Goal: Task Accomplishment & Management: Manage account settings

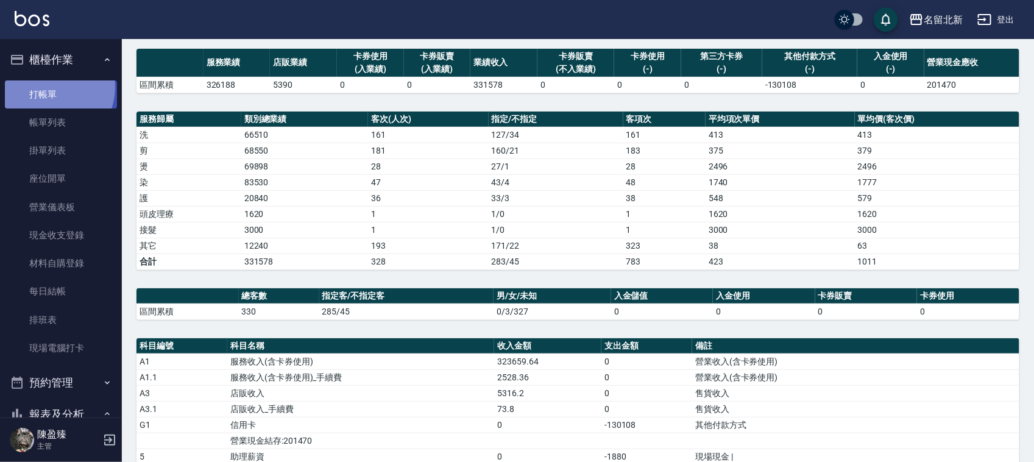
click at [47, 87] on link "打帳單" at bounding box center [61, 94] width 112 height 28
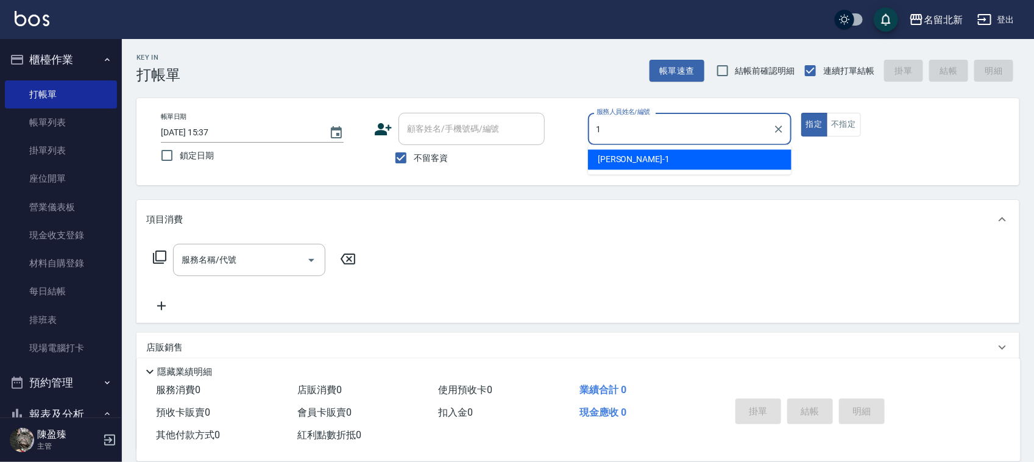
type input "Amy-1"
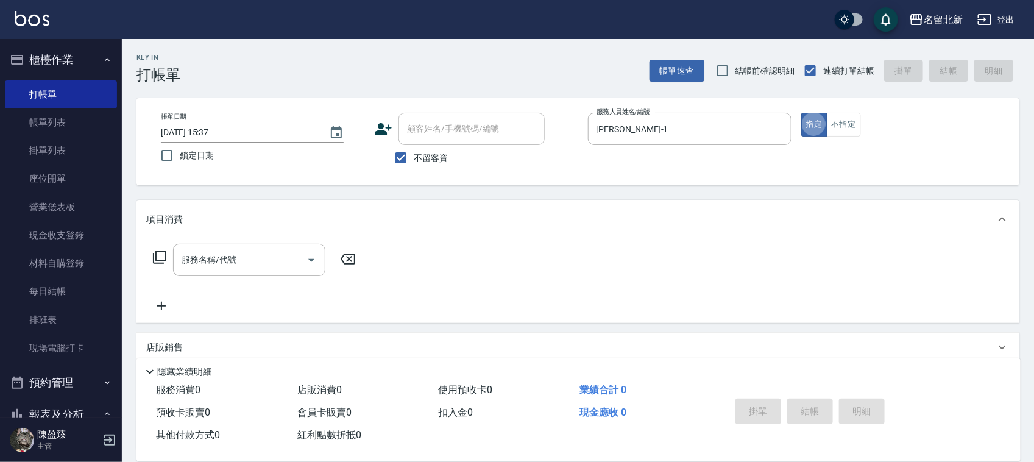
type button "true"
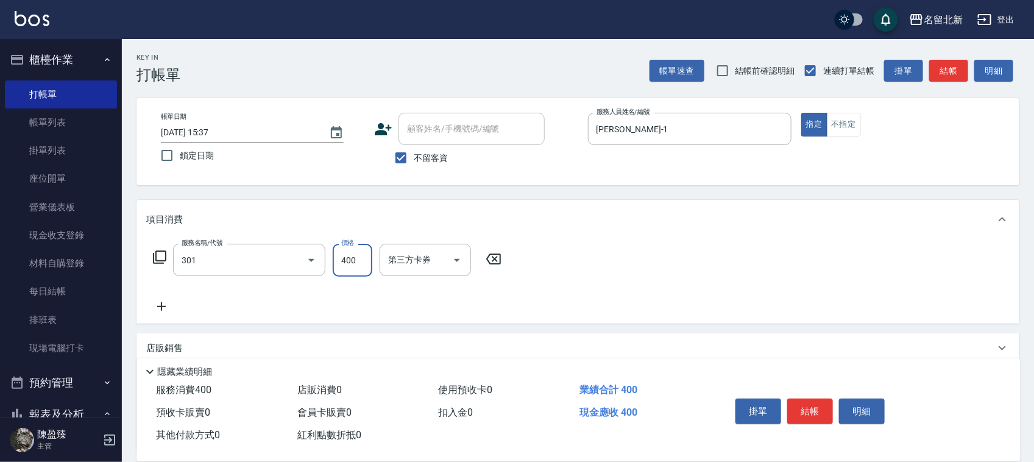
type input "造型剪髮(301)"
type input "920"
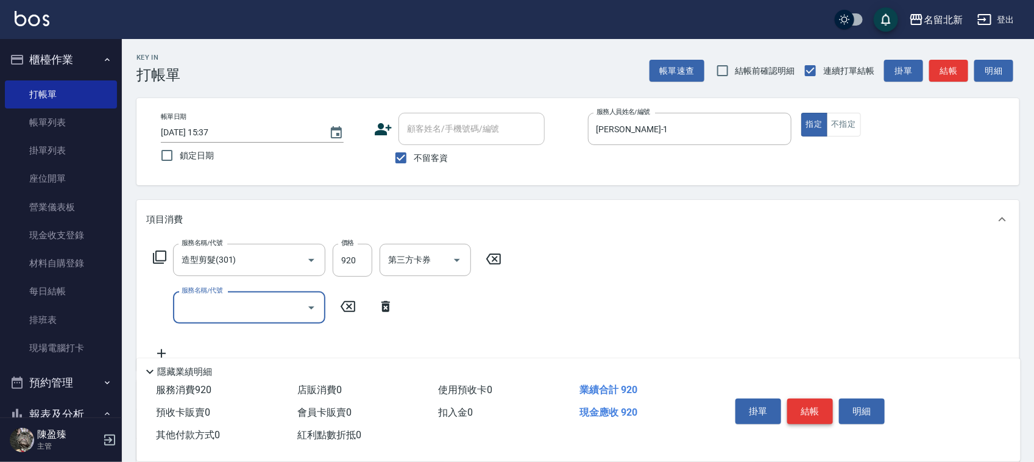
click at [808, 402] on button "結帳" at bounding box center [810, 412] width 46 height 26
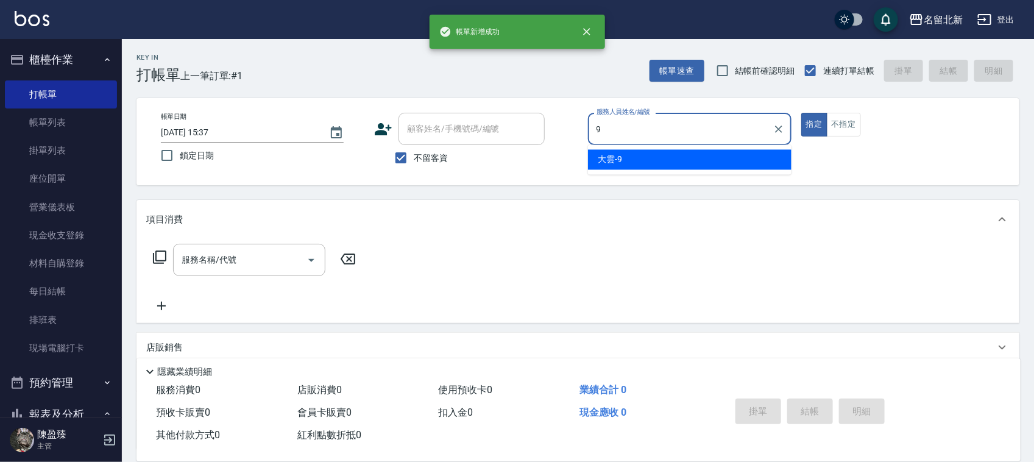
type input "大雲-9"
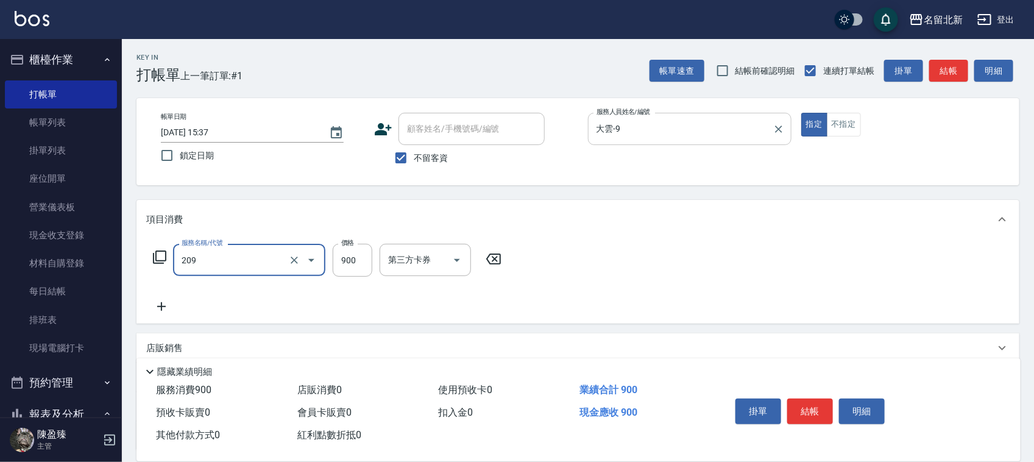
type input "滾珠洗髮(209)"
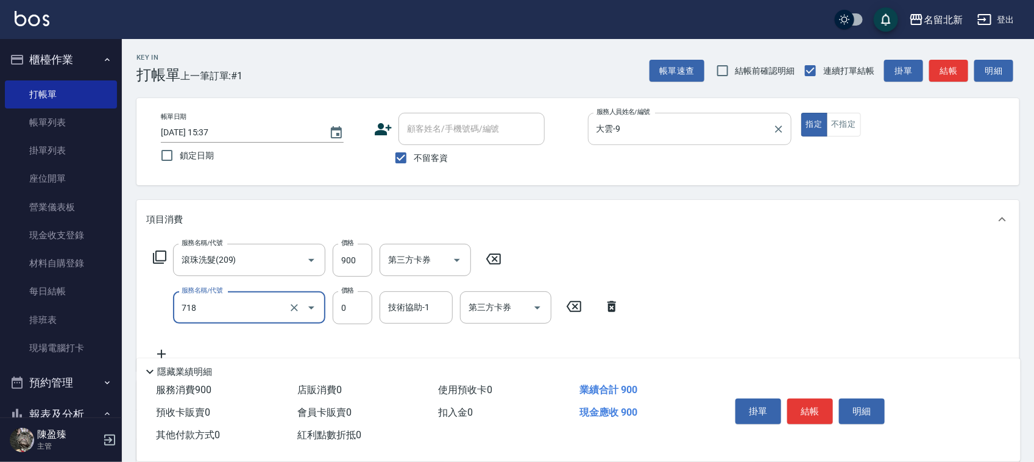
type input "互助180(718)"
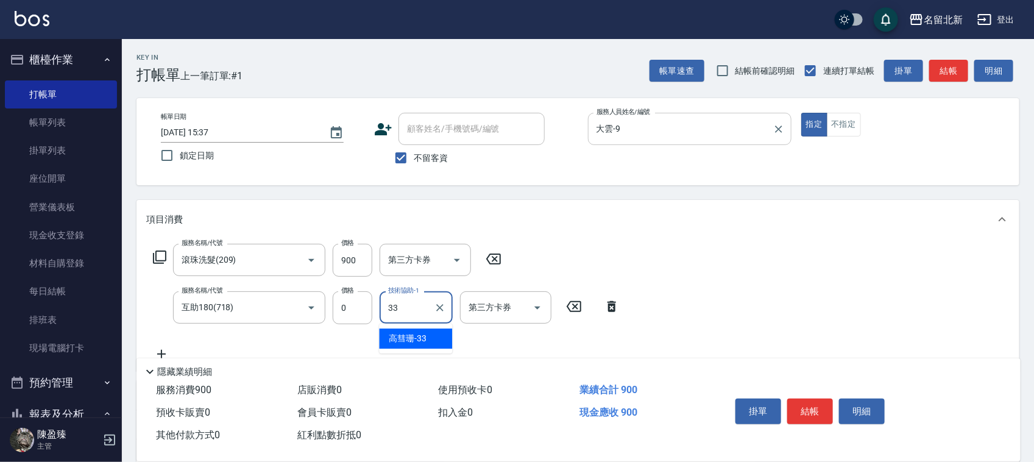
type input "高彗珊-33"
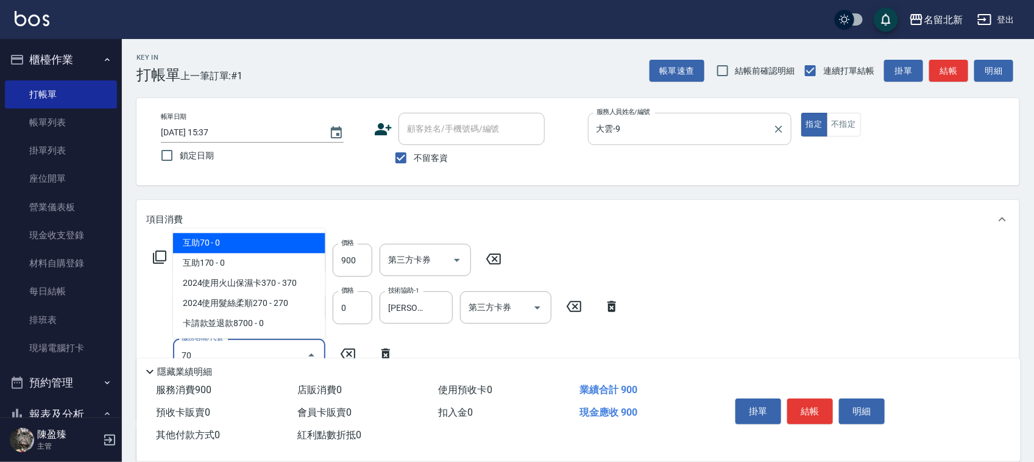
type input "709"
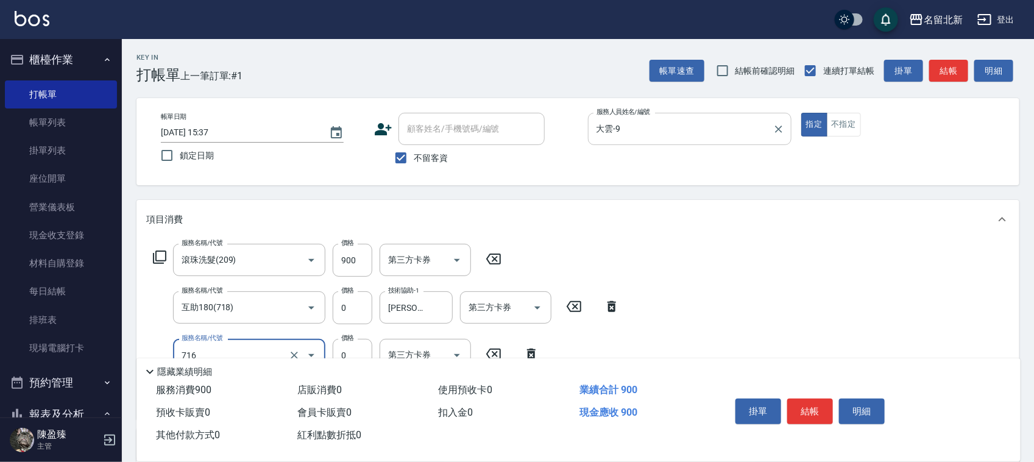
type input "互助160(716)"
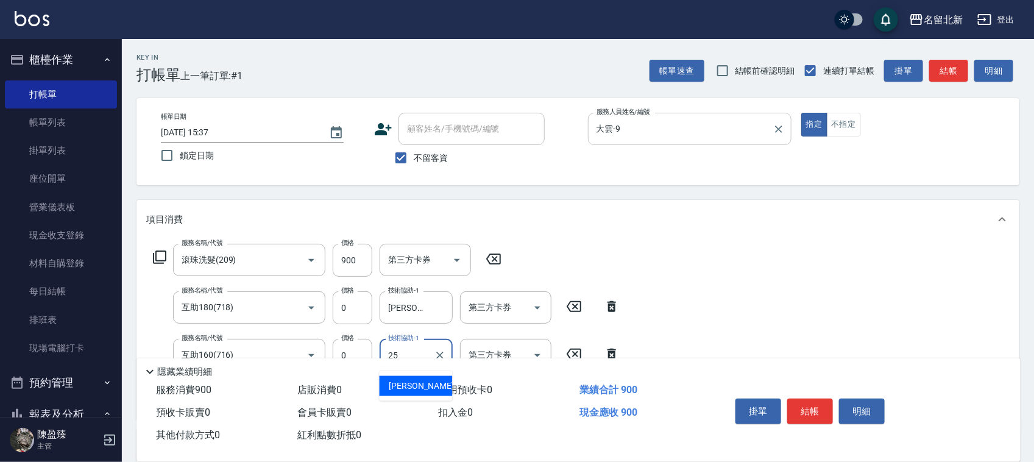
type input "禎禎-25"
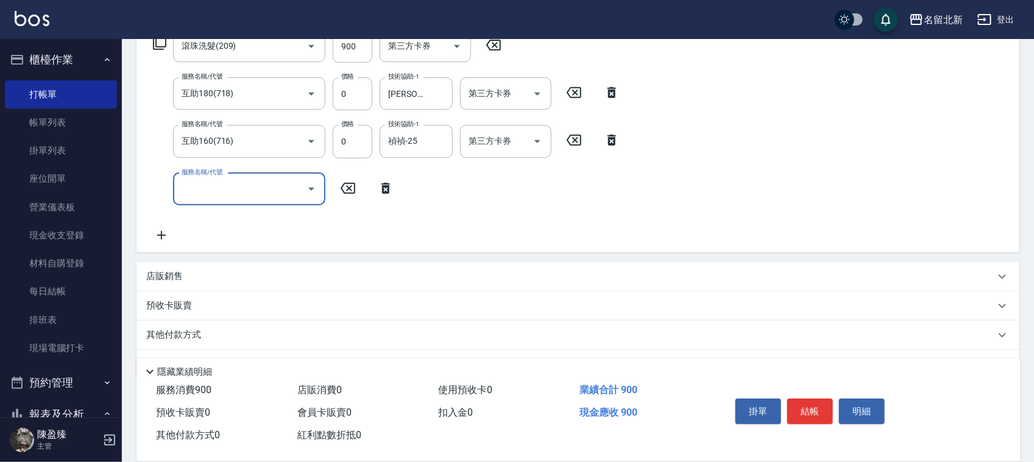
scroll to position [247, 0]
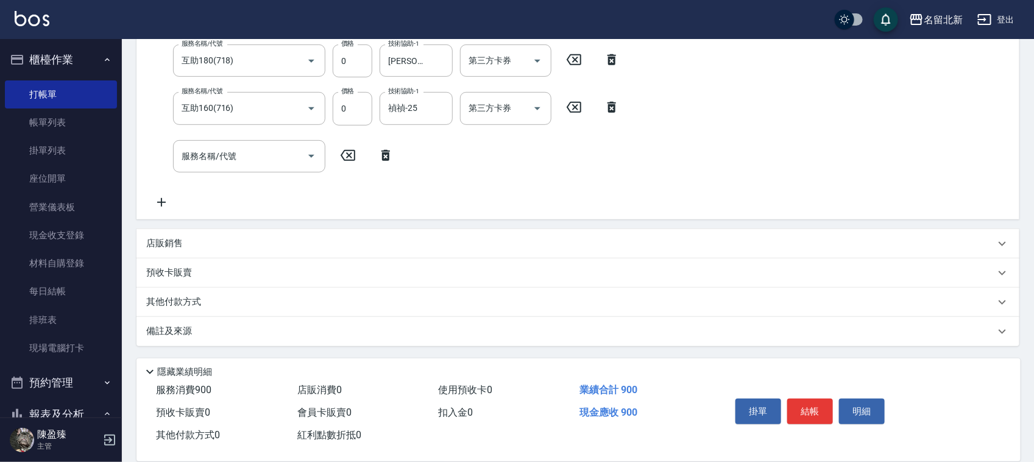
click at [192, 305] on p "其他付款方式" at bounding box center [176, 302] width 61 height 13
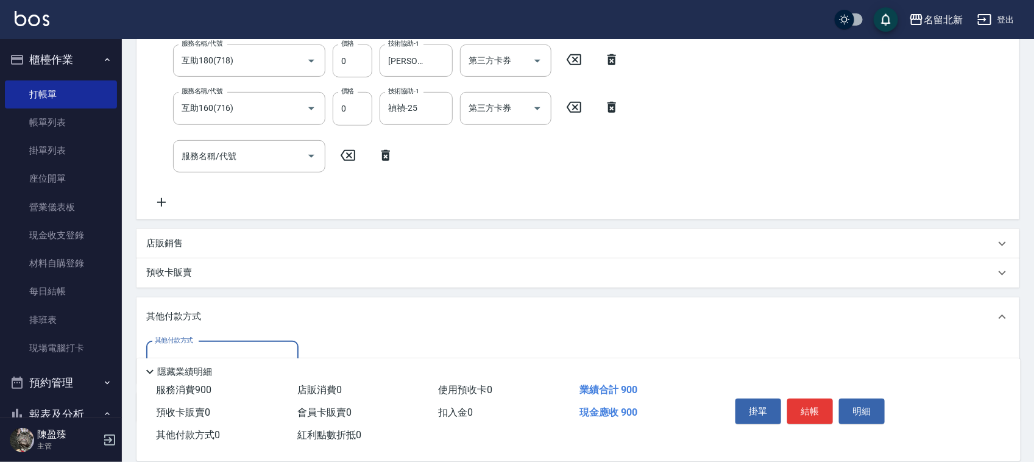
scroll to position [323, 0]
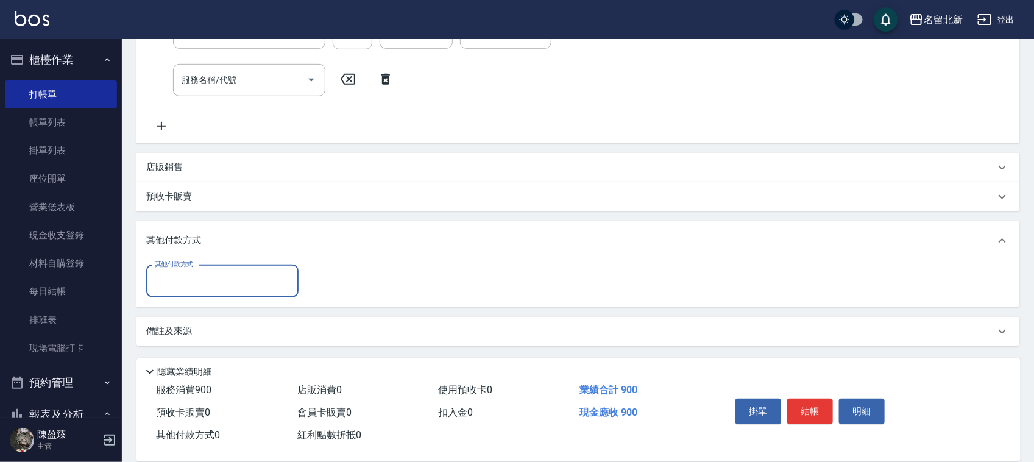
click at [182, 283] on input "其他付款方式" at bounding box center [222, 281] width 141 height 21
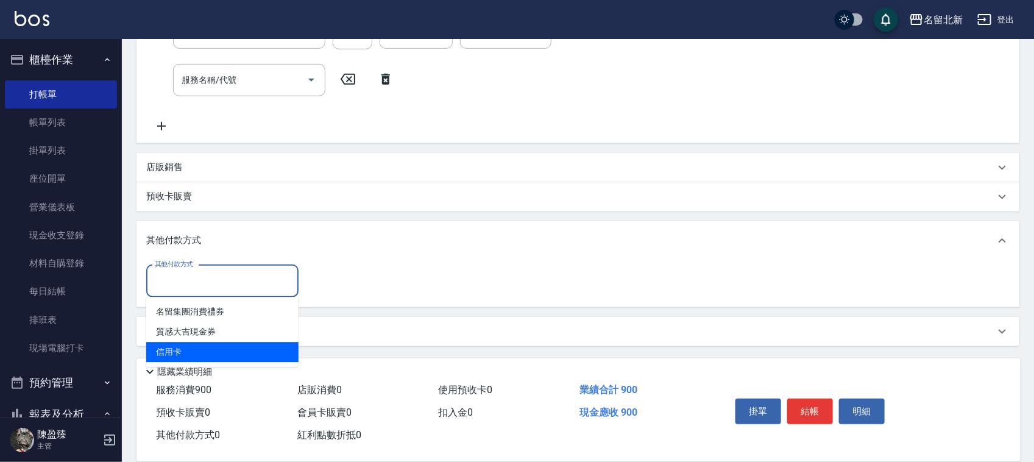
click at [184, 349] on span "信用卡" at bounding box center [222, 352] width 152 height 20
type input "信用卡"
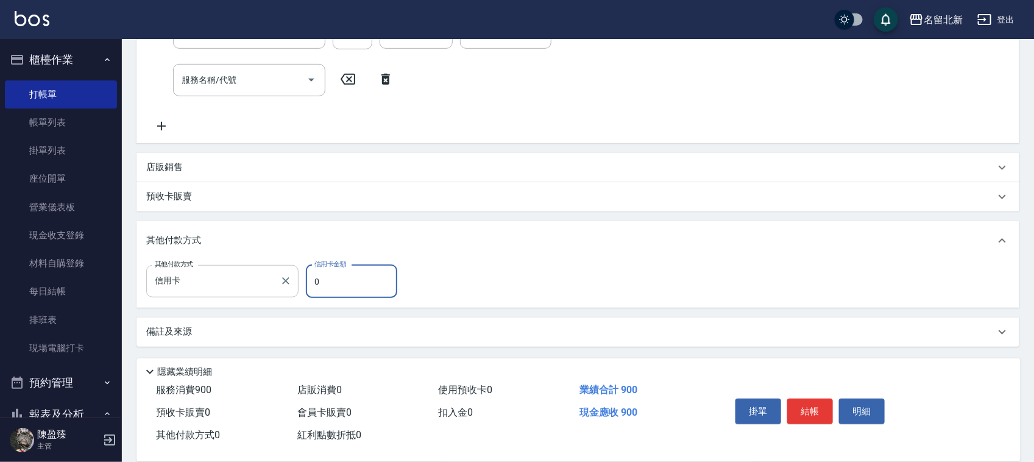
drag, startPoint x: 314, startPoint y: 287, endPoint x: 267, endPoint y: 294, distance: 48.0
click at [267, 294] on div "其他付款方式 信用卡 其他付款方式 信用卡金額 0 信用卡金額" at bounding box center [275, 281] width 258 height 33
type input "900"
click at [817, 401] on button "結帳" at bounding box center [810, 412] width 46 height 26
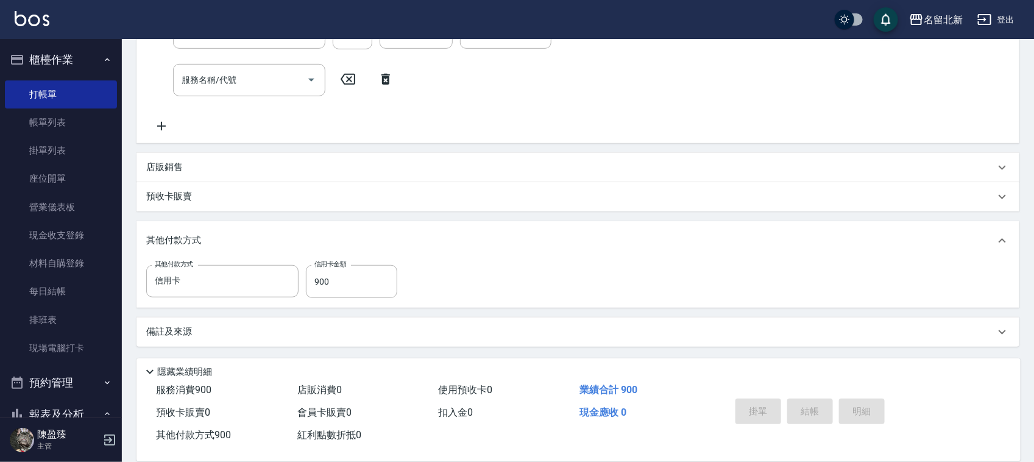
type input "2025/08/20 15:38"
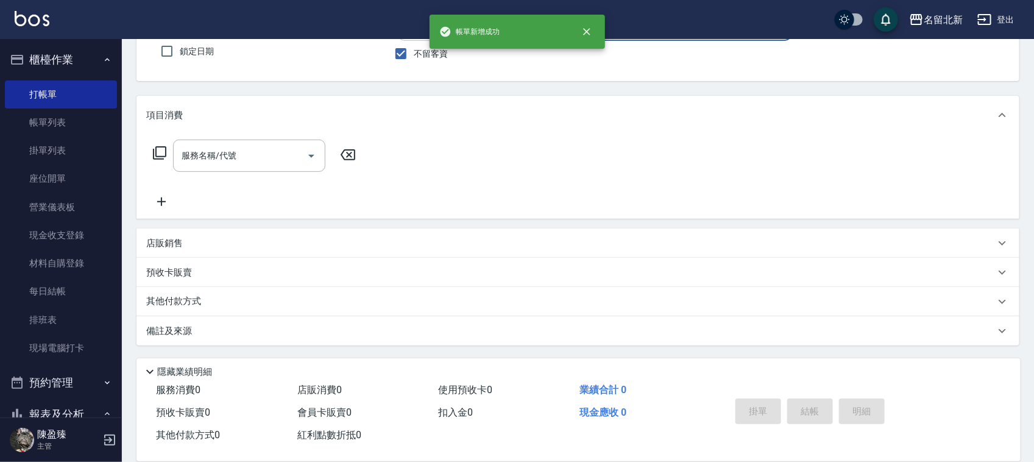
scroll to position [0, 0]
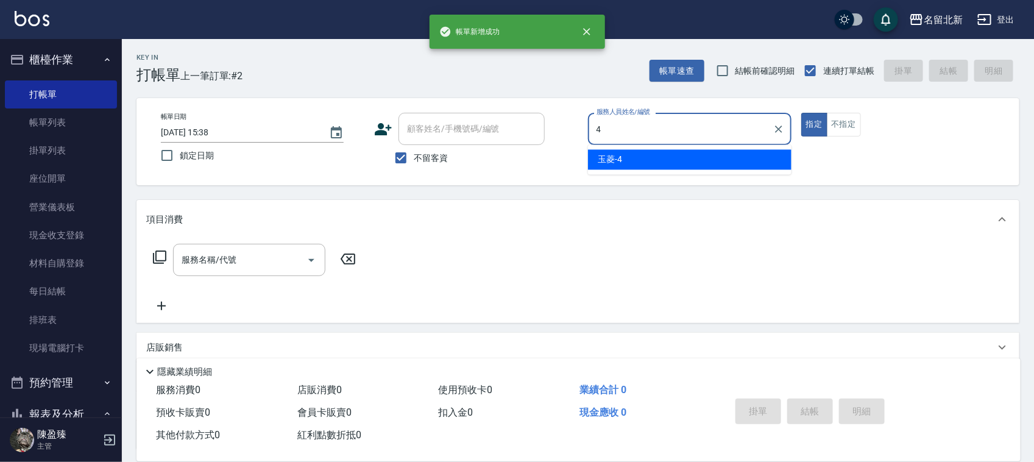
type input "玉菱-4"
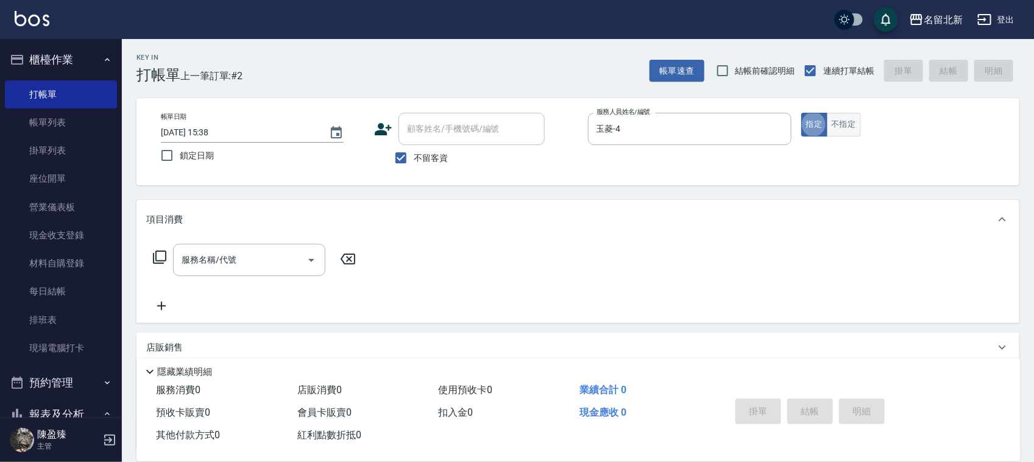
click at [856, 129] on button "不指定" at bounding box center [844, 125] width 34 height 24
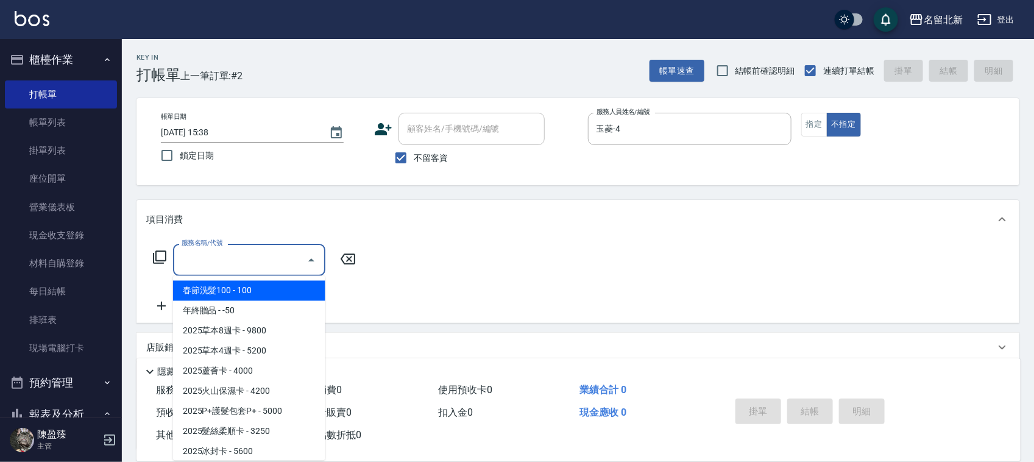
click at [204, 268] on input "服務名稱/代號" at bounding box center [240, 259] width 123 height 21
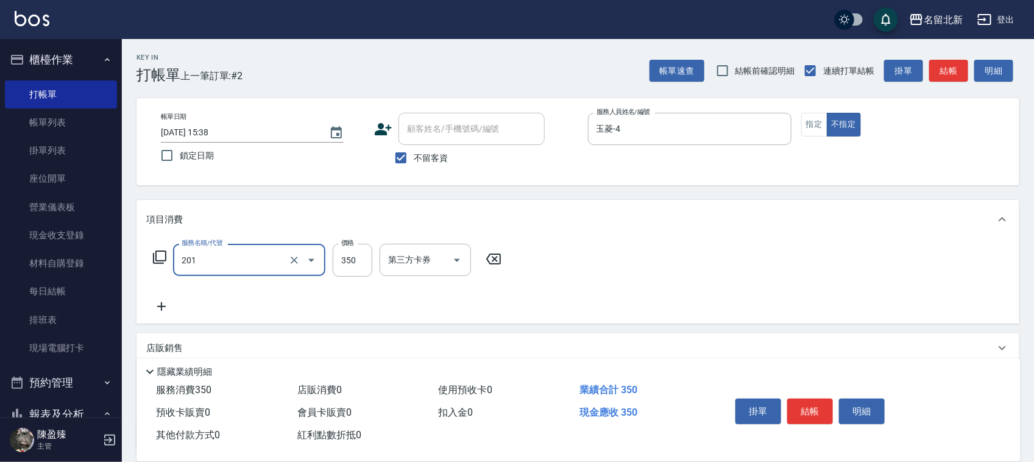
type input "一般洗髮(201)"
type input "300"
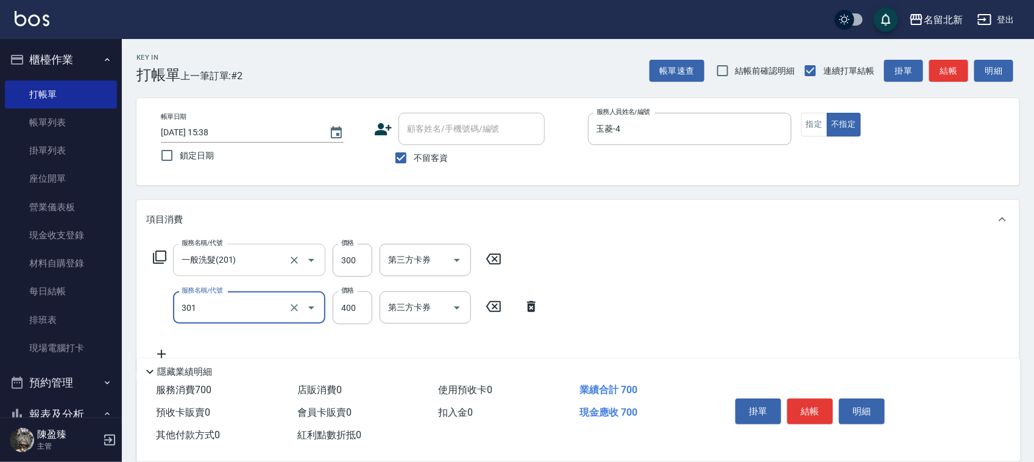
type input "造型剪髮(301)"
type input "280"
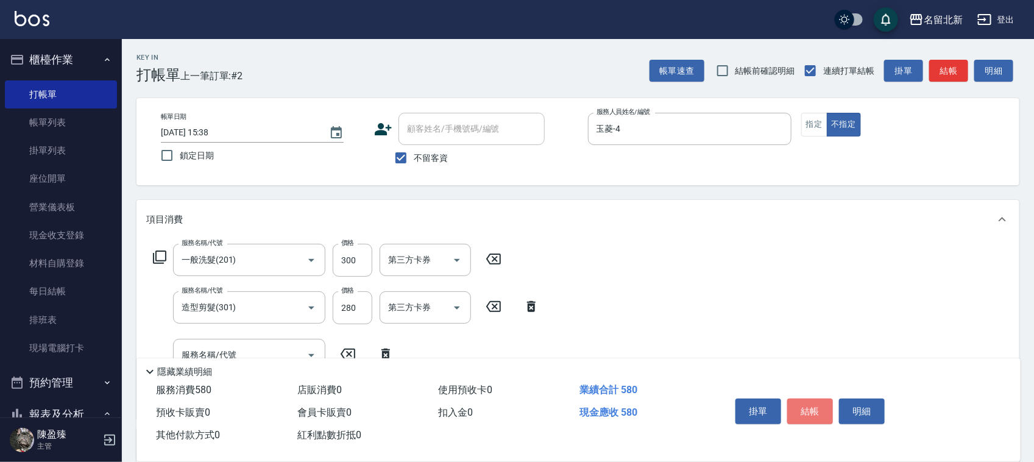
click at [820, 402] on button "結帳" at bounding box center [810, 412] width 46 height 26
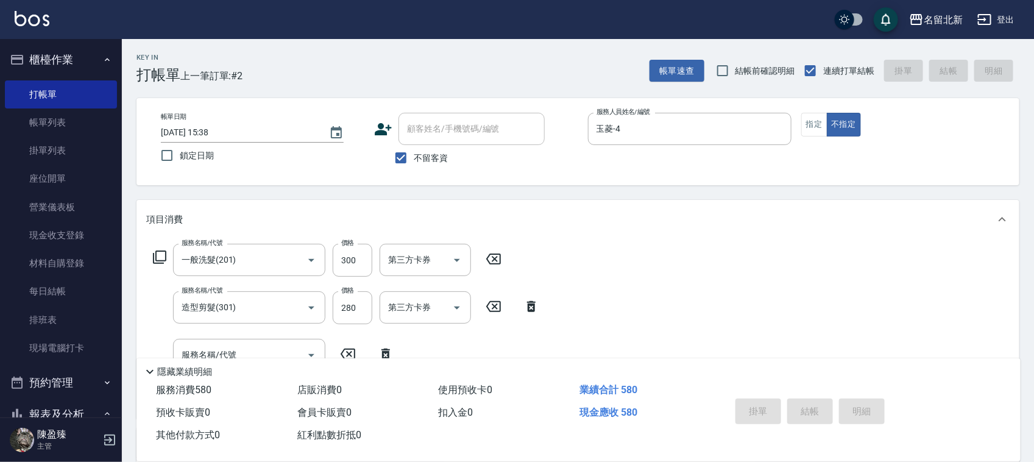
type input "2025/08/20 15:39"
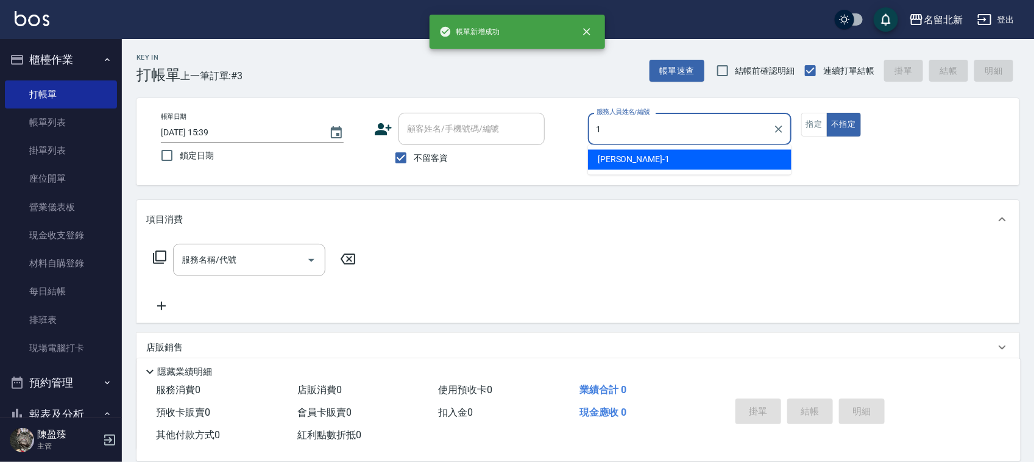
type input "Amy-1"
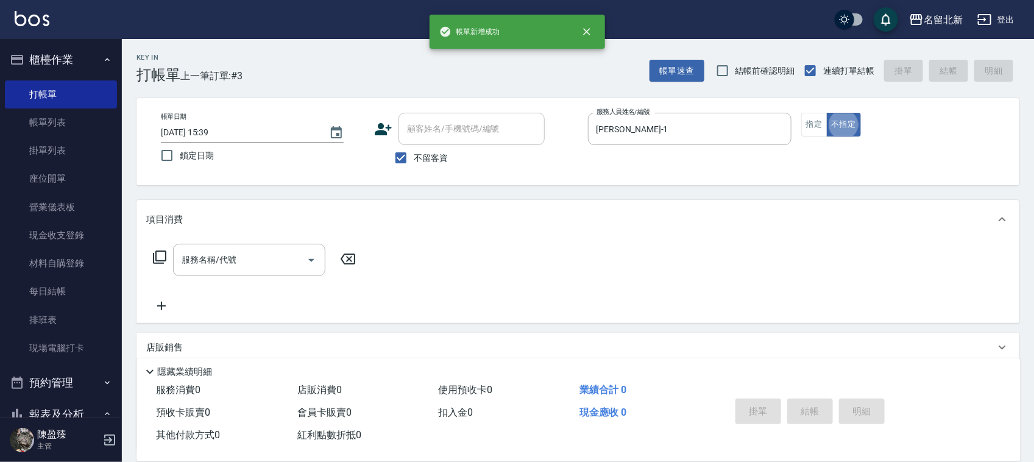
type button "false"
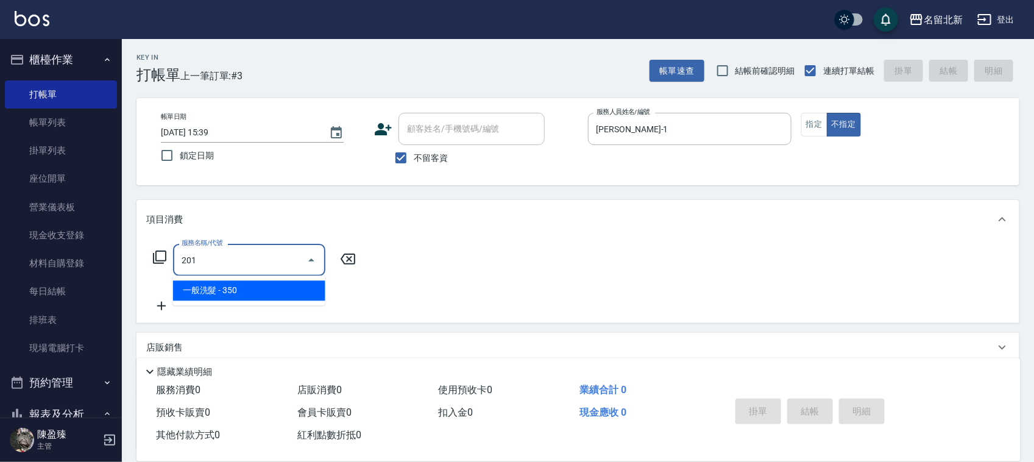
type input "一般洗髮(201)"
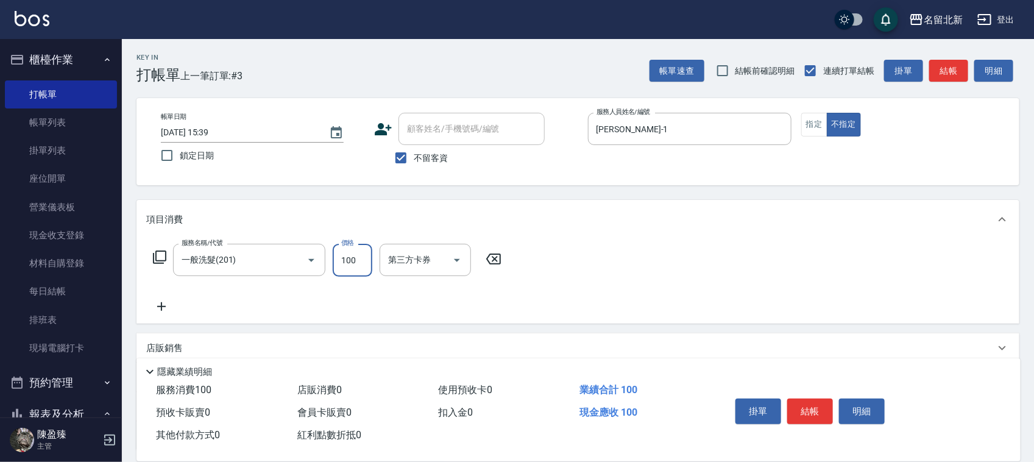
type input "100"
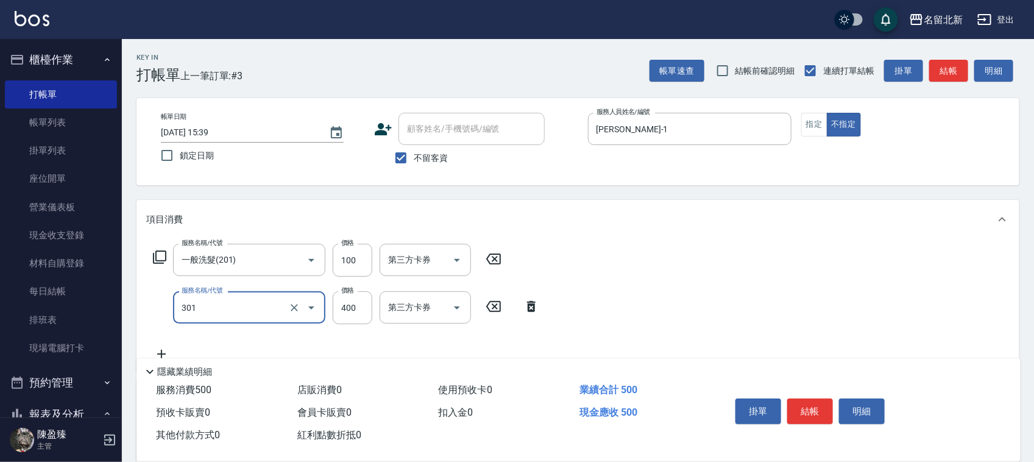
type input "造型剪髮(301)"
type input "380"
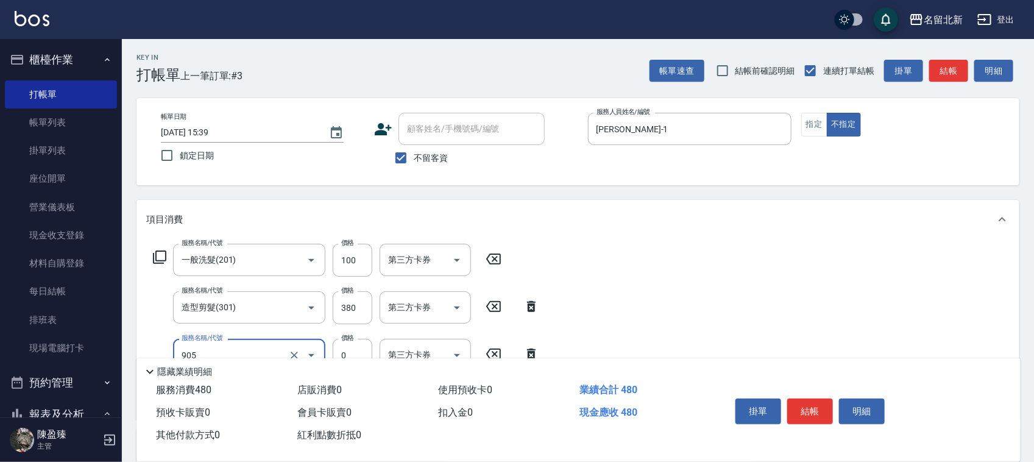
type input "頭皮卡使用(905)"
type input "互助10(701)"
type input "UNA-20"
click at [817, 399] on button "結帳" at bounding box center [810, 412] width 46 height 26
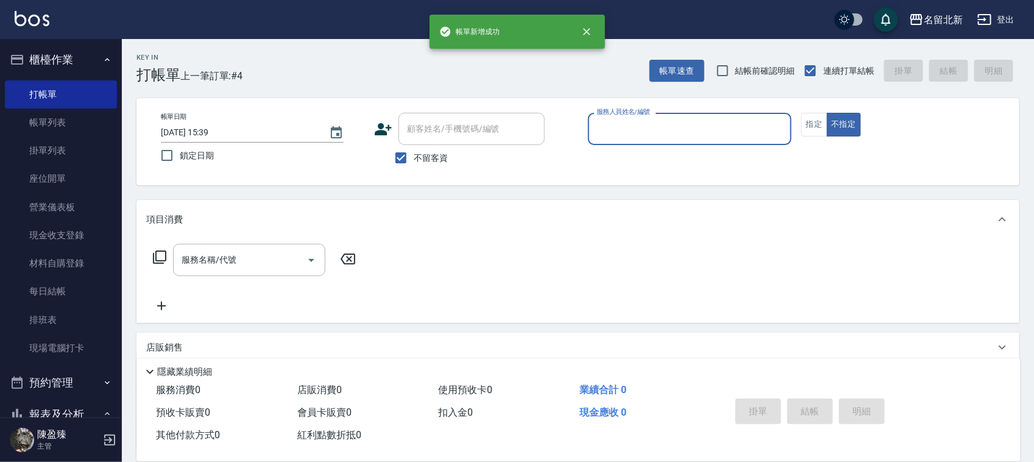
click at [652, 138] on input "服務人員姓名/編號" at bounding box center [690, 128] width 193 height 21
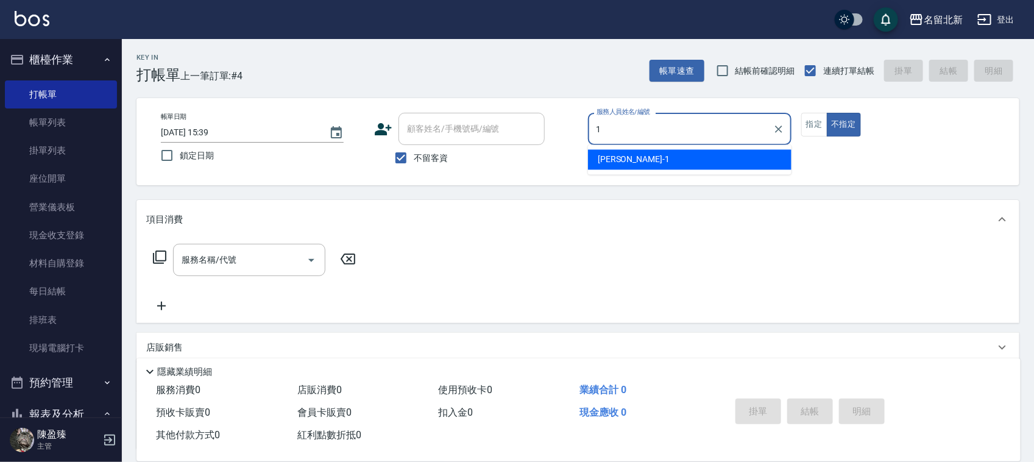
type input "Amy-1"
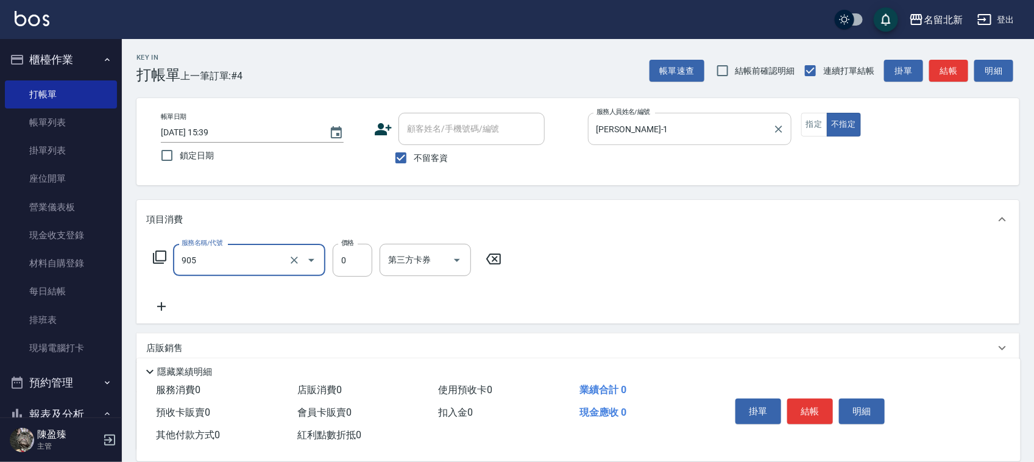
type input "頭皮卡使用(905)"
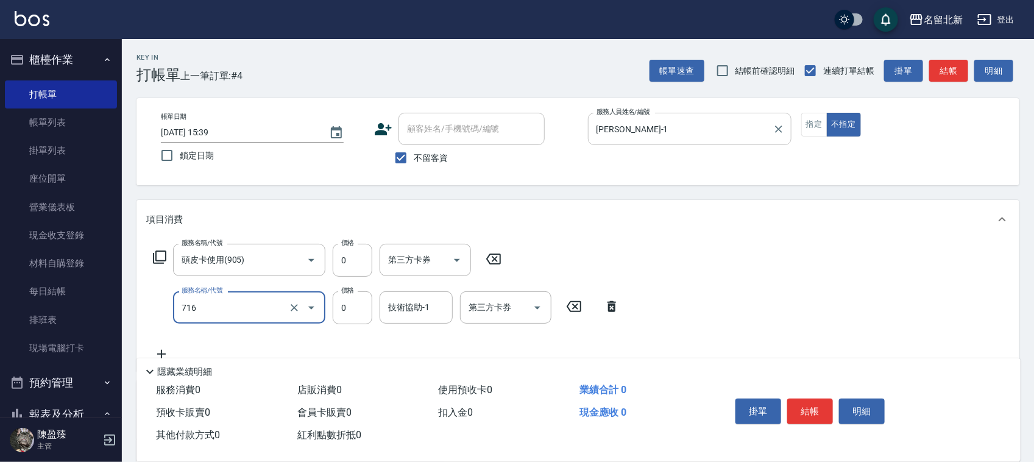
type input "互助160(716)"
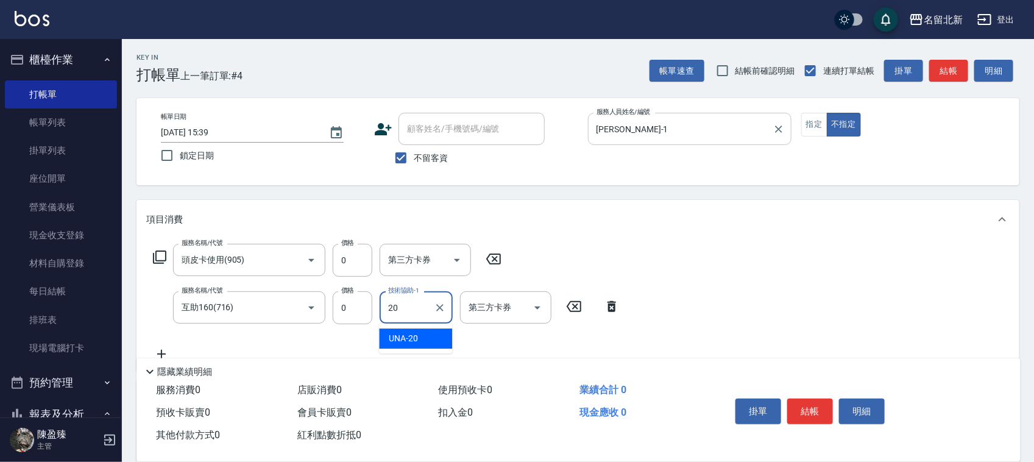
type input "UNA-20"
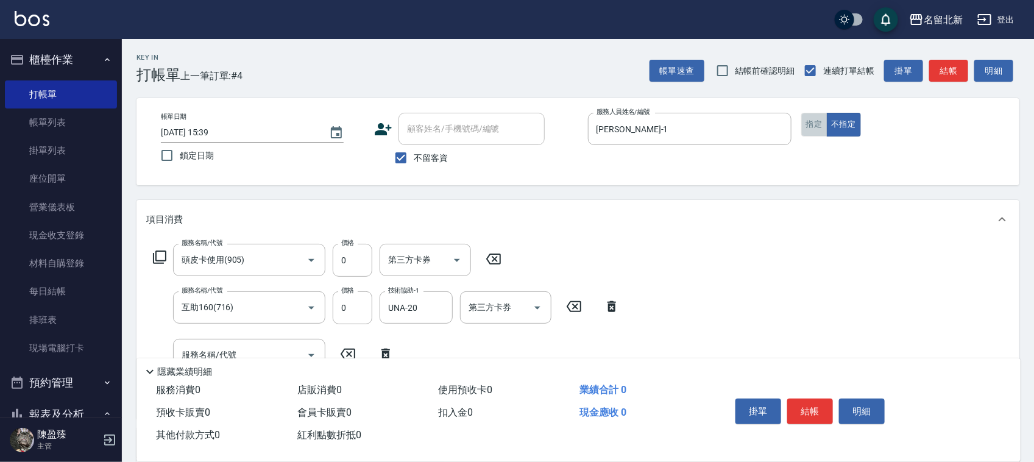
drag, startPoint x: 817, startPoint y: 119, endPoint x: 821, endPoint y: 177, distance: 57.4
click at [818, 119] on button "指定" at bounding box center [814, 125] width 26 height 24
click at [821, 406] on button "結帳" at bounding box center [810, 412] width 46 height 26
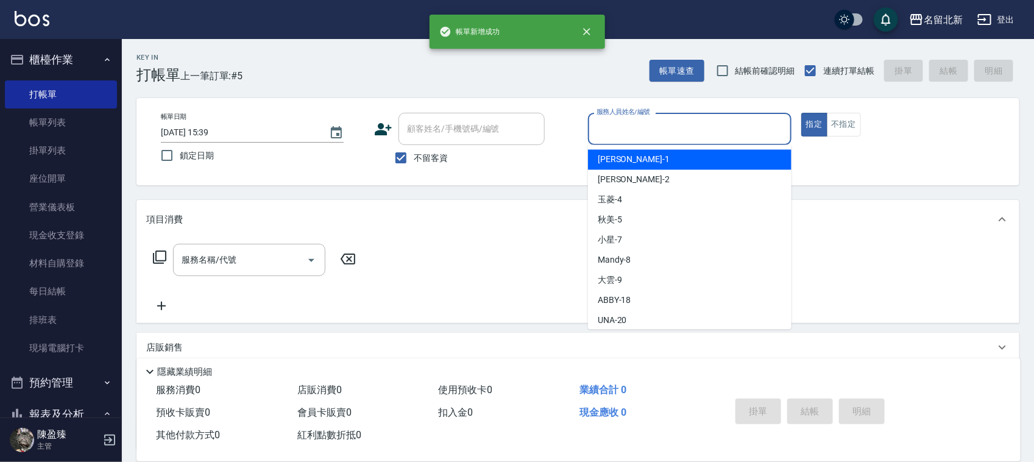
click at [678, 141] on div "服務人員姓名/編號" at bounding box center [690, 129] width 204 height 32
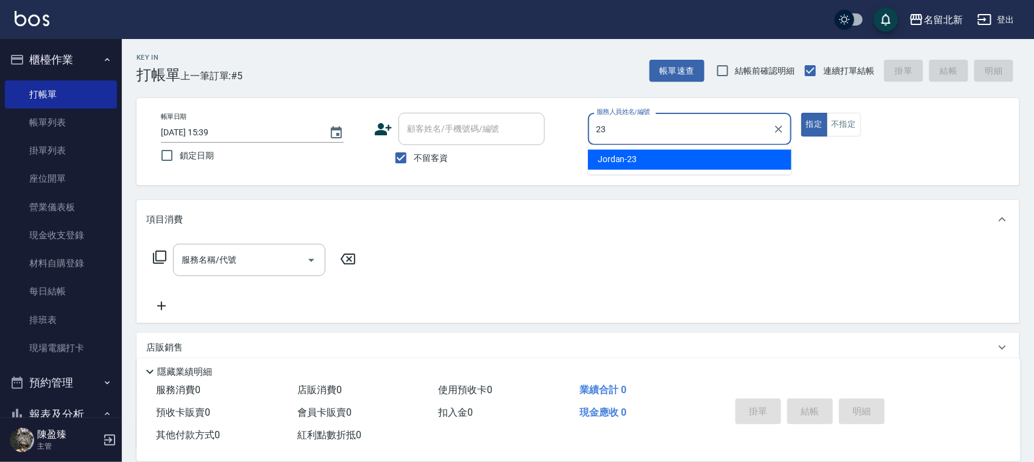
type input "Jordan-23"
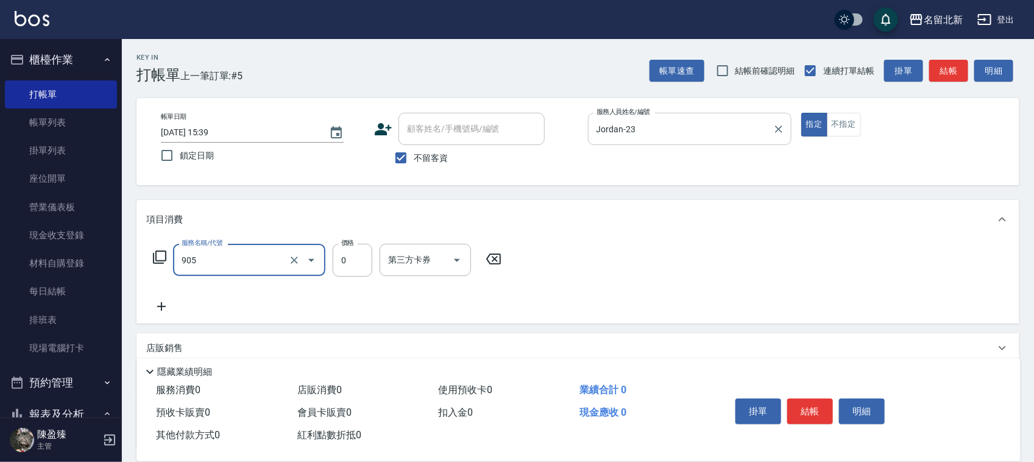
type input "頭皮卡使用(905)"
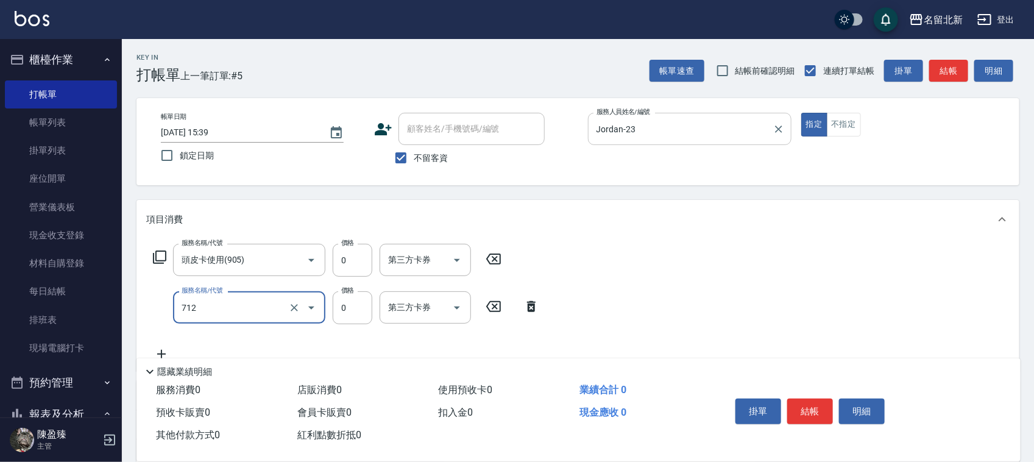
type input "互助120(712)"
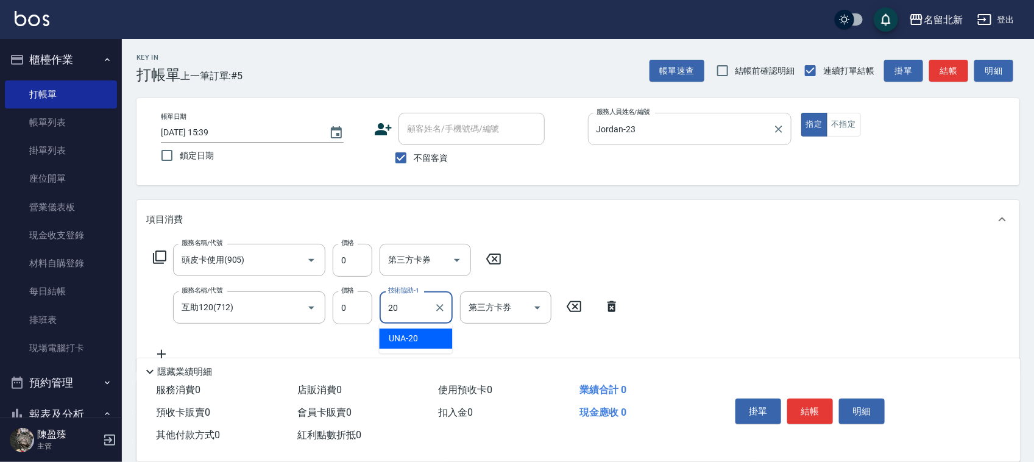
type input "UNA-20"
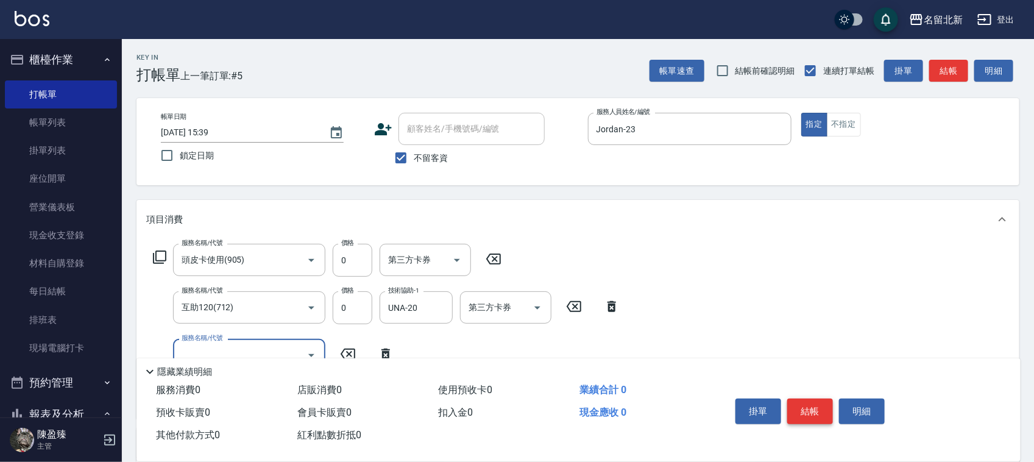
click at [806, 401] on button "結帳" at bounding box center [810, 412] width 46 height 26
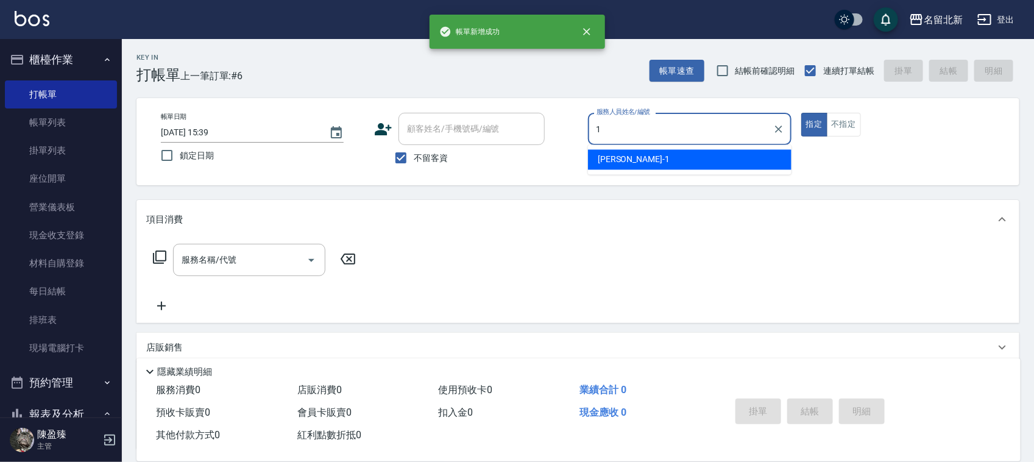
type input "Amy-1"
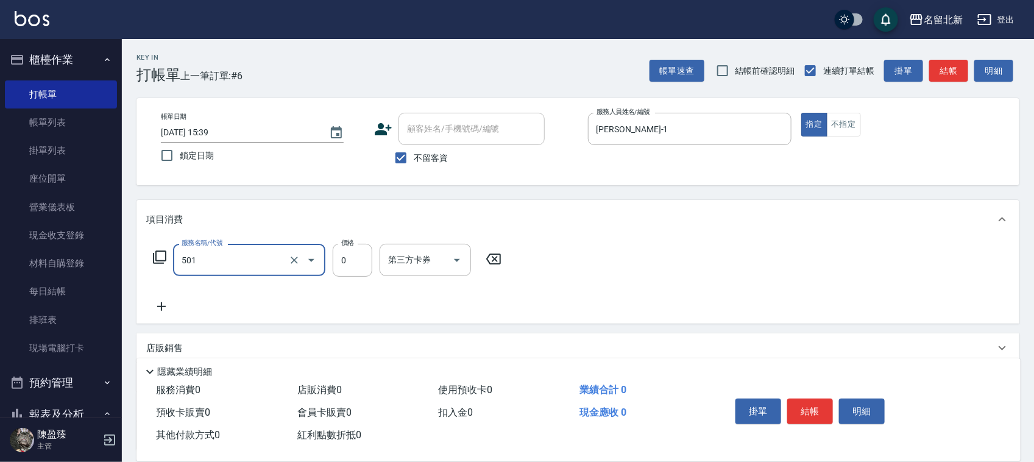
type input "染髮(501)"
type input "1870"
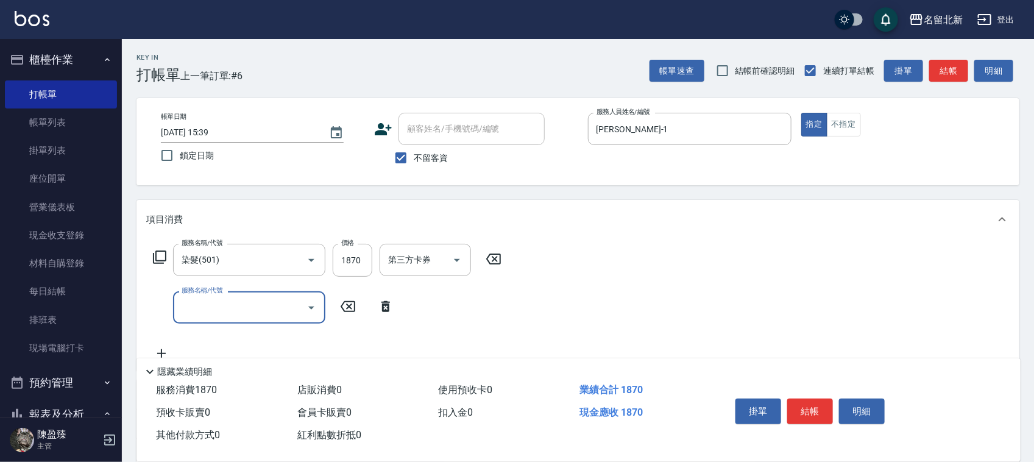
type input "ㄣ"
type input "入公司(p01)"
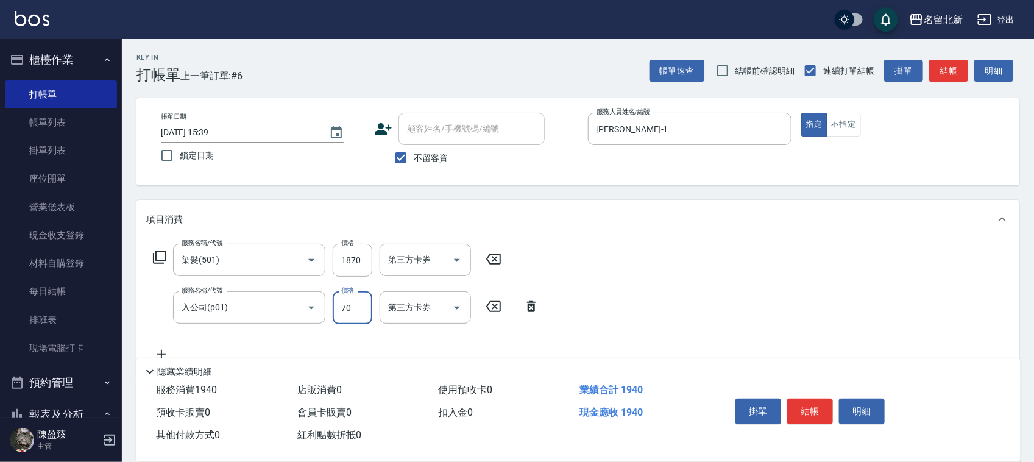
type input "70"
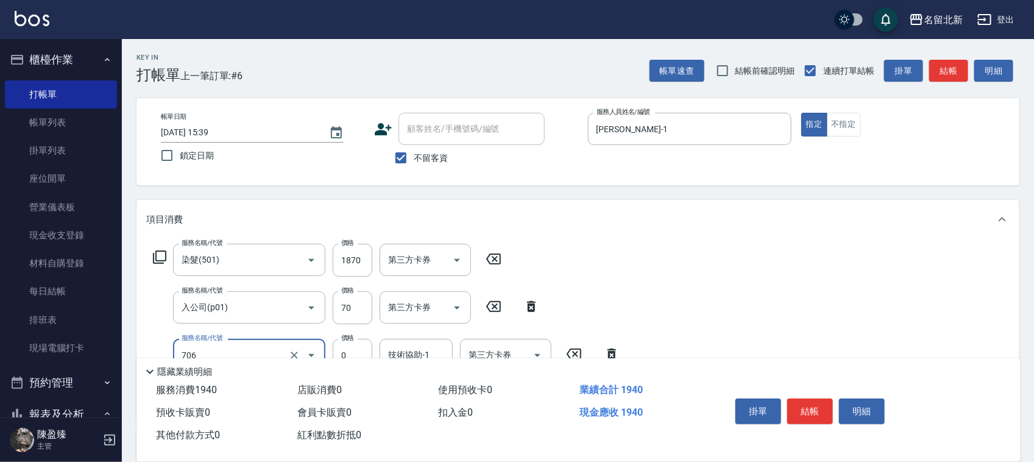
type input "互助60(706)"
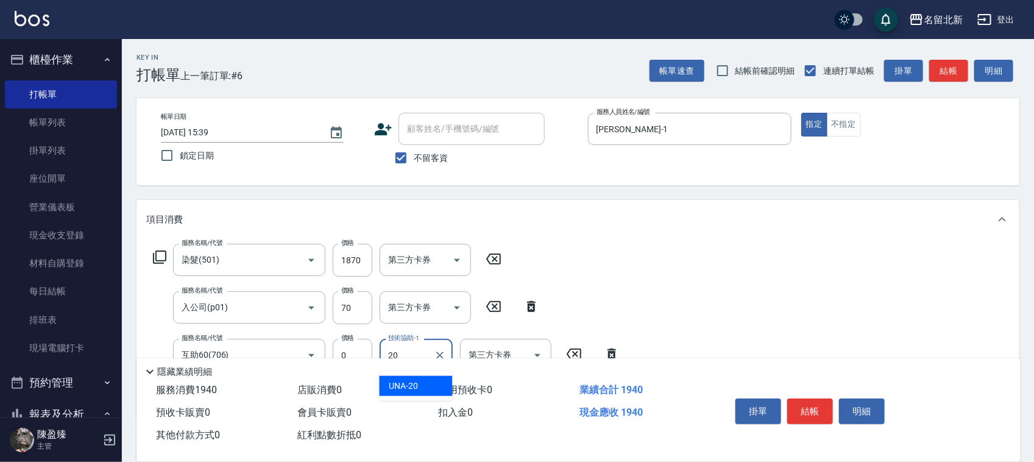
type input "UNA-20"
click at [820, 414] on button "結帳" at bounding box center [810, 412] width 46 height 26
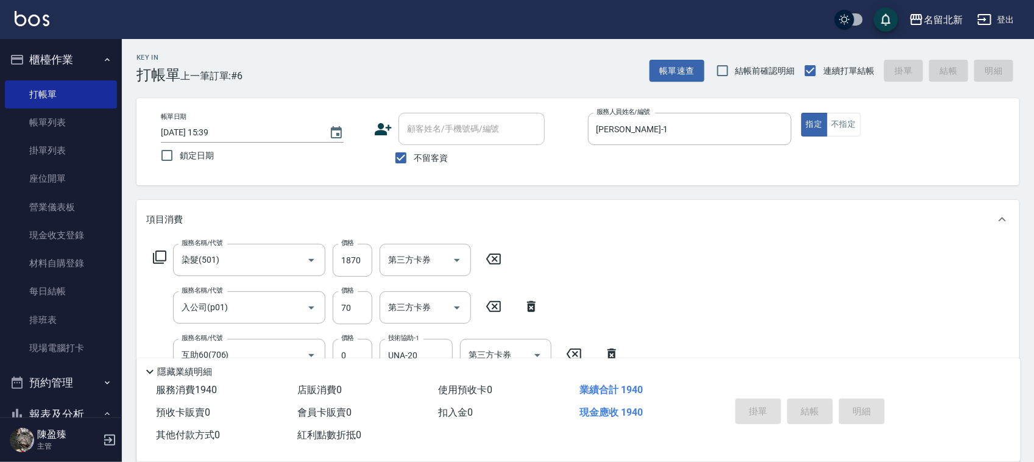
type input "2025/08/20 15:40"
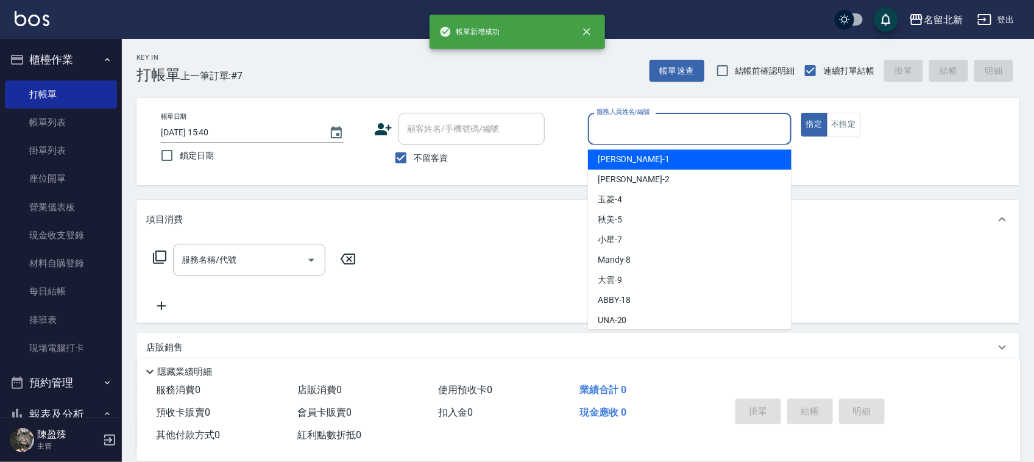
click at [633, 126] on input "服務人員姓名/編號" at bounding box center [690, 128] width 193 height 21
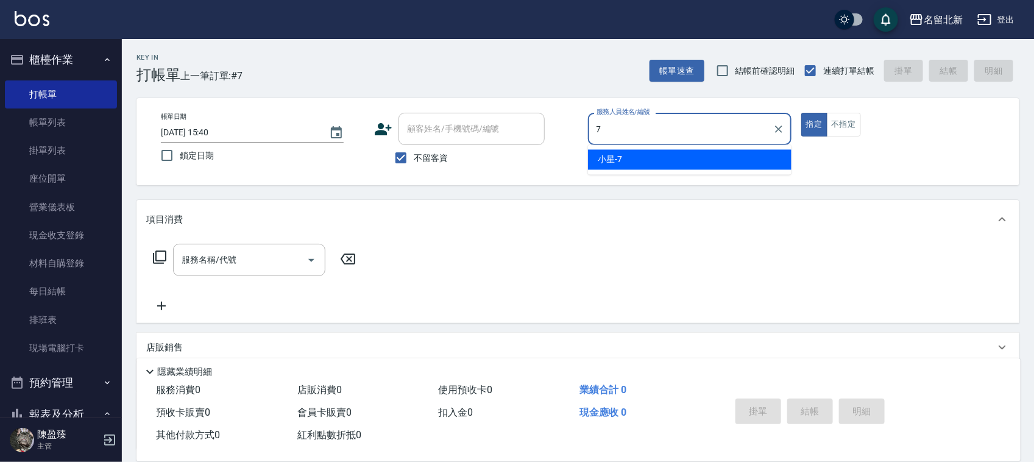
type input "小星-7"
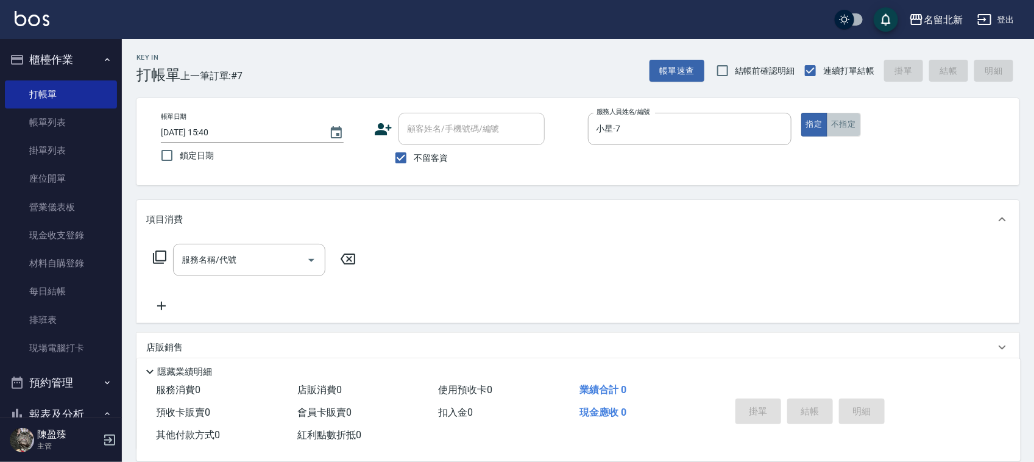
click at [849, 121] on button "不指定" at bounding box center [844, 125] width 34 height 24
drag, startPoint x: 205, startPoint y: 248, endPoint x: 204, endPoint y: 241, distance: 7.3
click at [204, 248] on div "服務名稱/代號" at bounding box center [249, 260] width 152 height 32
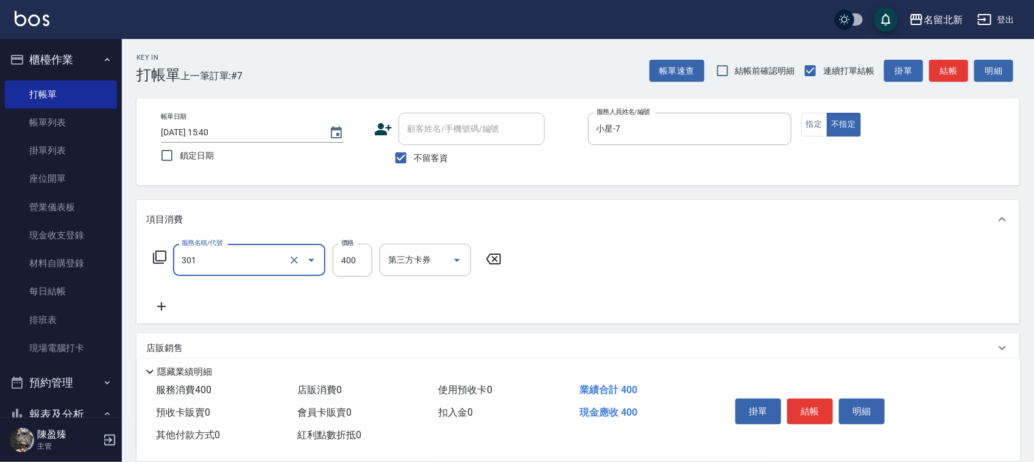
type input "造型剪髮(301)"
type input "380"
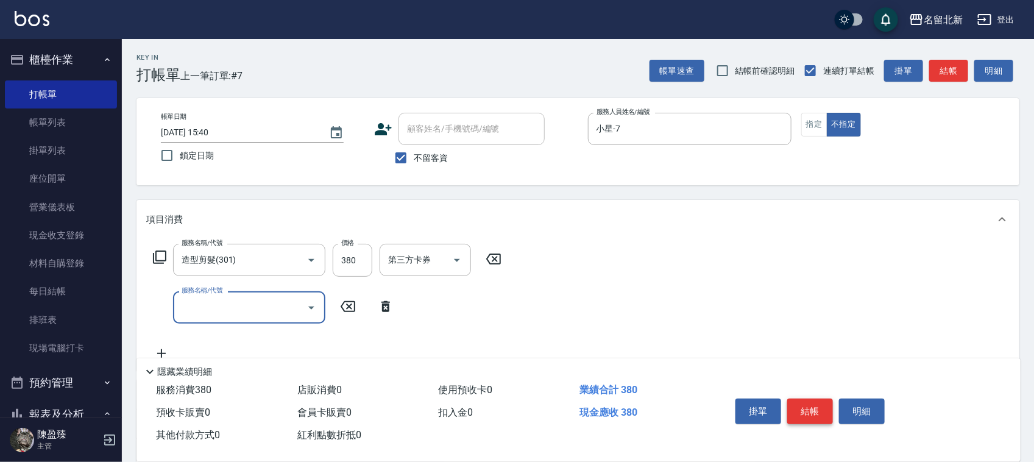
click at [818, 415] on button "結帳" at bounding box center [810, 412] width 46 height 26
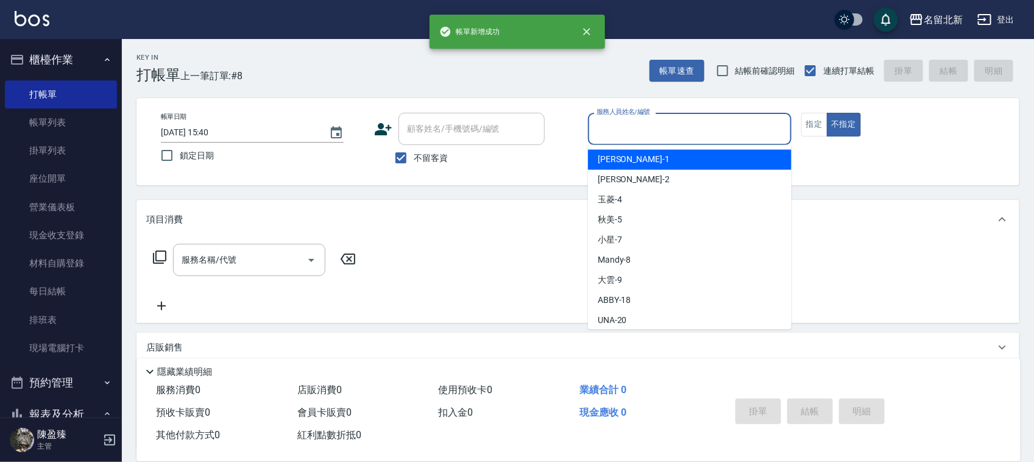
click at [623, 135] on input "服務人員姓名/編號" at bounding box center [690, 128] width 193 height 21
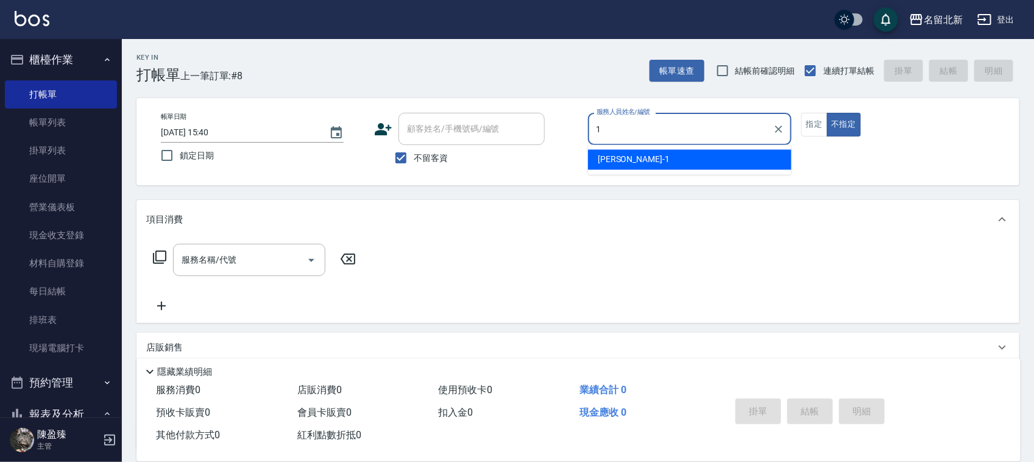
type input "Amy-1"
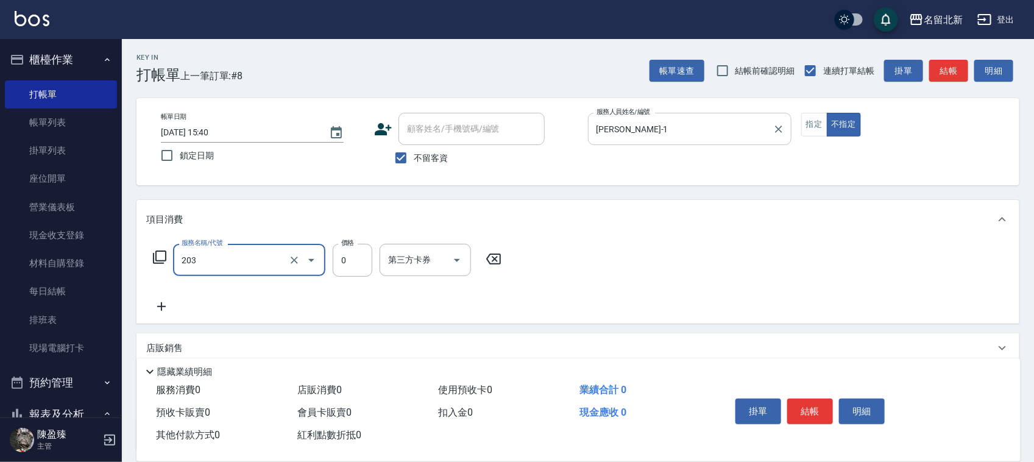
type input "使用洗髮卡(203)"
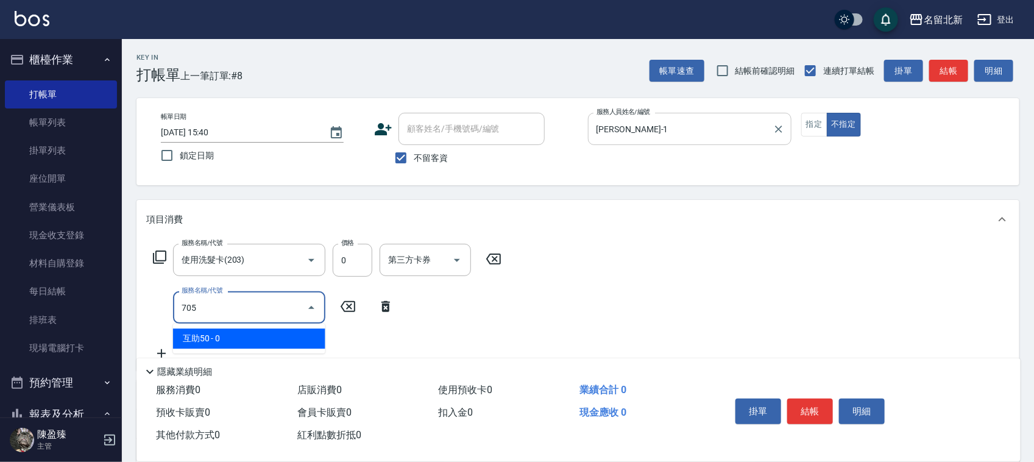
type input "互助50(705)"
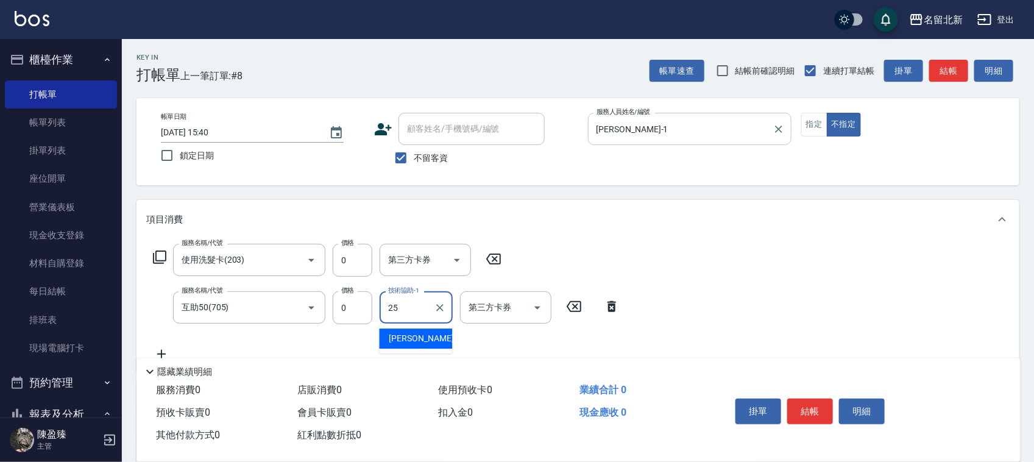
type input "禎禎-25"
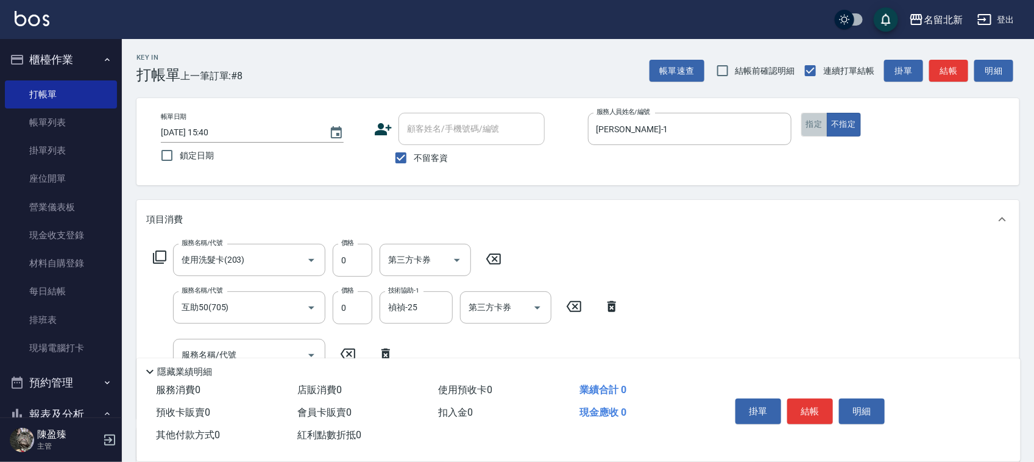
click at [815, 126] on button "指定" at bounding box center [814, 125] width 26 height 24
drag, startPoint x: 808, startPoint y: 400, endPoint x: 794, endPoint y: 388, distance: 18.6
click at [807, 400] on button "結帳" at bounding box center [810, 412] width 46 height 26
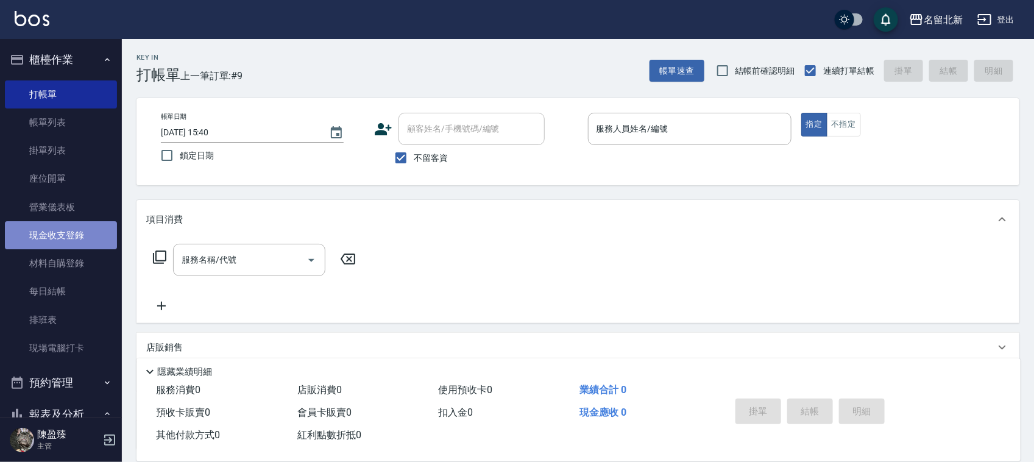
click at [83, 235] on link "現金收支登錄" at bounding box center [61, 235] width 112 height 28
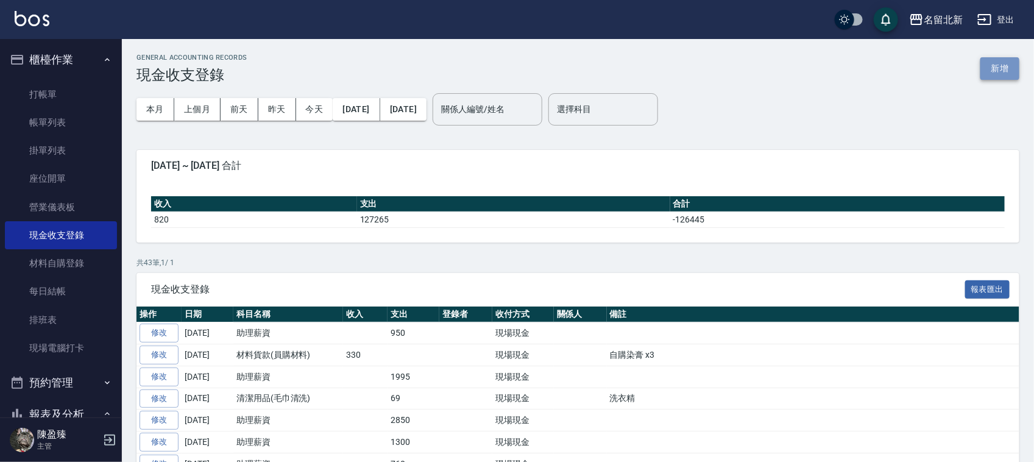
click at [993, 62] on button "新增" at bounding box center [1000, 68] width 39 height 23
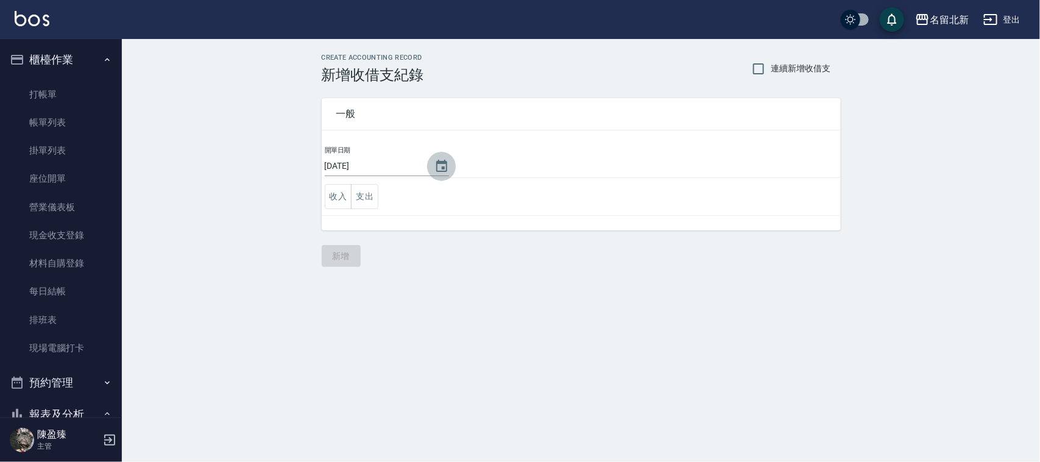
click at [445, 165] on icon "Choose date, selected date is 2025-08-20" at bounding box center [441, 166] width 15 height 15
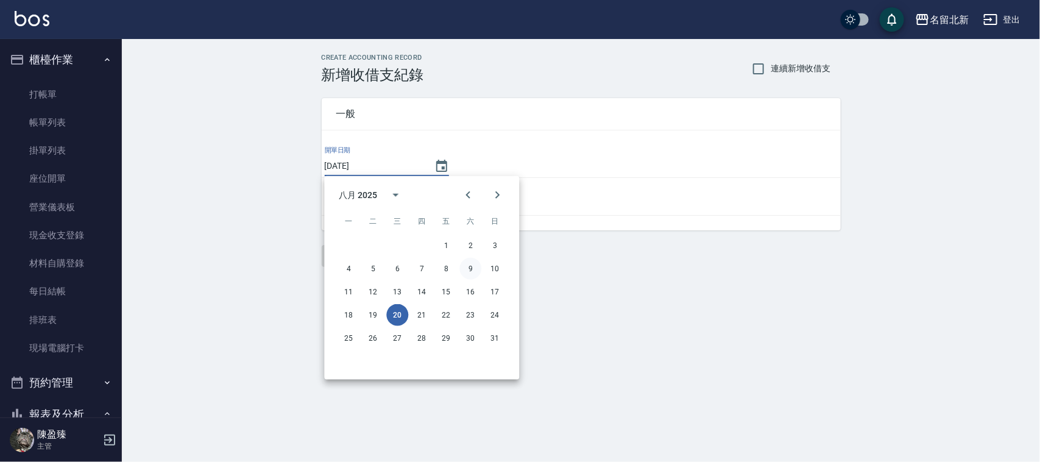
click at [468, 264] on button "9" at bounding box center [471, 269] width 22 height 22
type input "[DATE]"
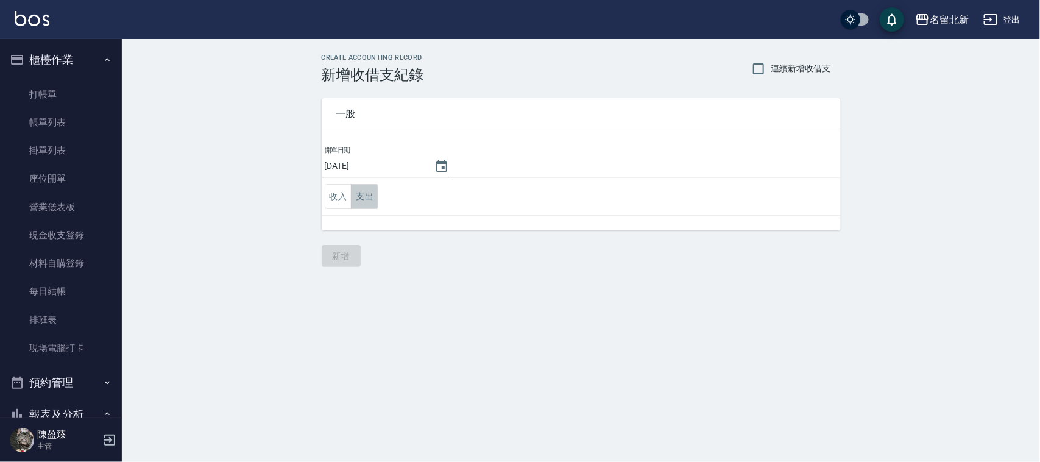
click at [363, 192] on button "支出" at bounding box center [364, 196] width 27 height 25
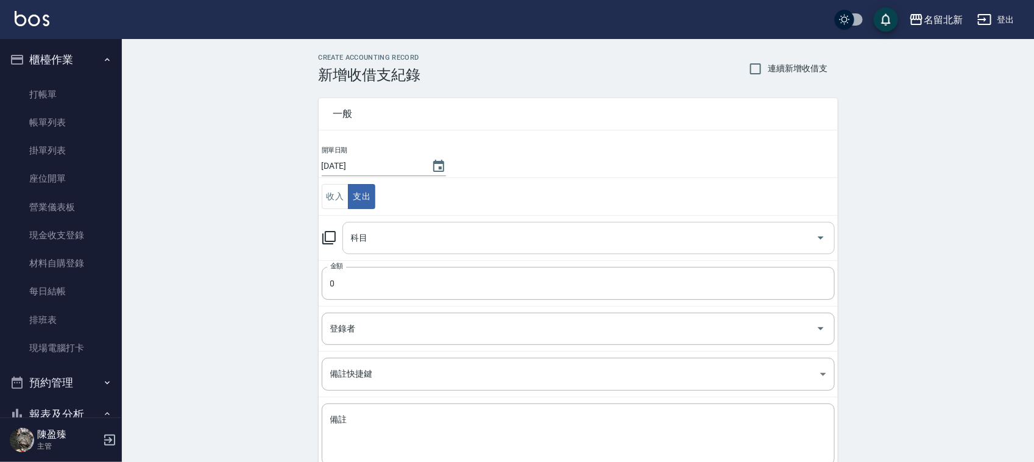
click at [513, 246] on input "科目" at bounding box center [579, 237] width 463 height 21
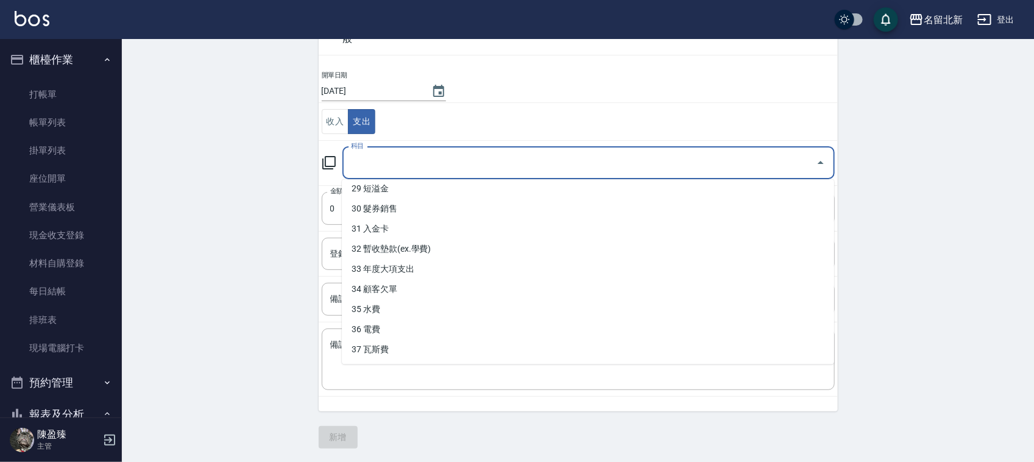
scroll to position [76, 0]
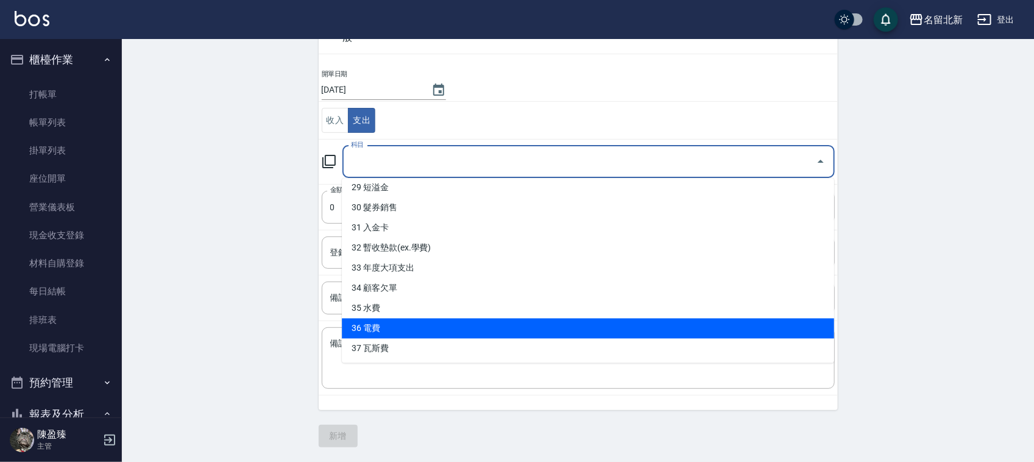
click at [375, 321] on li "36 電費" at bounding box center [588, 329] width 492 height 20
type input "36 電費"
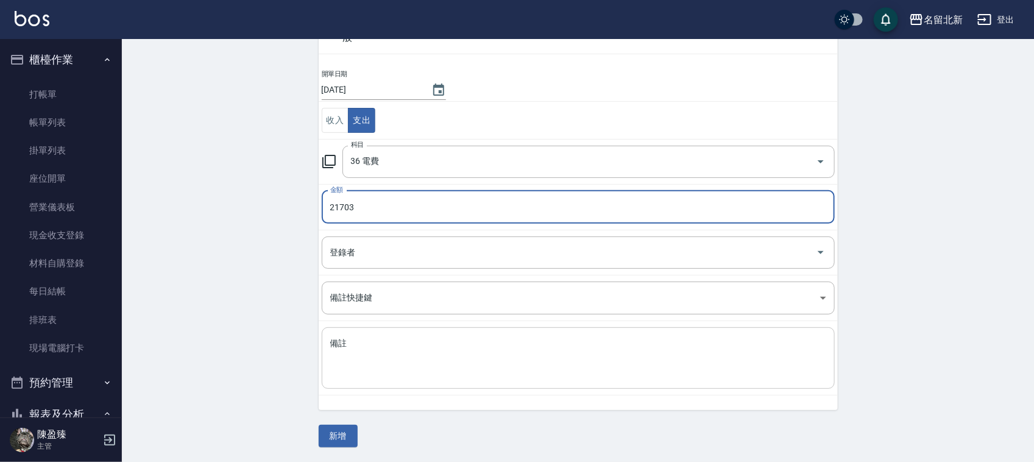
type input "21703"
click at [401, 364] on textarea "備註" at bounding box center [578, 358] width 496 height 41
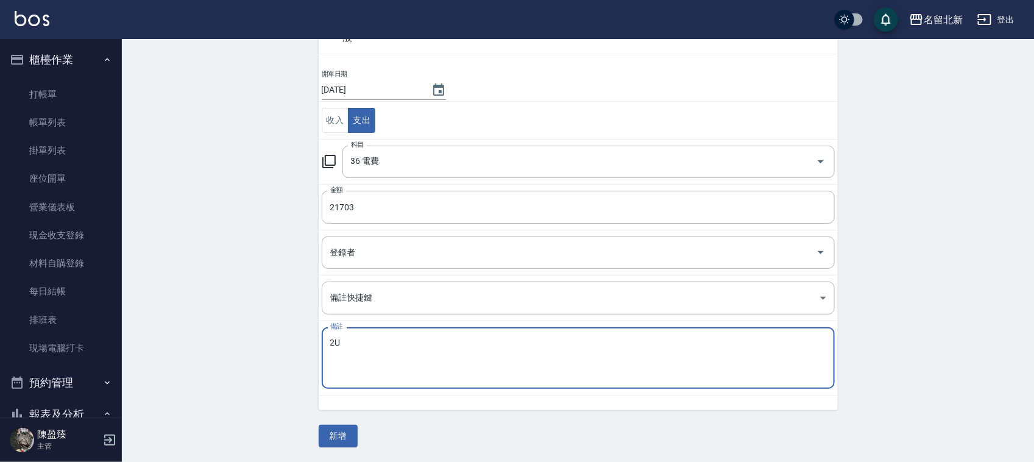
type textarea "2"
type textarea "電費"
click at [339, 433] on button "新增" at bounding box center [338, 436] width 39 height 23
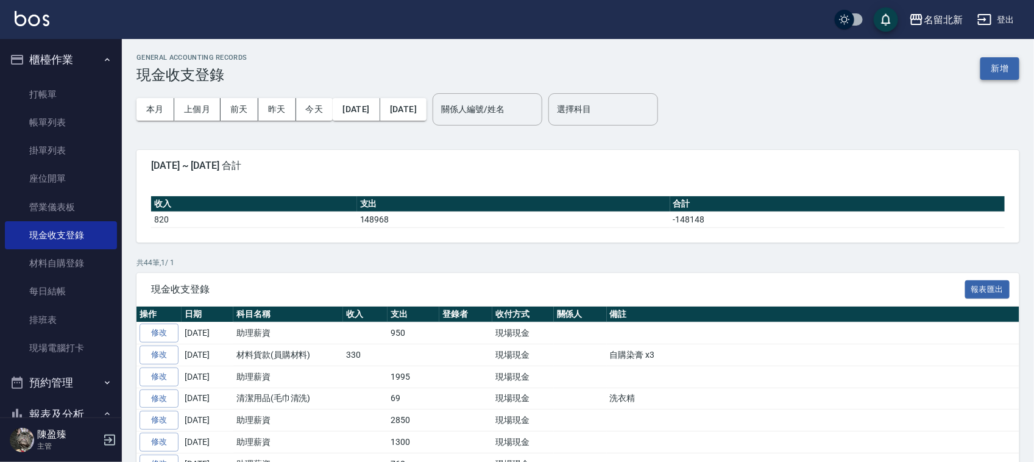
click at [998, 65] on button "新增" at bounding box center [1000, 68] width 39 height 23
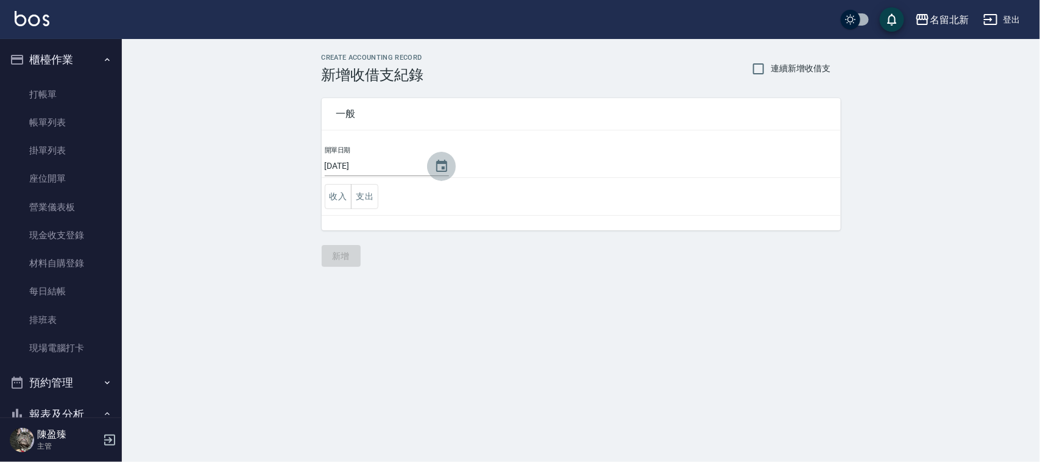
click at [447, 165] on icon "Choose date, selected date is 2025-08-20" at bounding box center [441, 166] width 15 height 15
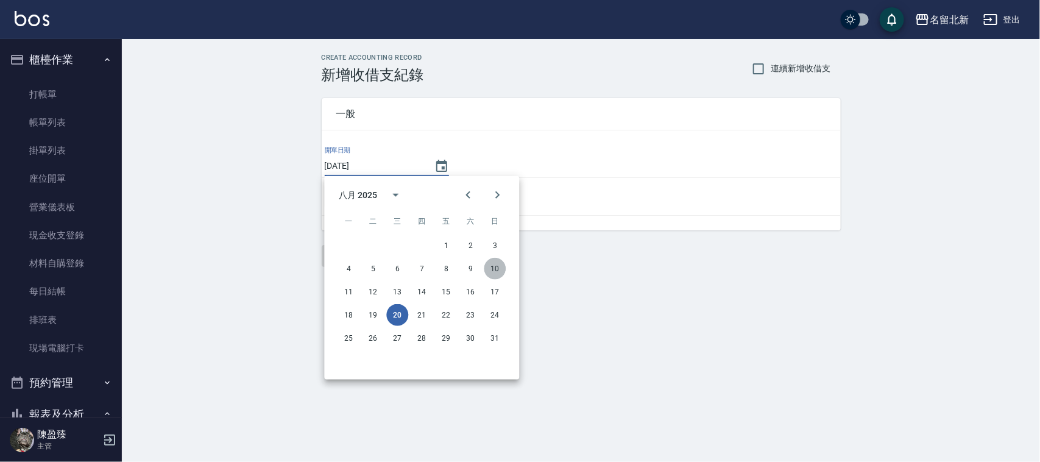
click at [502, 268] on button "10" at bounding box center [495, 269] width 22 height 22
type input "[DATE]"
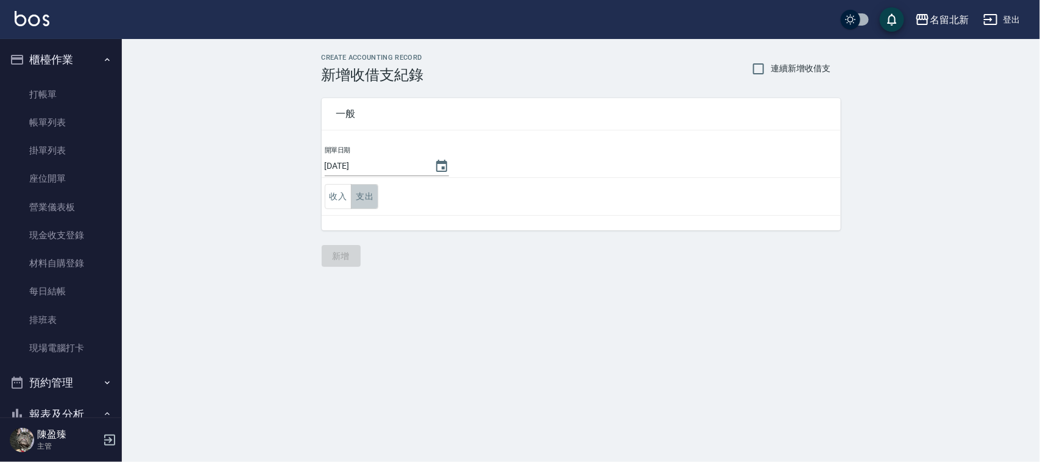
click at [373, 186] on button "支出" at bounding box center [364, 196] width 27 height 25
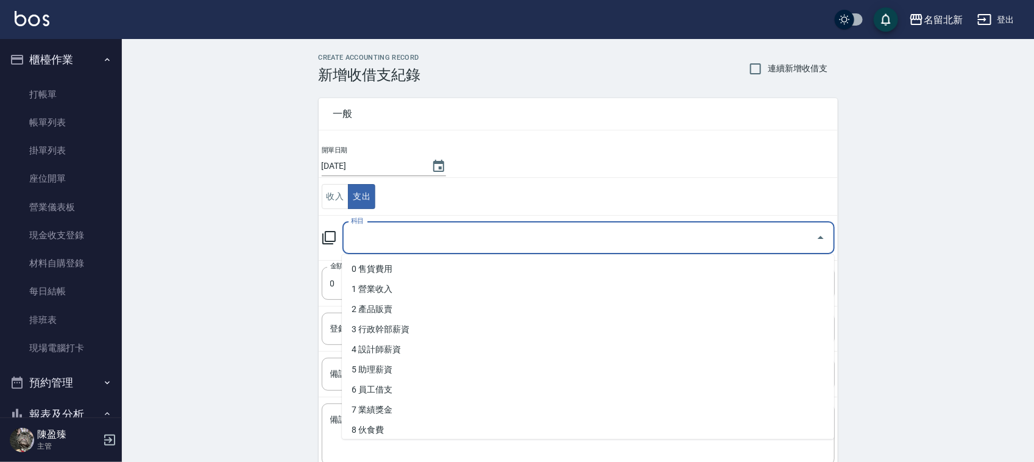
click at [386, 243] on input "科目" at bounding box center [579, 237] width 463 height 21
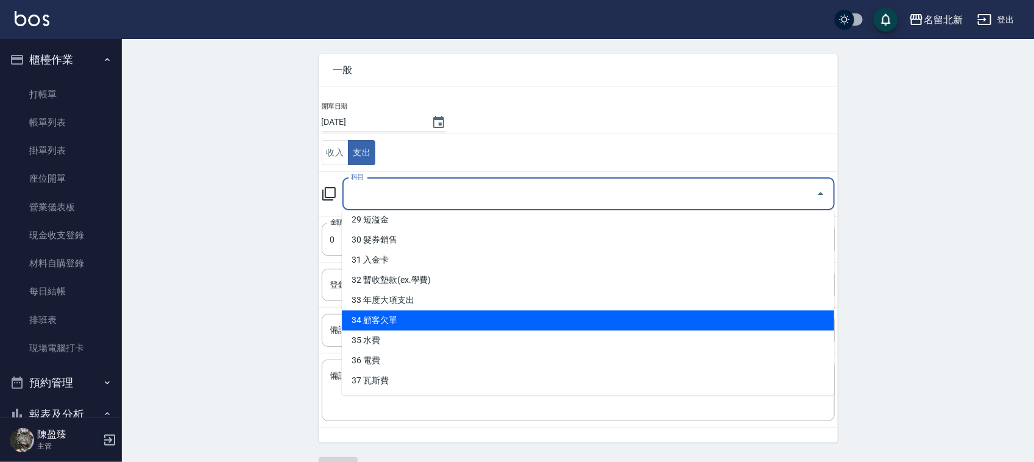
scroll to position [77, 0]
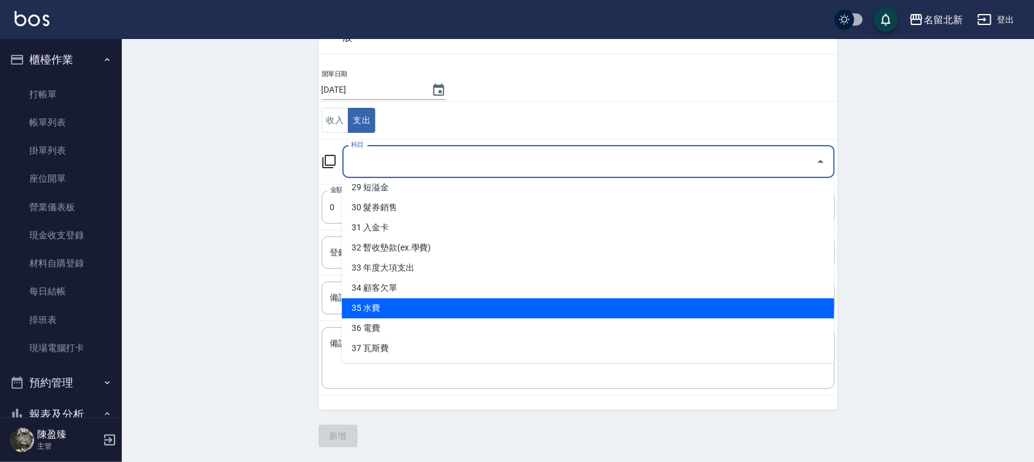
click at [381, 305] on li "35 水費" at bounding box center [588, 309] width 492 height 20
type input "35 水費"
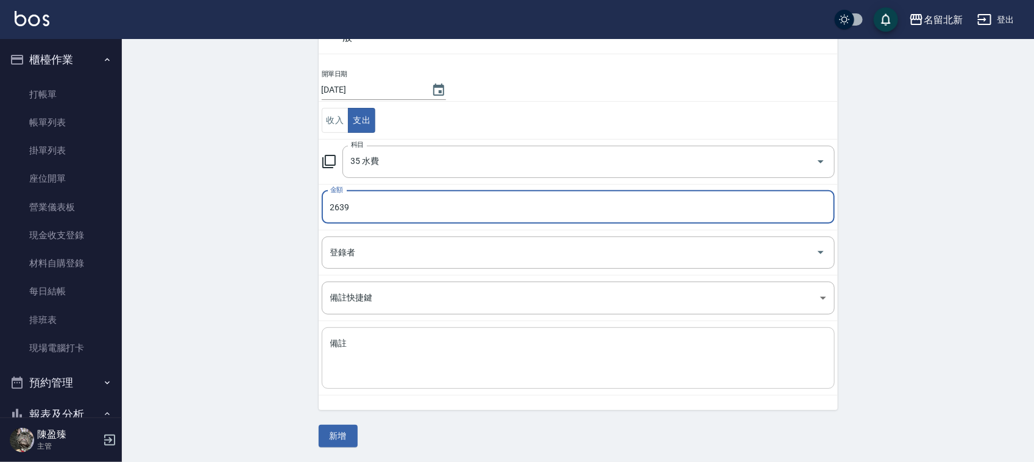
type input "2639"
drag, startPoint x: 394, startPoint y: 356, endPoint x: 390, endPoint y: 366, distance: 9.8
click at [392, 361] on textarea "備註" at bounding box center [578, 358] width 496 height 41
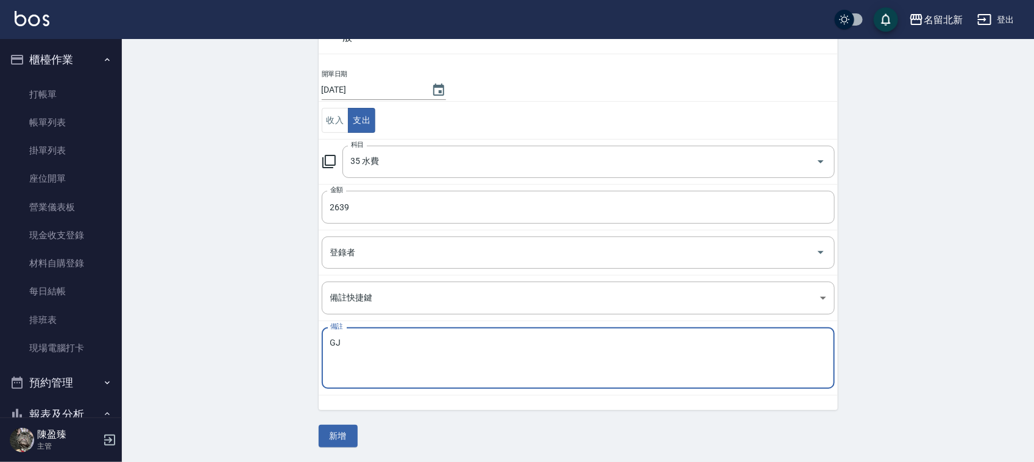
type textarea "G"
type textarea "水費"
click at [335, 428] on button "新增" at bounding box center [338, 436] width 39 height 23
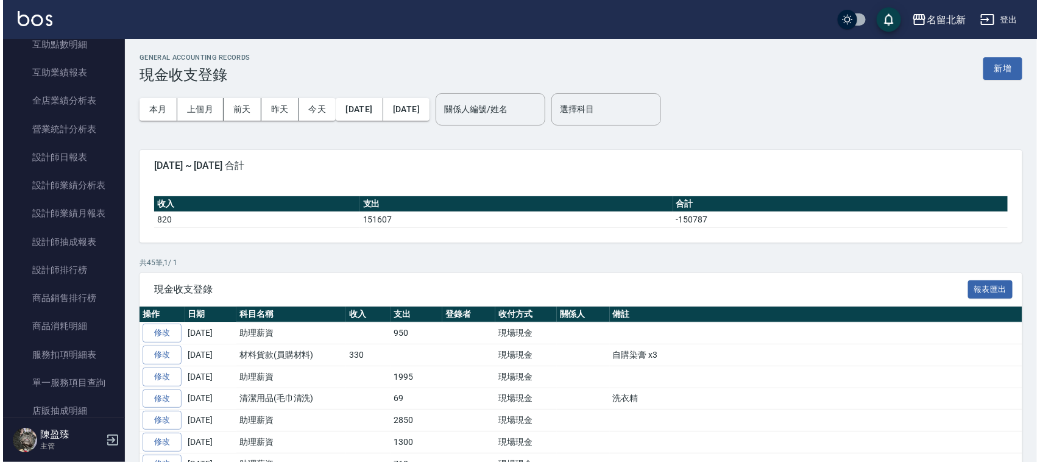
scroll to position [305, 0]
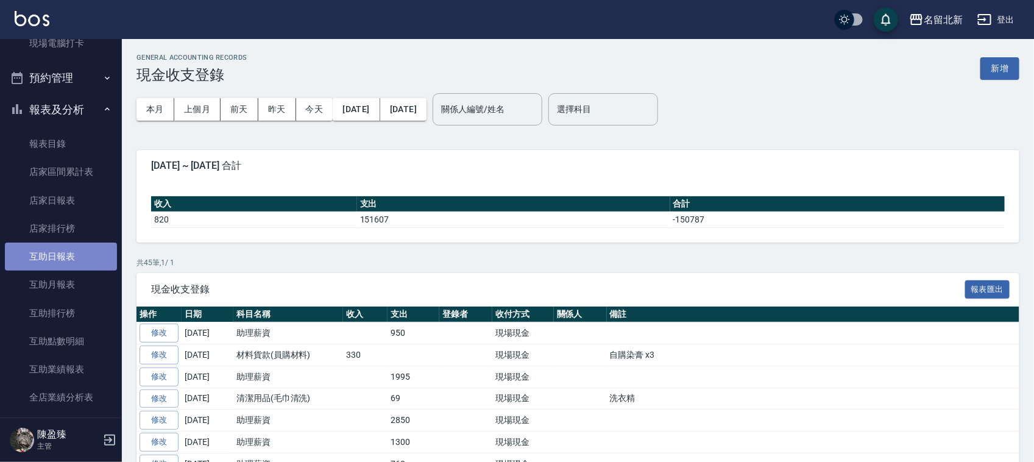
click at [71, 255] on link "互助日報表" at bounding box center [61, 257] width 112 height 28
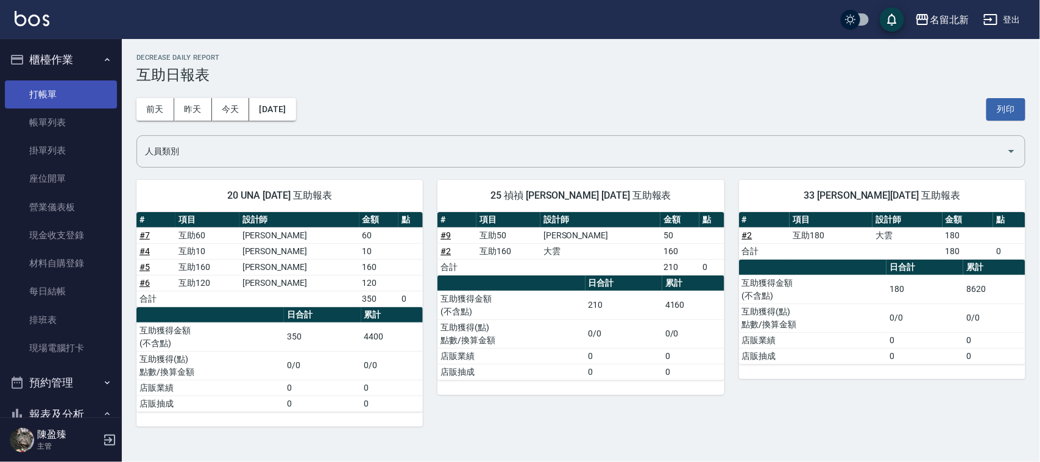
click at [55, 90] on link "打帳單" at bounding box center [61, 94] width 112 height 28
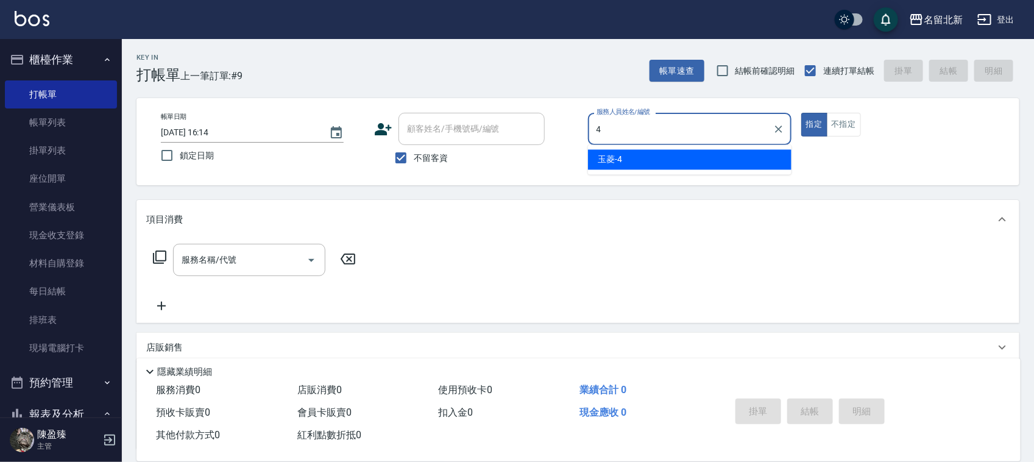
type input "玉菱-4"
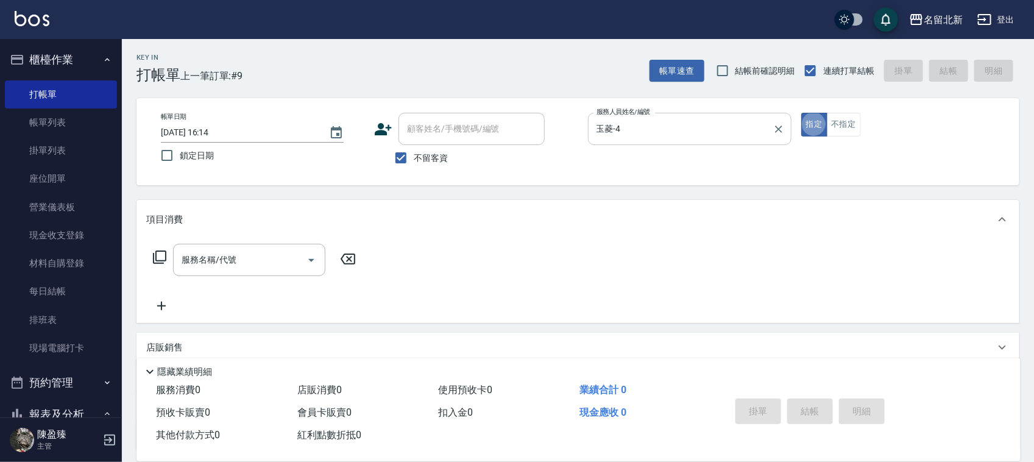
type button "true"
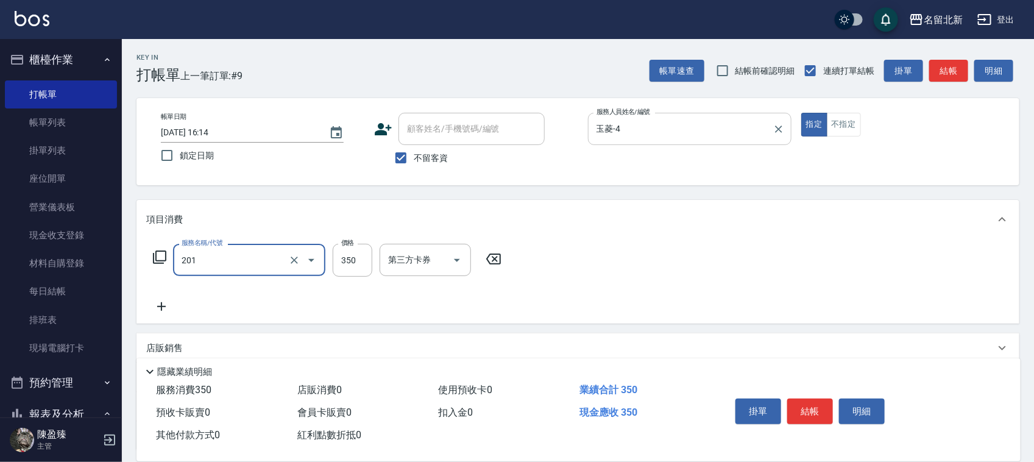
type input "一般洗髮(201)"
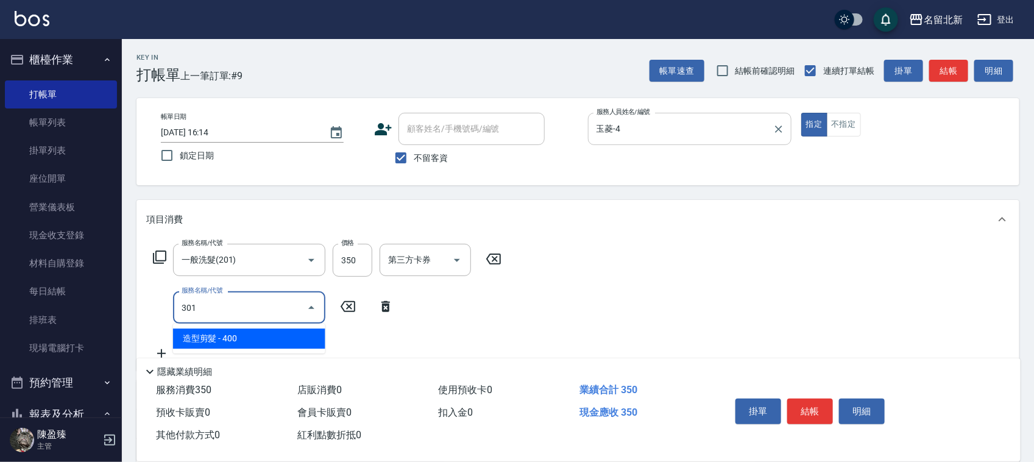
type input "造型剪髮(301)"
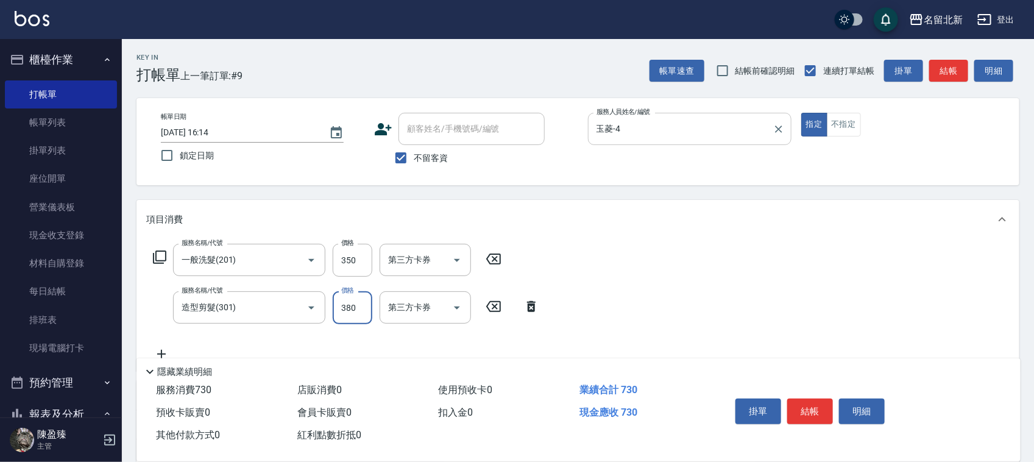
type input "380"
type input "頭皮卡使用(905)"
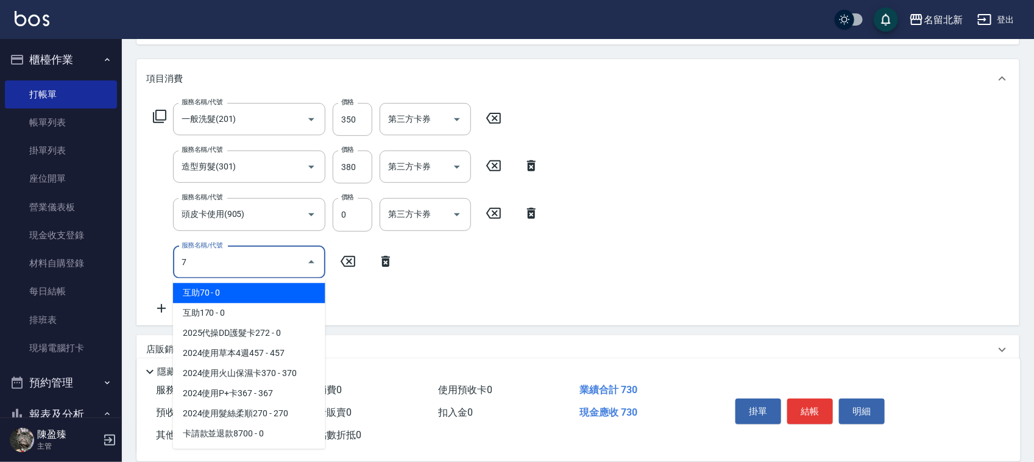
scroll to position [247, 0]
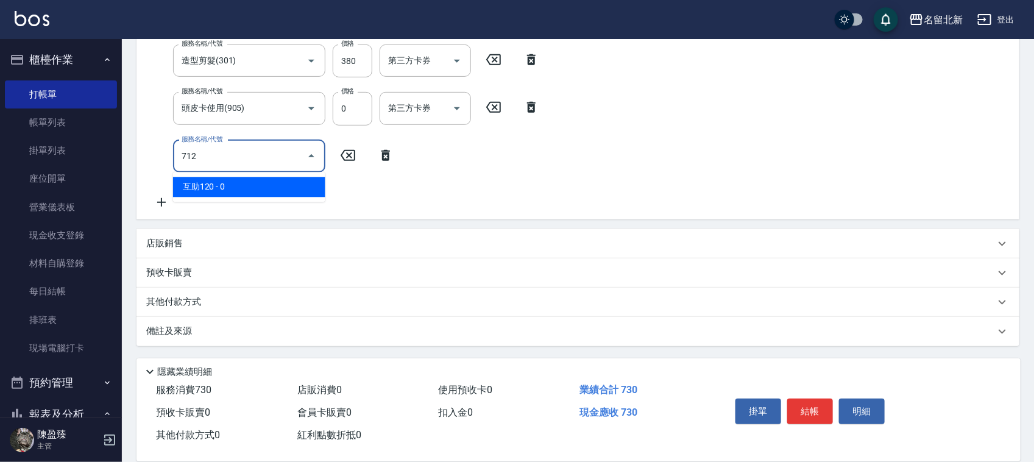
type input "互助120(712)"
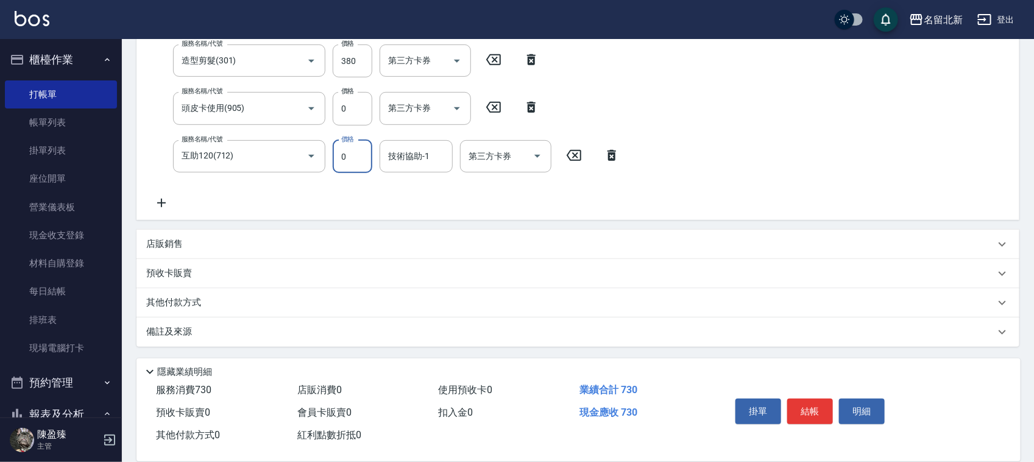
scroll to position [244, 0]
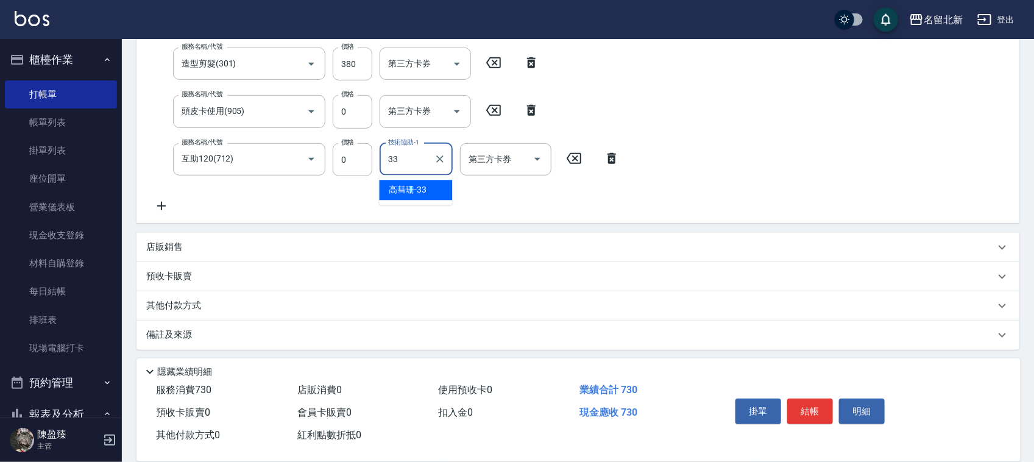
type input "高彗珊-33"
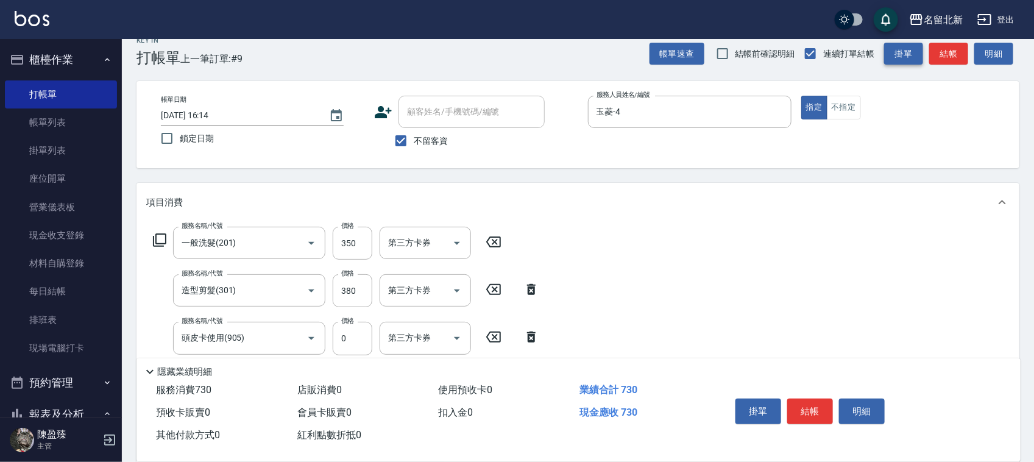
scroll to position [0, 0]
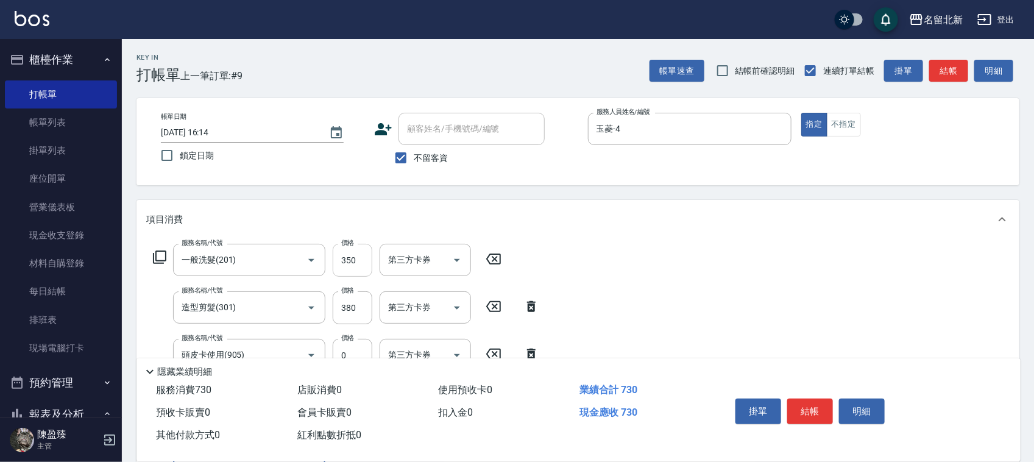
click at [357, 263] on input "350" at bounding box center [353, 260] width 40 height 33
click at [356, 263] on input "350" at bounding box center [353, 260] width 40 height 33
type input "100"
click at [818, 404] on button "結帳" at bounding box center [810, 412] width 46 height 26
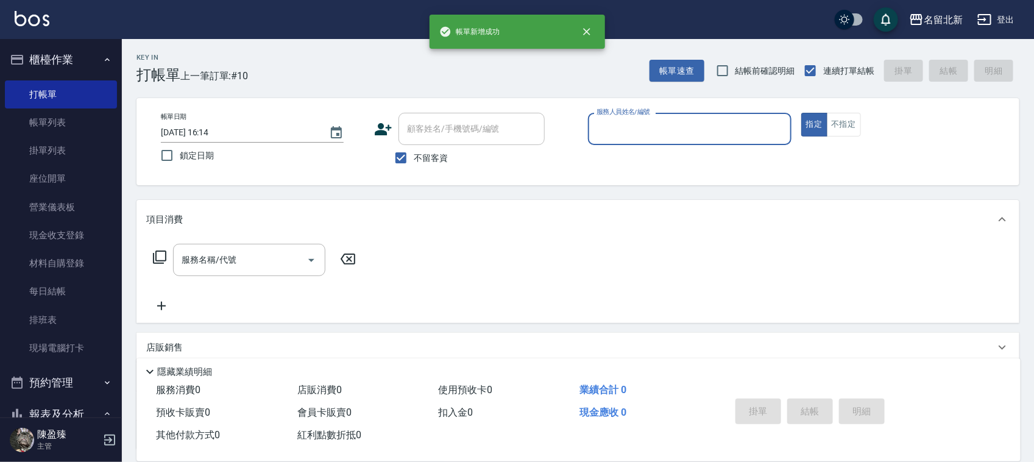
click at [703, 132] on input "服務人員姓名/編號" at bounding box center [690, 128] width 193 height 21
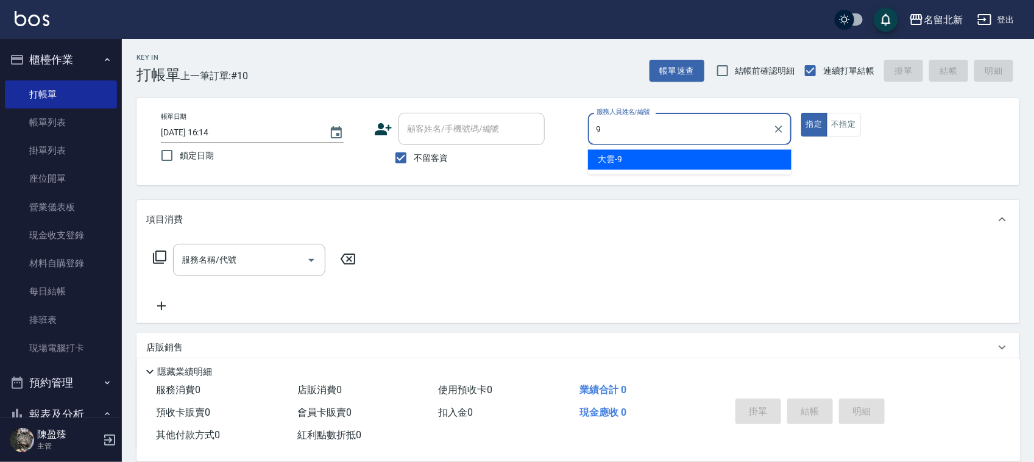
type input "大雲-9"
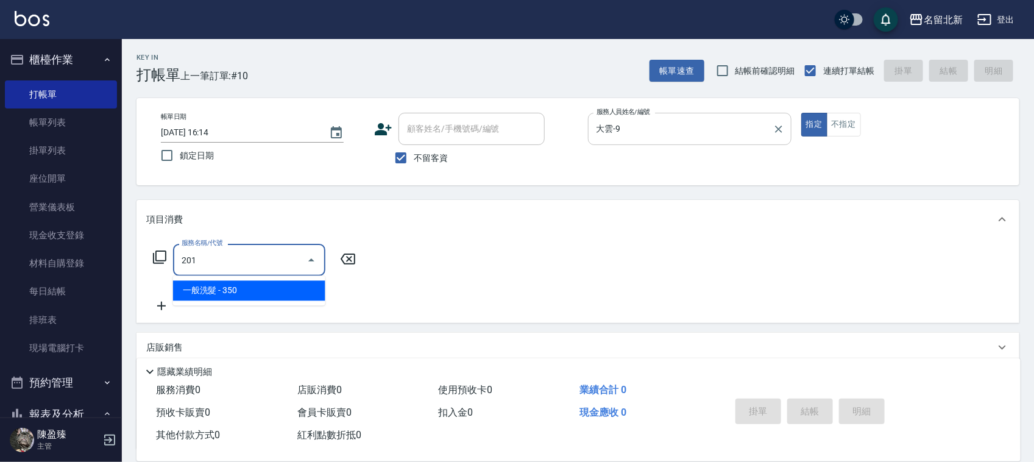
type input "一般洗髮(201)"
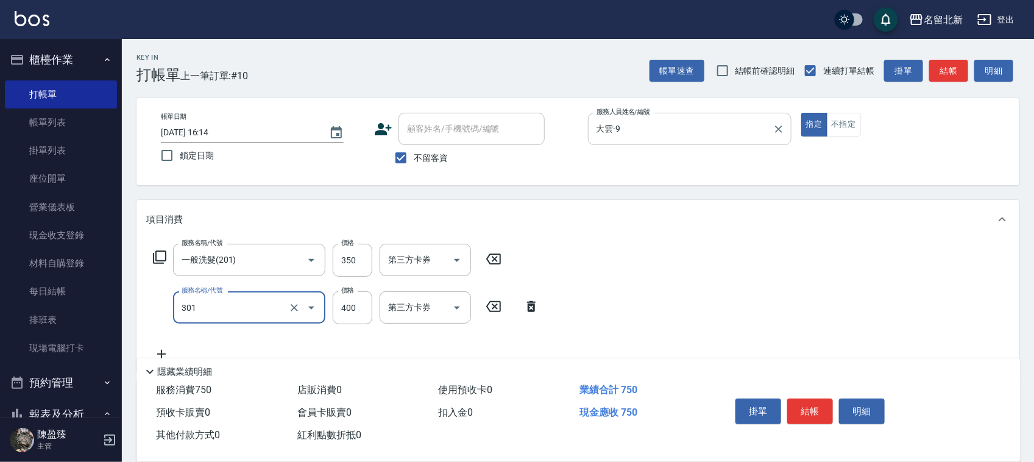
type input "造型剪髮(301)"
type input "380"
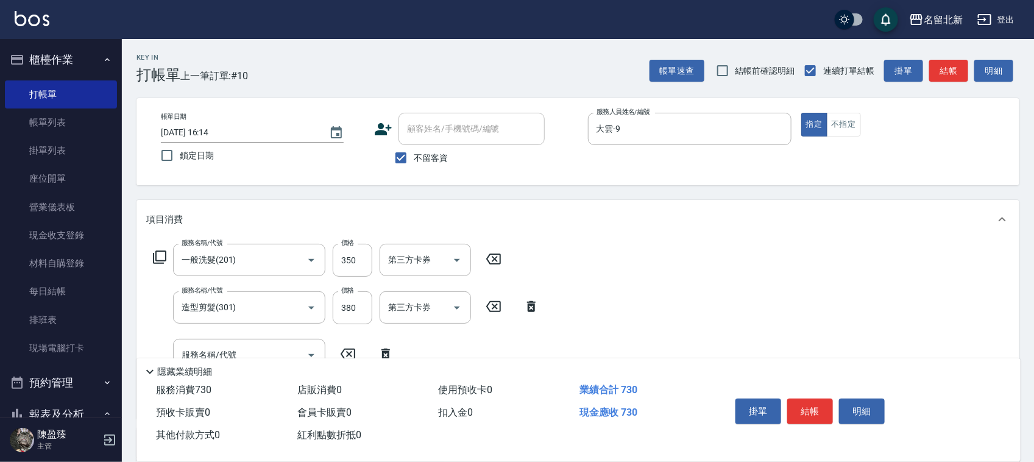
click at [863, 126] on div "指定 不指定" at bounding box center [903, 125] width 204 height 24
click at [853, 132] on button "不指定" at bounding box center [844, 125] width 34 height 24
click at [814, 403] on button "結帳" at bounding box center [810, 412] width 46 height 26
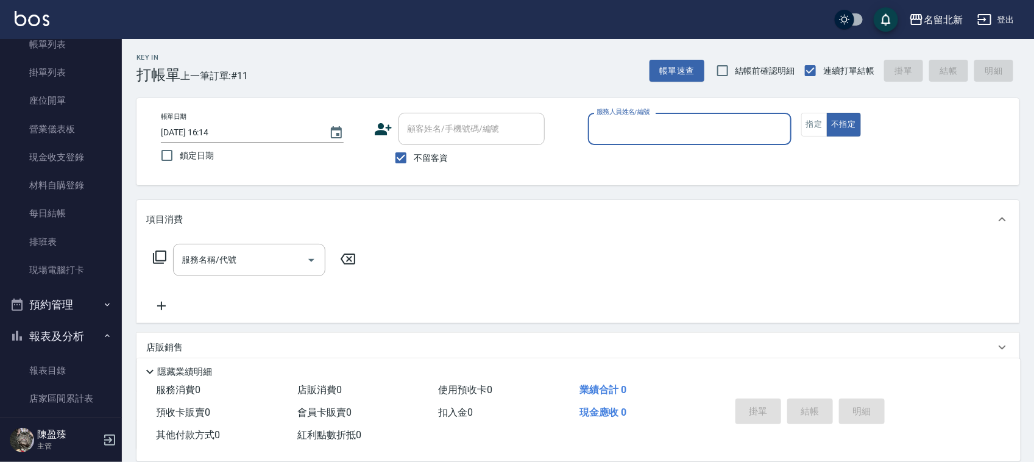
scroll to position [152, 0]
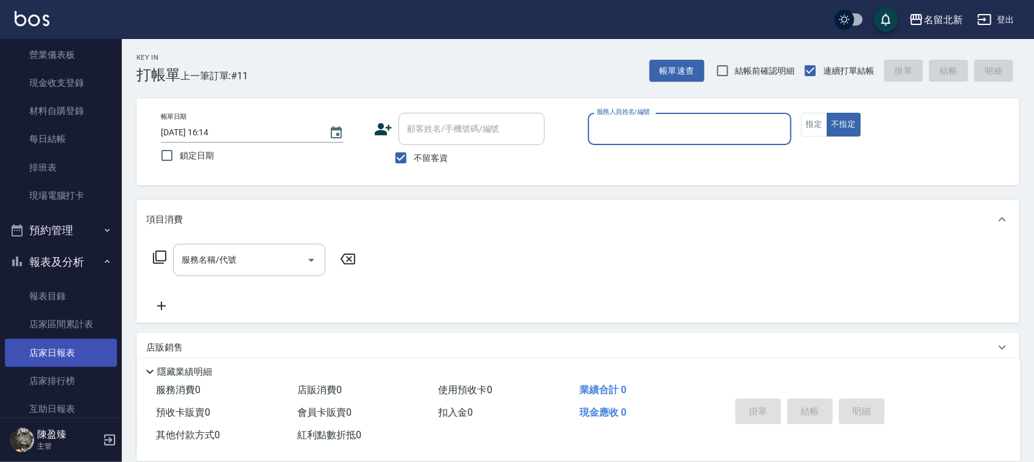
click at [28, 349] on link "店家日報表" at bounding box center [61, 353] width 112 height 28
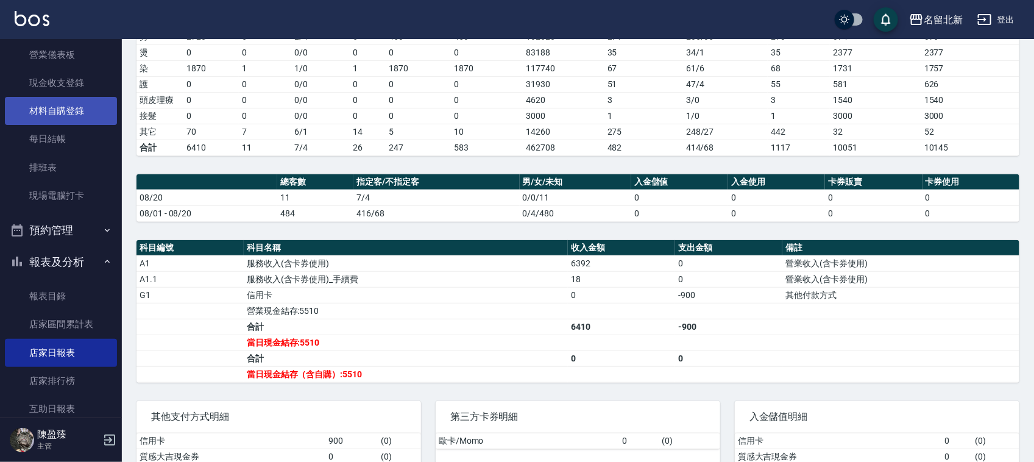
scroll to position [191, 0]
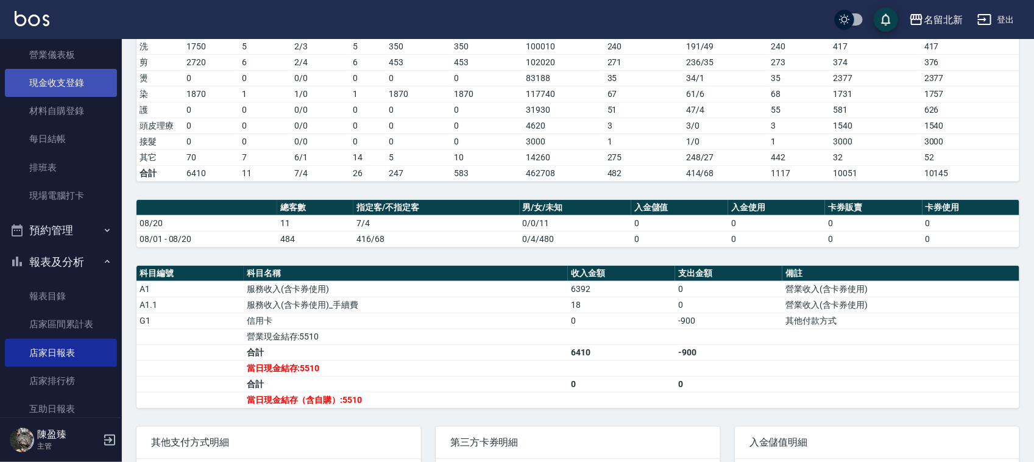
click at [56, 79] on link "現金收支登錄" at bounding box center [61, 83] width 112 height 28
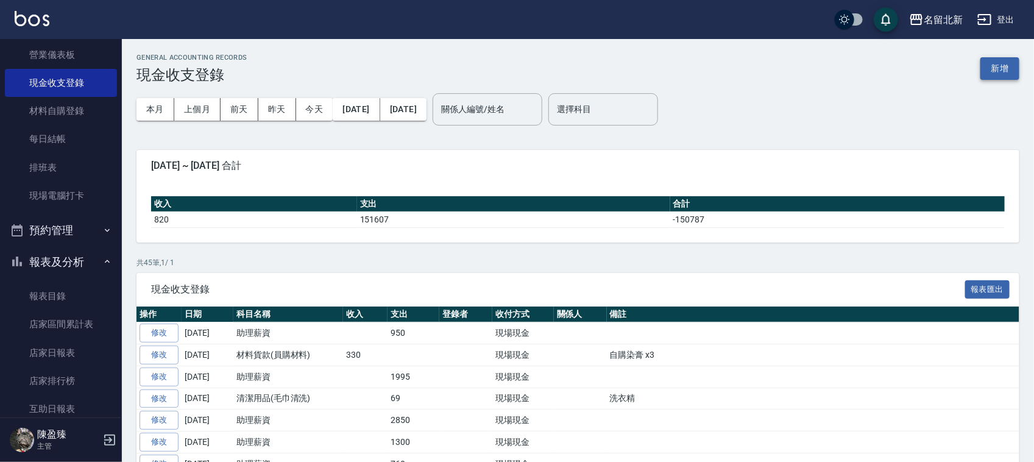
click at [995, 61] on button "新增" at bounding box center [1000, 68] width 39 height 23
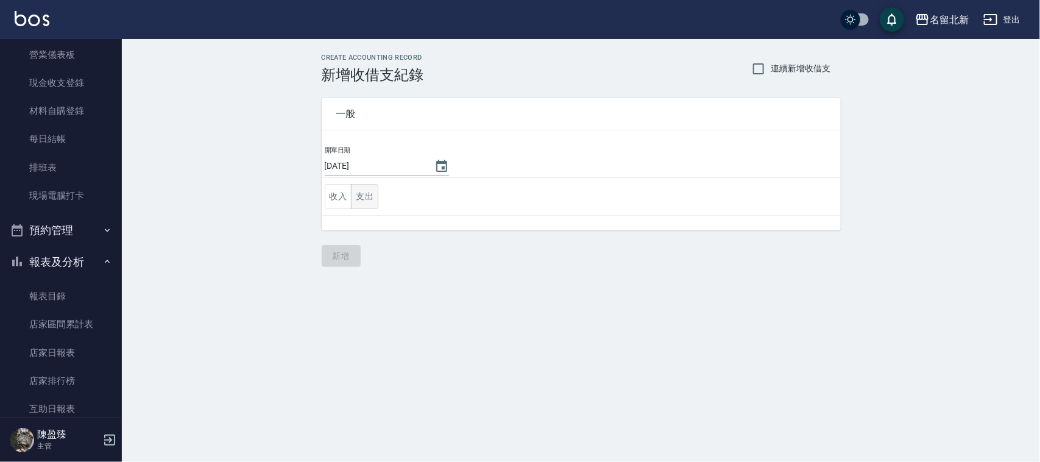
click at [372, 196] on button "支出" at bounding box center [364, 196] width 27 height 25
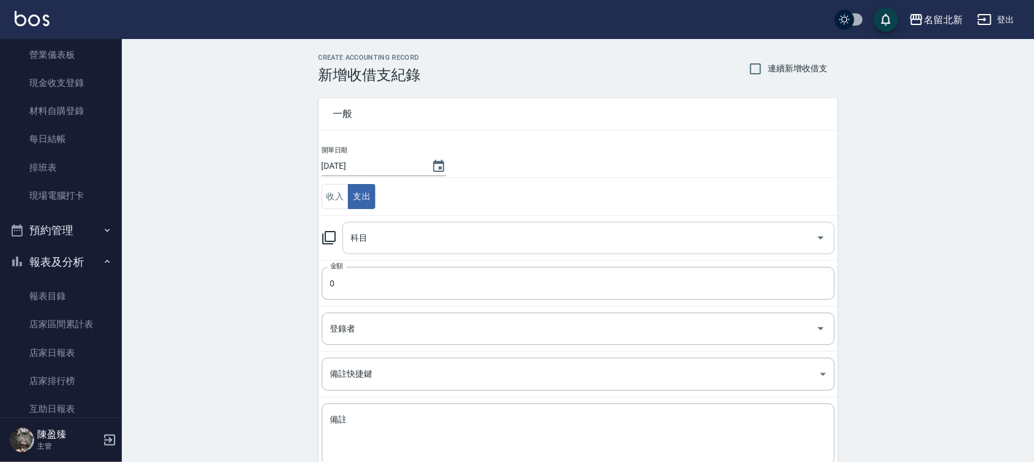
click at [399, 249] on input "科目" at bounding box center [579, 237] width 463 height 21
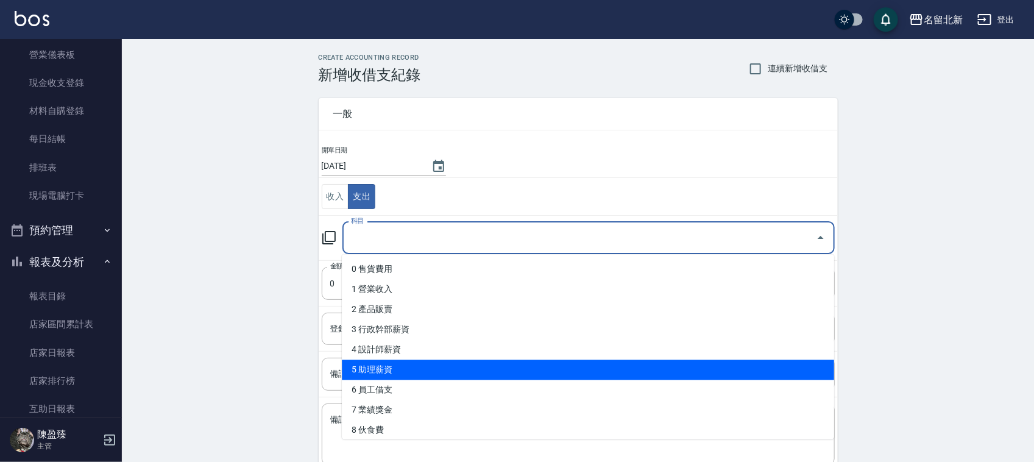
click at [442, 361] on li "5 助理薪資" at bounding box center [588, 370] width 492 height 20
type input "5 助理薪資"
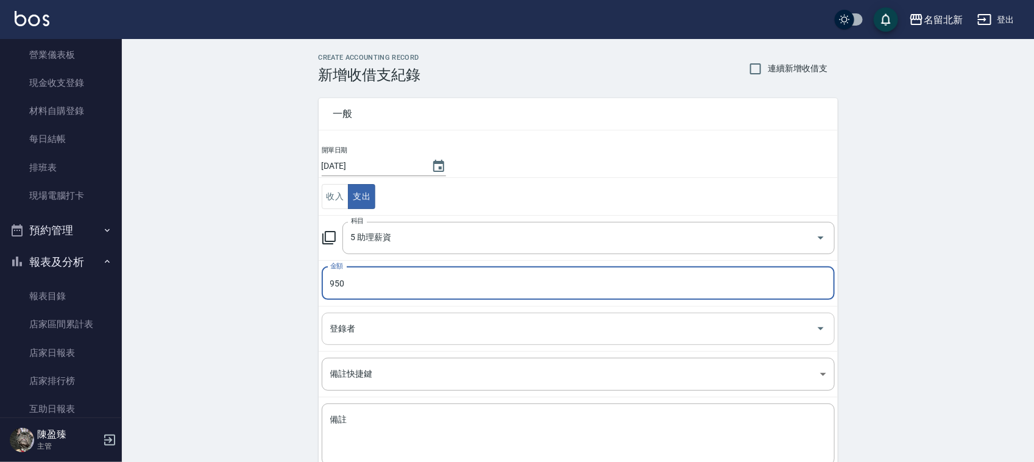
type input "950"
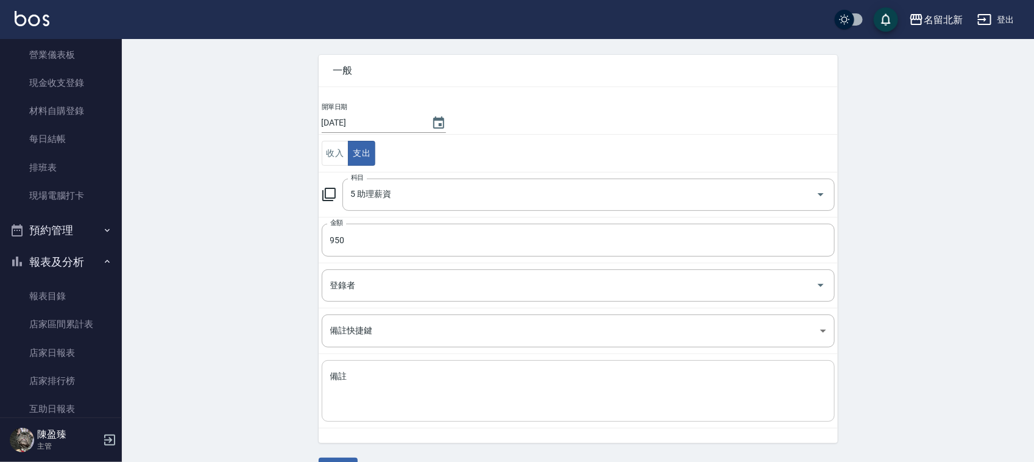
scroll to position [77, 0]
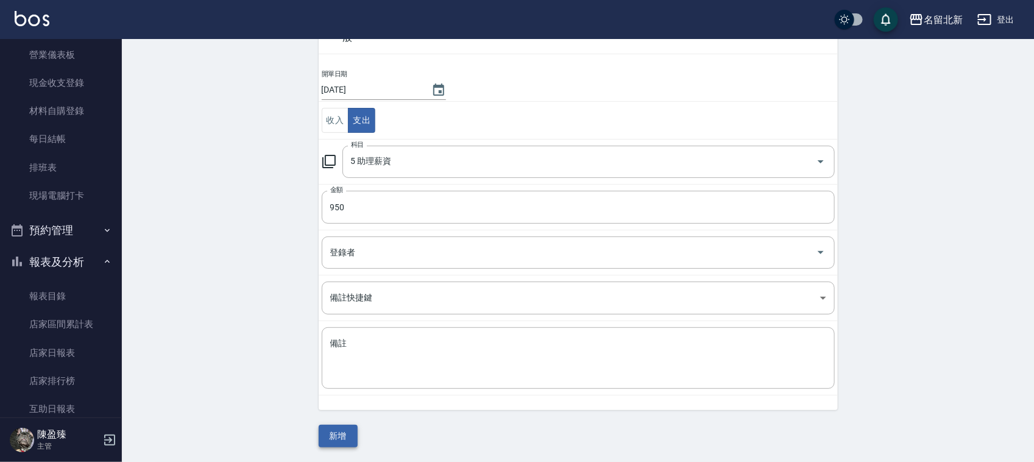
click at [336, 436] on button "新增" at bounding box center [338, 436] width 39 height 23
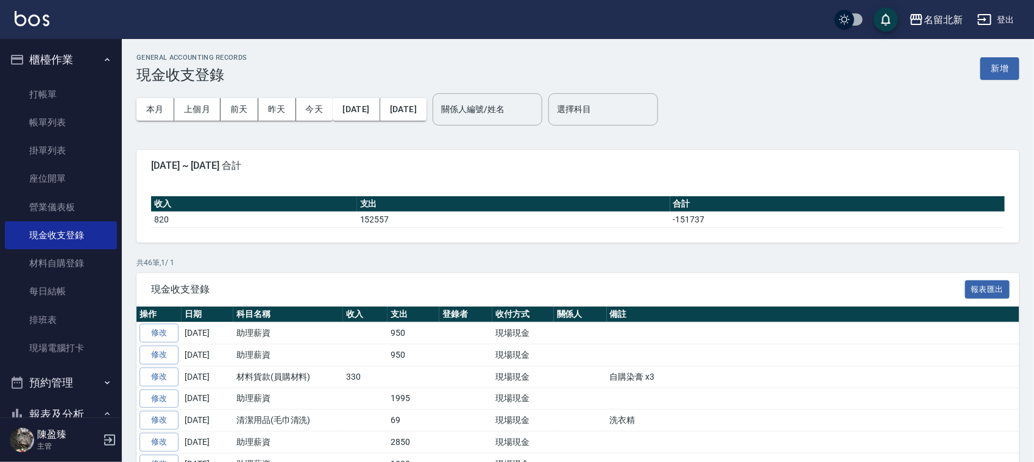
click at [48, 78] on ul "打帳單 帳單列表 掛單列表 座位開單 營業儀表板 現金收支登錄 材料自購登錄 每日結帳 排班表 現場電腦打卡" at bounding box center [61, 222] width 112 height 292
click at [66, 90] on link "打帳單" at bounding box center [61, 94] width 112 height 28
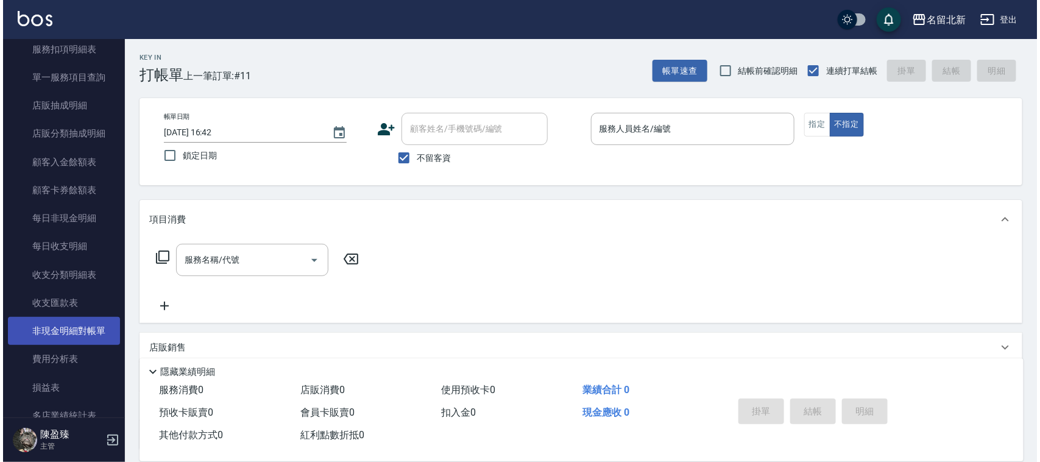
scroll to position [914, 0]
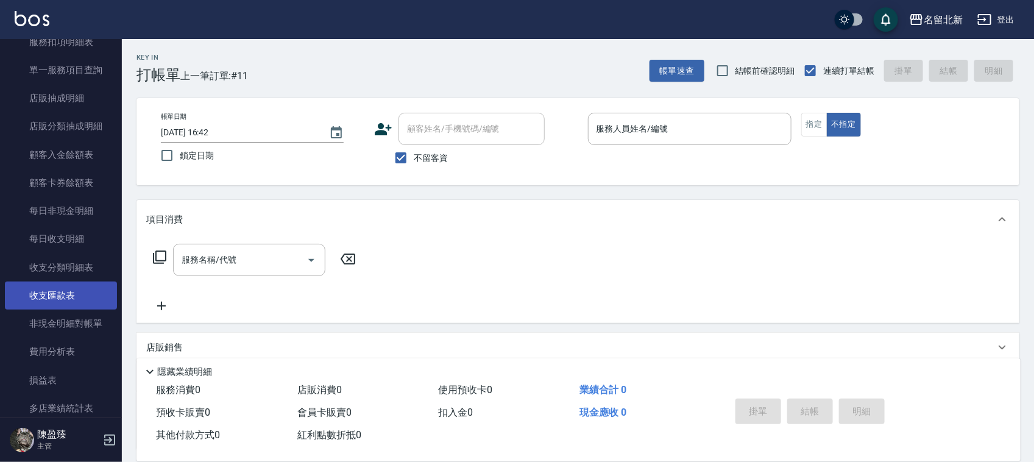
click at [65, 288] on link "收支匯款表" at bounding box center [61, 296] width 112 height 28
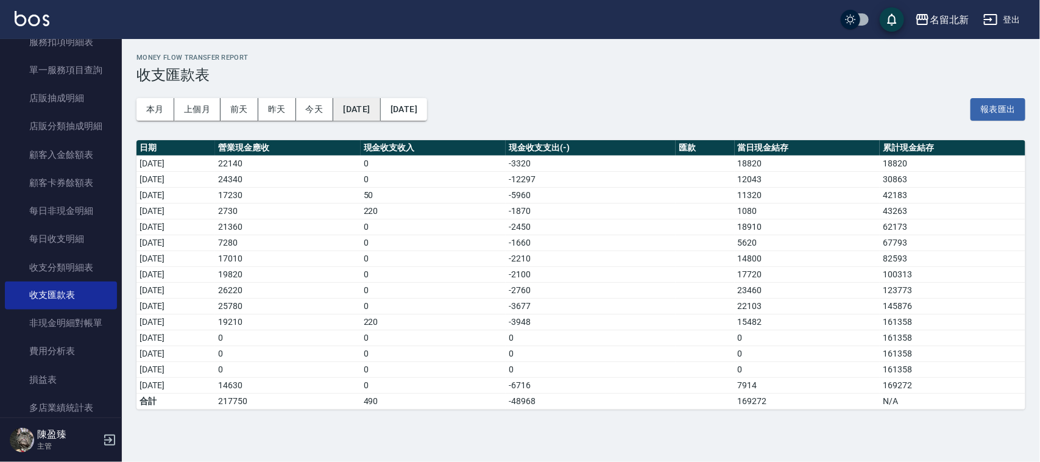
click at [380, 104] on button "[DATE]" at bounding box center [356, 109] width 47 height 23
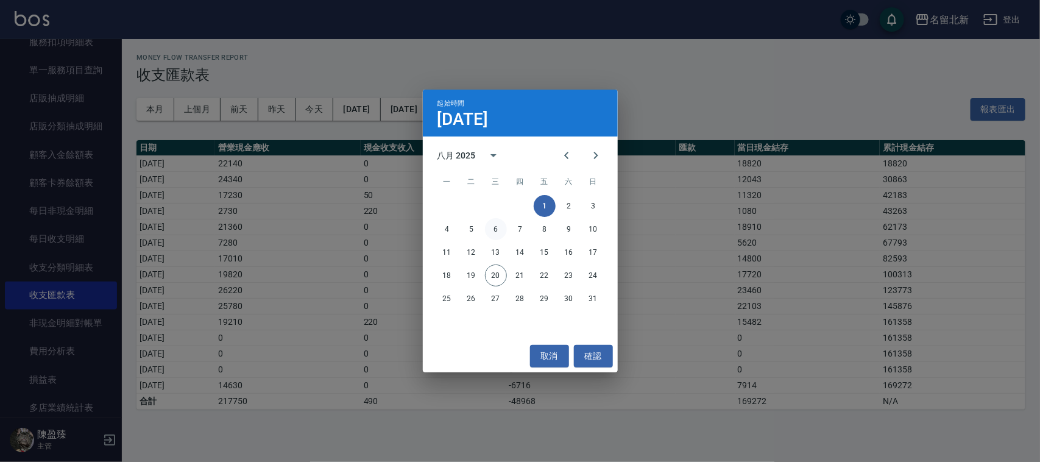
click at [495, 223] on button "6" at bounding box center [496, 229] width 22 height 22
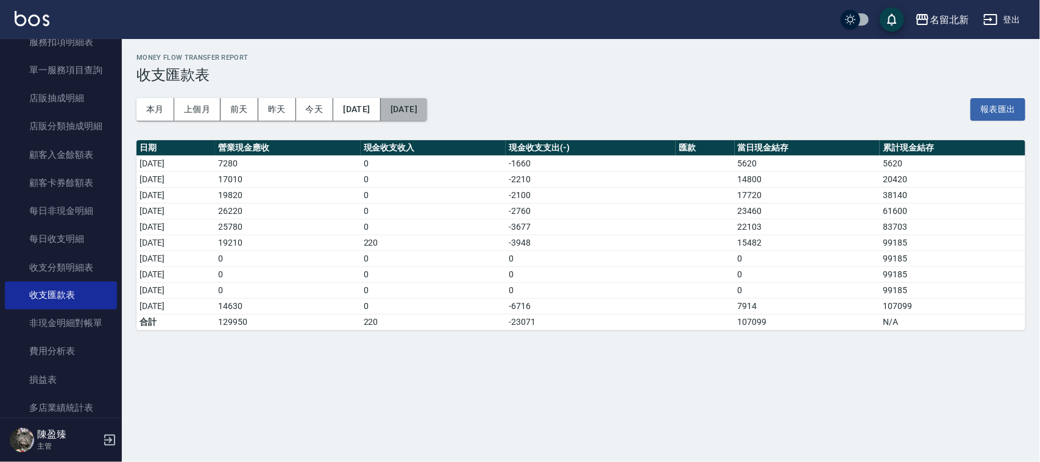
click at [427, 108] on button "[DATE]" at bounding box center [404, 109] width 46 height 23
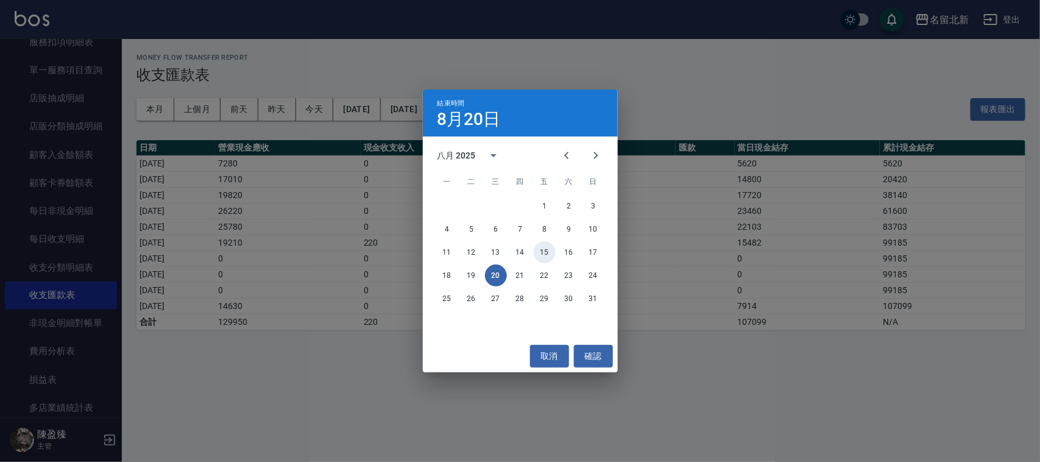
click at [550, 251] on button "15" at bounding box center [545, 252] width 22 height 22
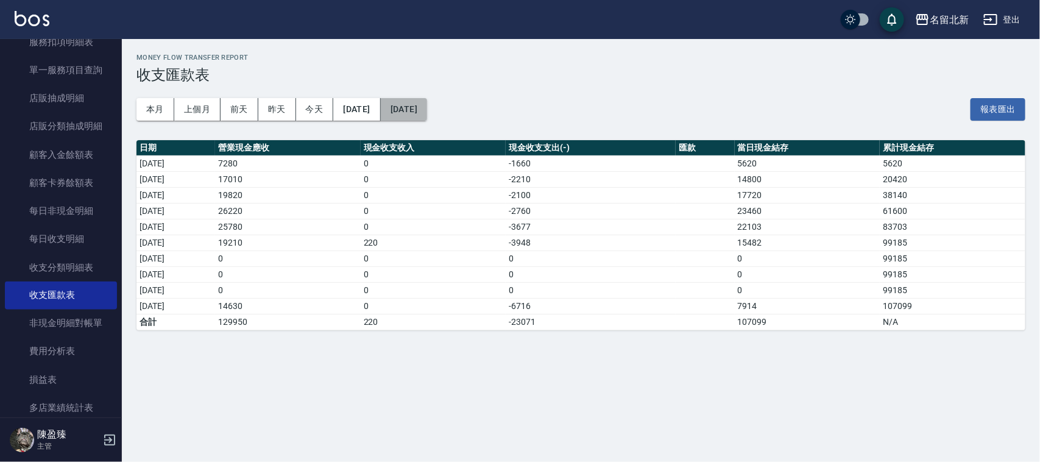
click at [427, 107] on button "[DATE]" at bounding box center [404, 109] width 46 height 23
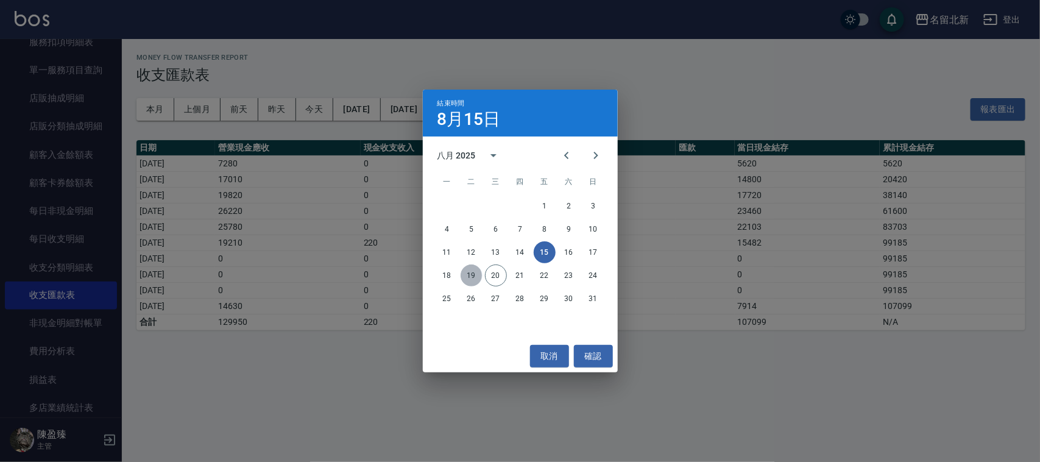
click at [477, 277] on button "19" at bounding box center [472, 275] width 22 height 22
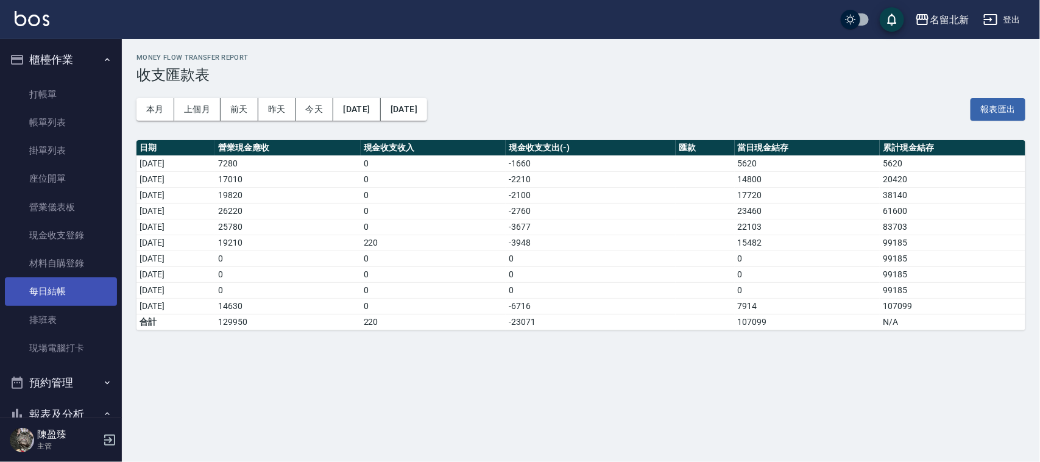
click at [48, 300] on link "每日結帳" at bounding box center [61, 291] width 112 height 28
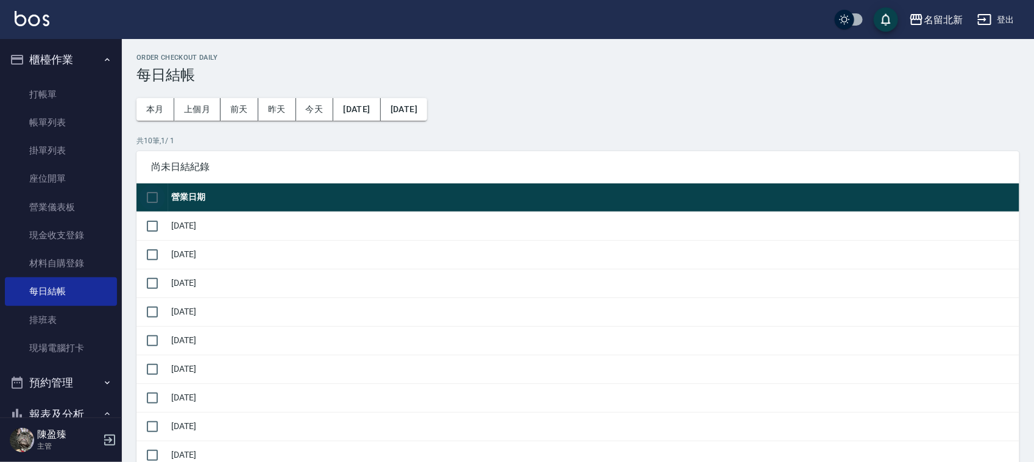
click at [142, 196] on input "checkbox" at bounding box center [153, 198] width 26 height 26
checkbox input "true"
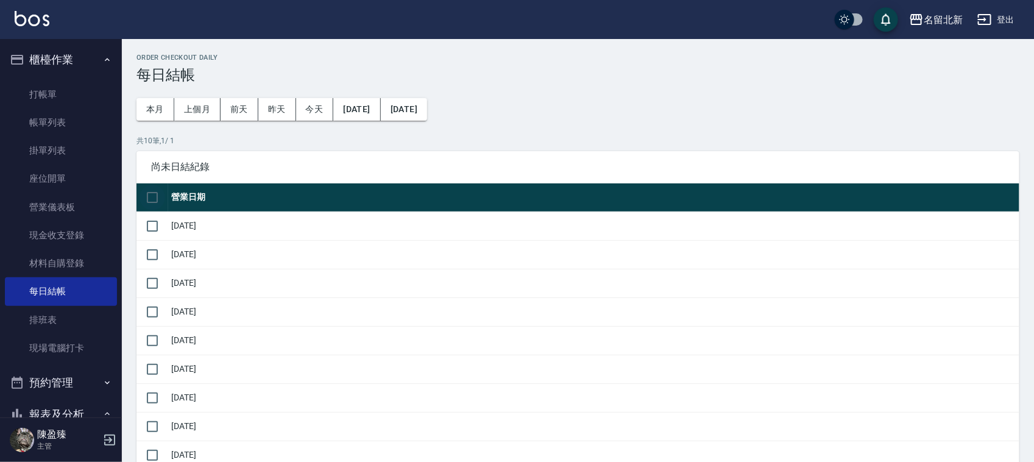
checkbox input "true"
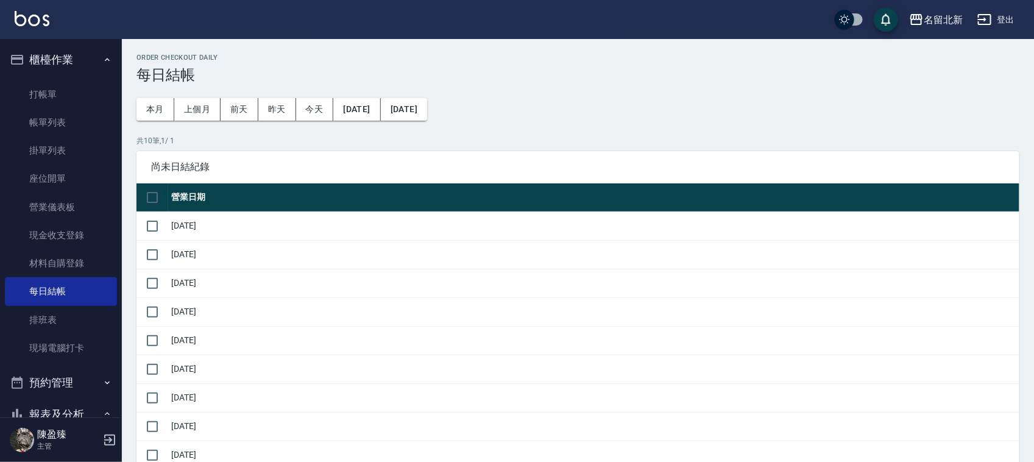
checkbox input "true"
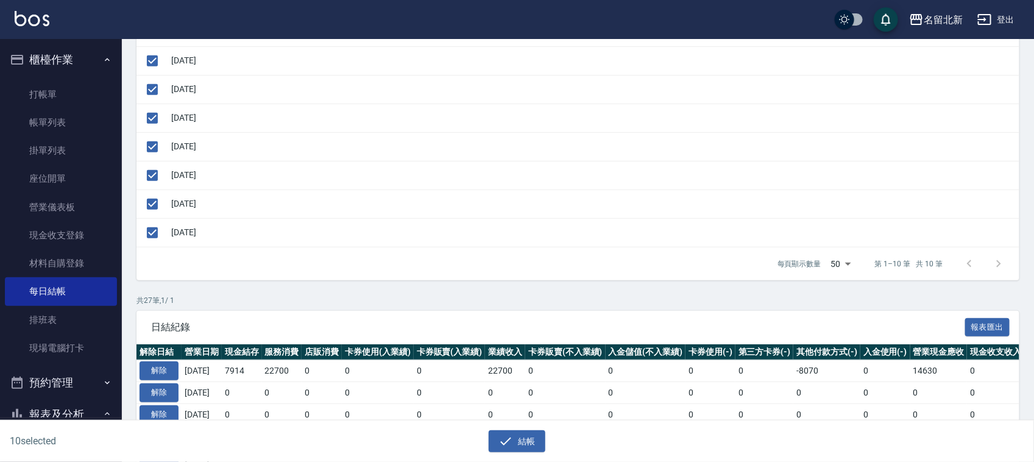
scroll to position [381, 0]
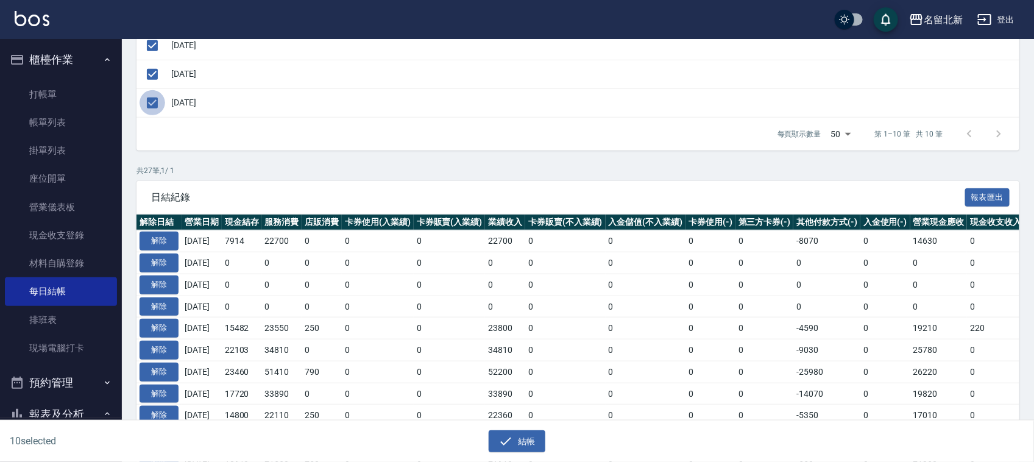
click at [158, 108] on input "checkbox" at bounding box center [153, 103] width 26 height 26
checkbox input "false"
click at [519, 433] on button "結帳" at bounding box center [517, 441] width 57 height 23
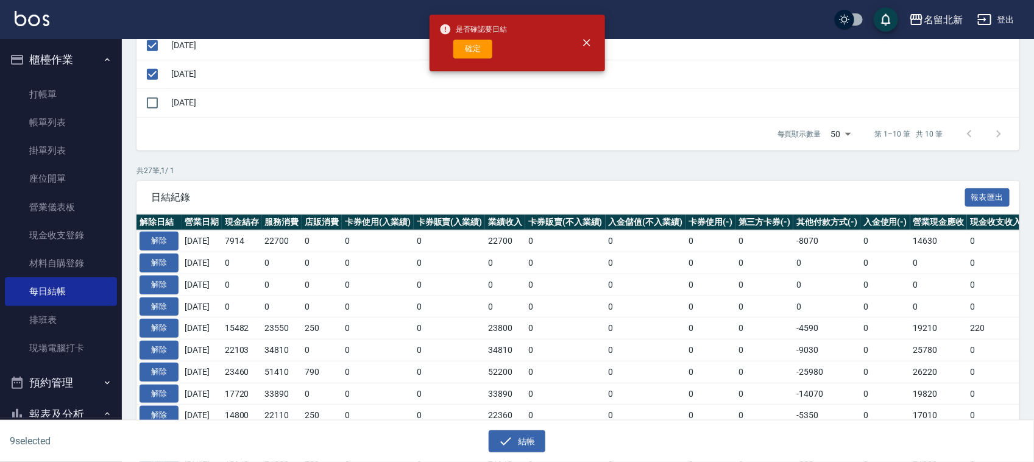
drag, startPoint x: 469, startPoint y: 46, endPoint x: 489, endPoint y: 40, distance: 21.0
click at [471, 46] on button "確定" at bounding box center [472, 49] width 39 height 19
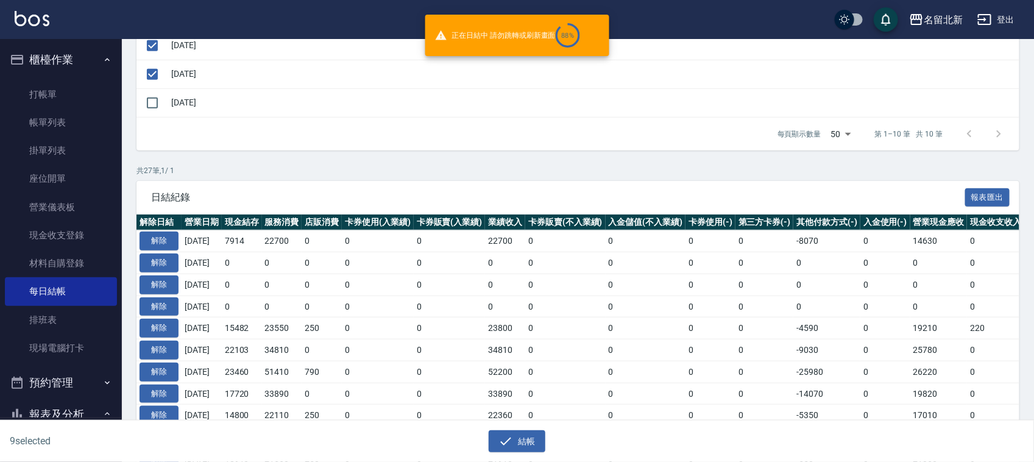
checkbox input "false"
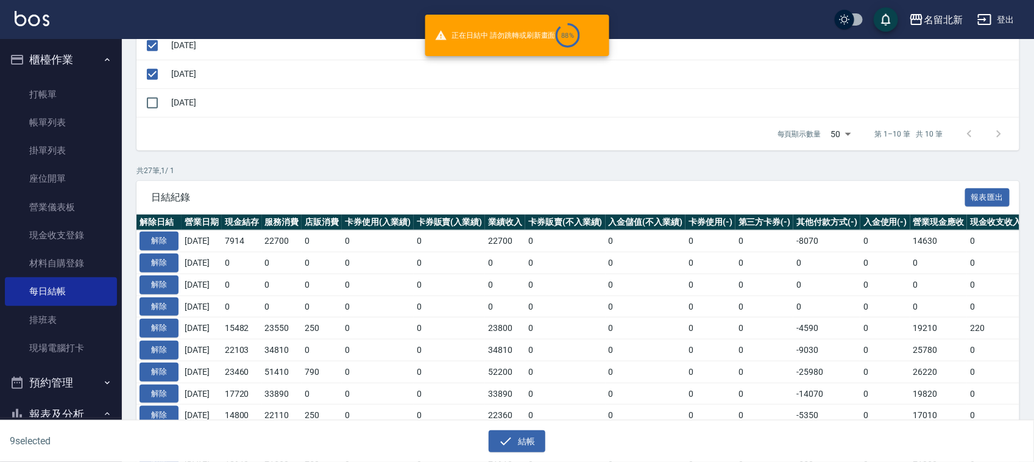
checkbox input "false"
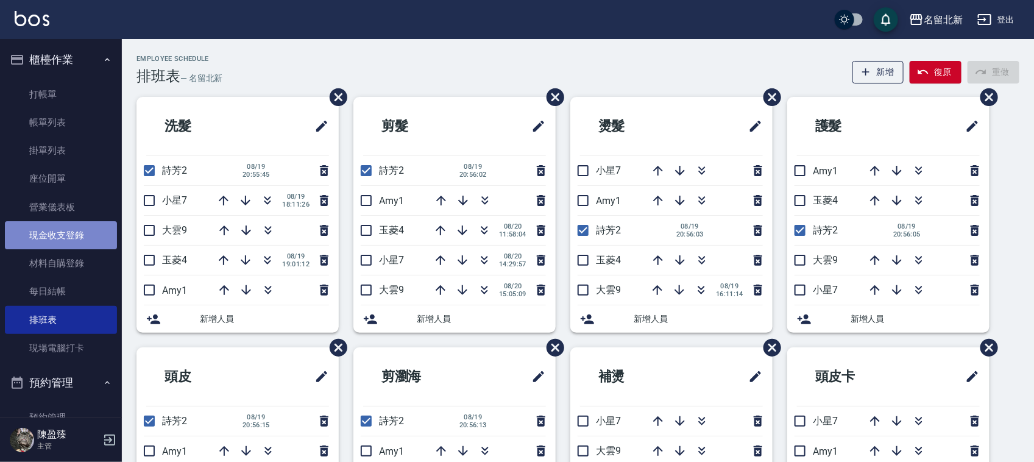
drag, startPoint x: 64, startPoint y: 232, endPoint x: 93, endPoint y: 224, distance: 29.9
click at [64, 232] on link "現金收支登錄" at bounding box center [61, 235] width 112 height 28
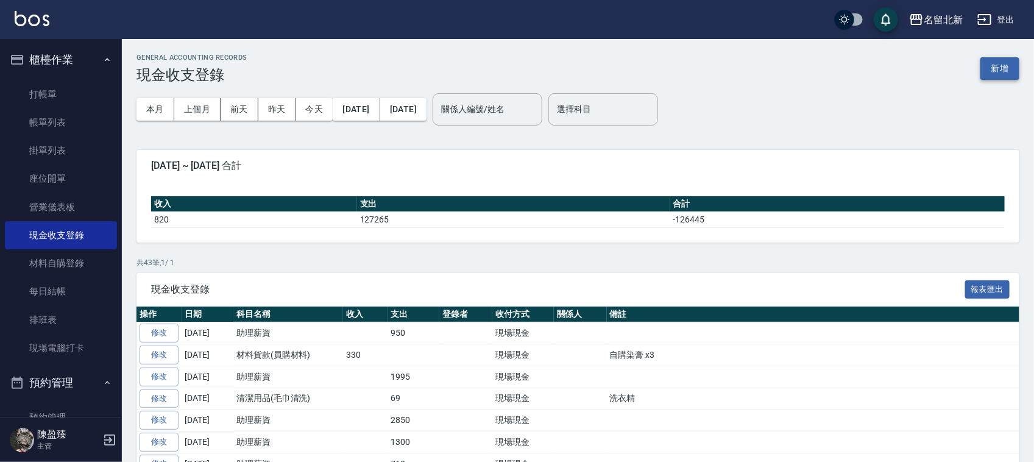
click at [1003, 71] on button "新增" at bounding box center [1000, 68] width 39 height 23
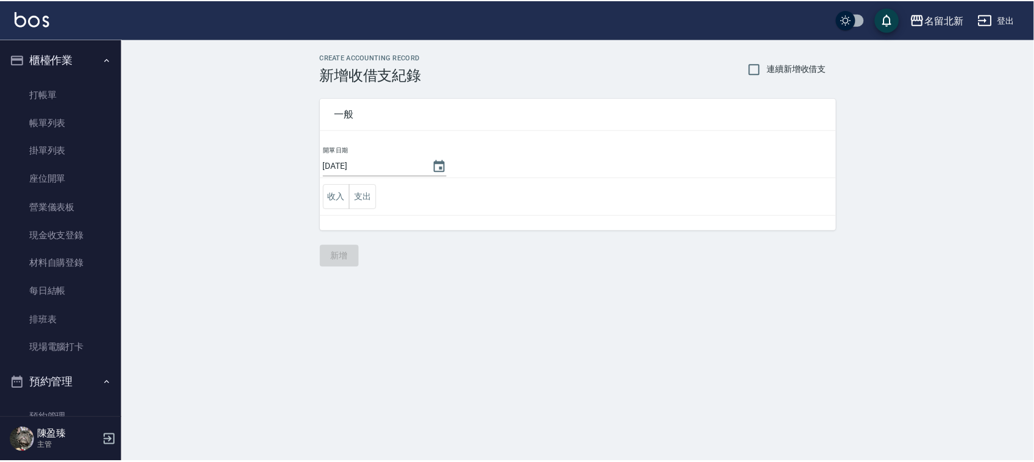
scroll to position [305, 0]
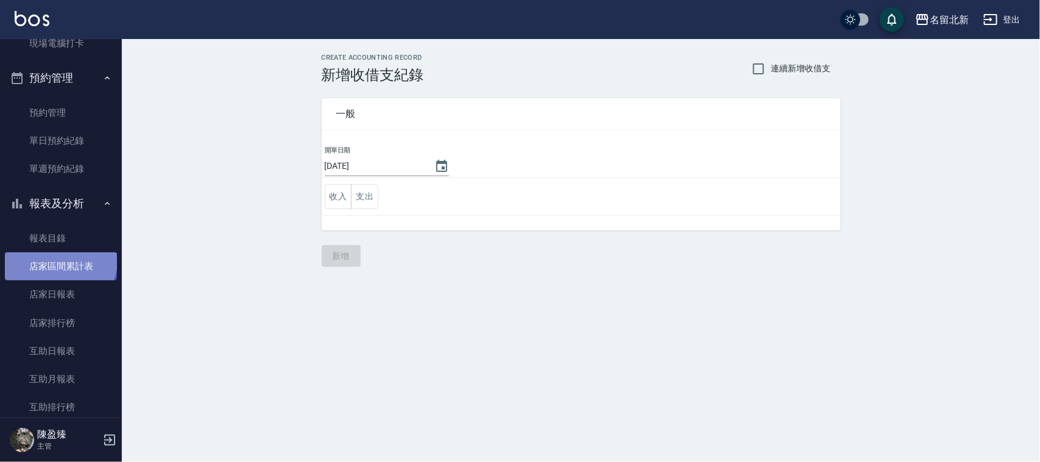
click at [59, 260] on link "店家區間累計表" at bounding box center [61, 266] width 112 height 28
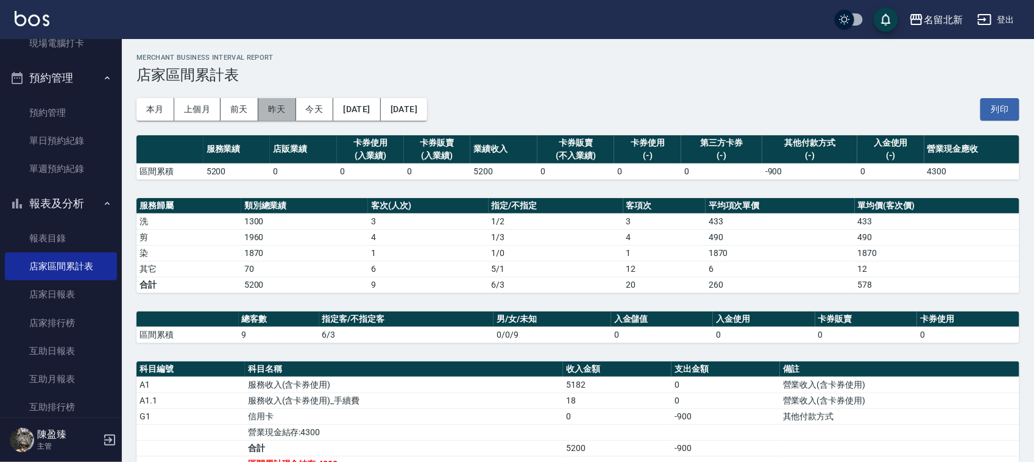
click at [273, 112] on button "昨天" at bounding box center [277, 109] width 38 height 23
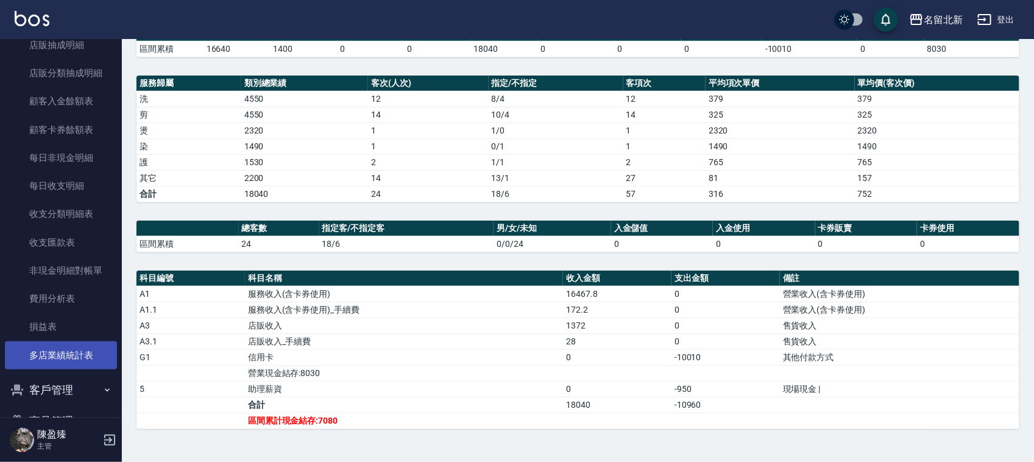
scroll to position [1066, 0]
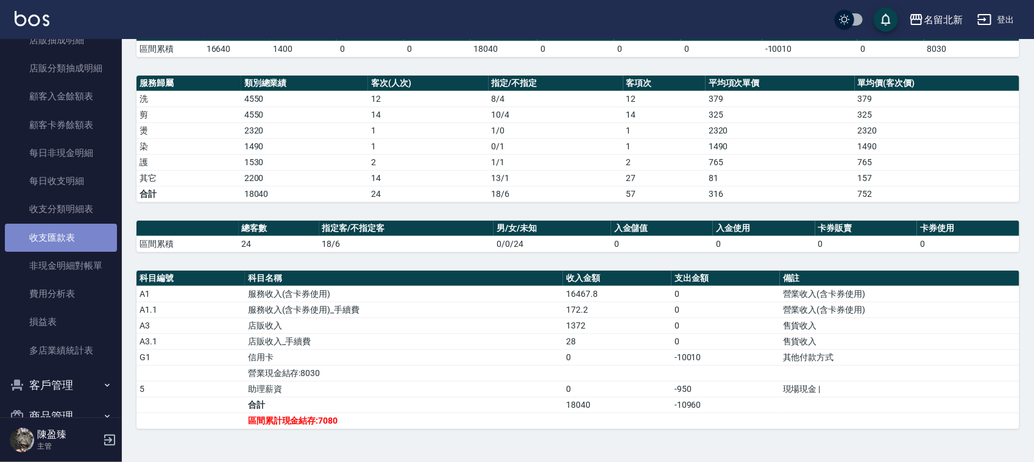
click at [67, 230] on link "收支匯款表" at bounding box center [61, 238] width 112 height 28
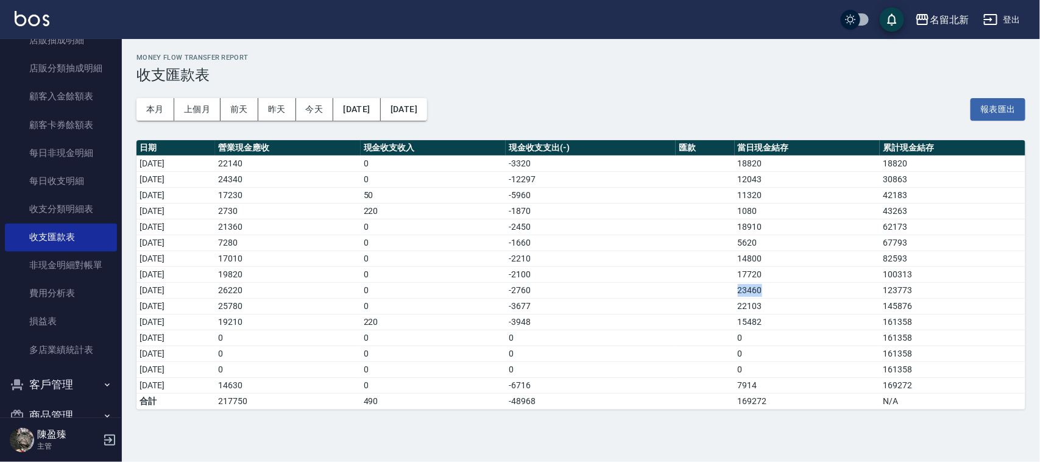
drag, startPoint x: 781, startPoint y: 288, endPoint x: 741, endPoint y: 308, distance: 44.7
click at [742, 297] on tr "2025/08/09 26220 0 -2760 23460 123773" at bounding box center [581, 290] width 889 height 16
click at [781, 277] on td "17720" at bounding box center [808, 274] width 146 height 16
drag, startPoint x: 137, startPoint y: 294, endPoint x: 503, endPoint y: 160, distance: 389.2
click at [793, 281] on tbody "2025/08/01 22140 0 -3320 18820 18820 2025/08/02 24340 0 -12297 12043 30863 2025…" at bounding box center [581, 282] width 889 height 254
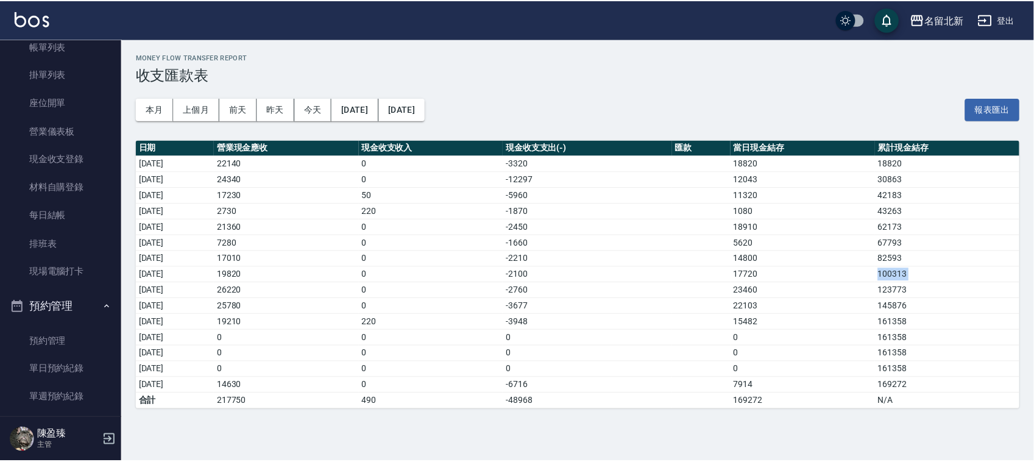
scroll to position [305, 0]
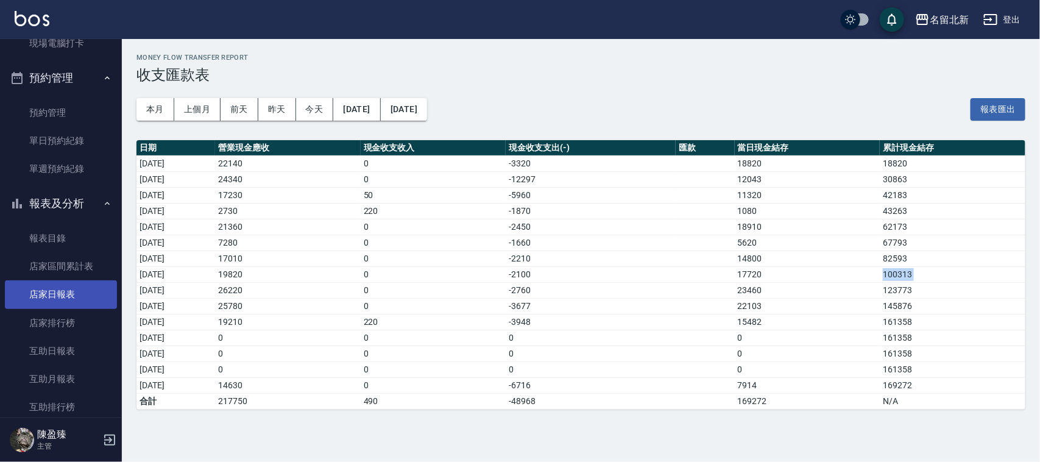
click at [57, 287] on link "店家日報表" at bounding box center [61, 294] width 112 height 28
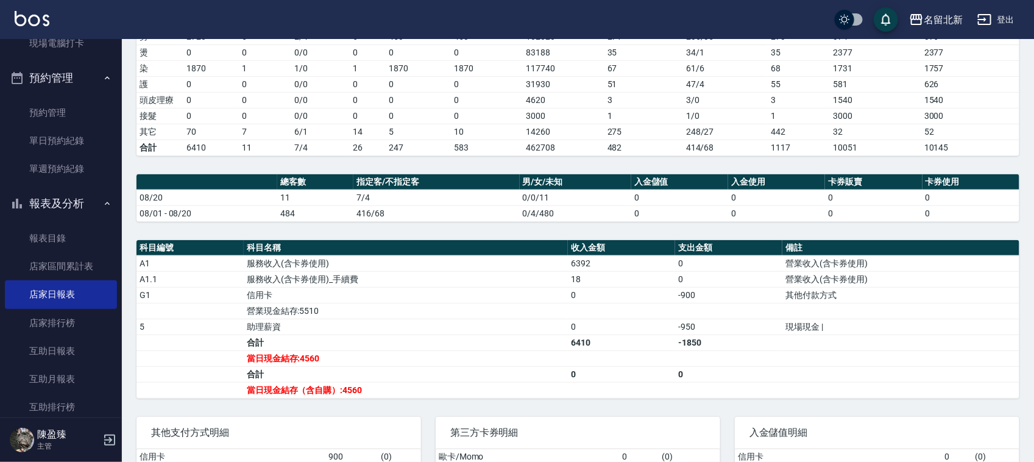
scroll to position [283, 0]
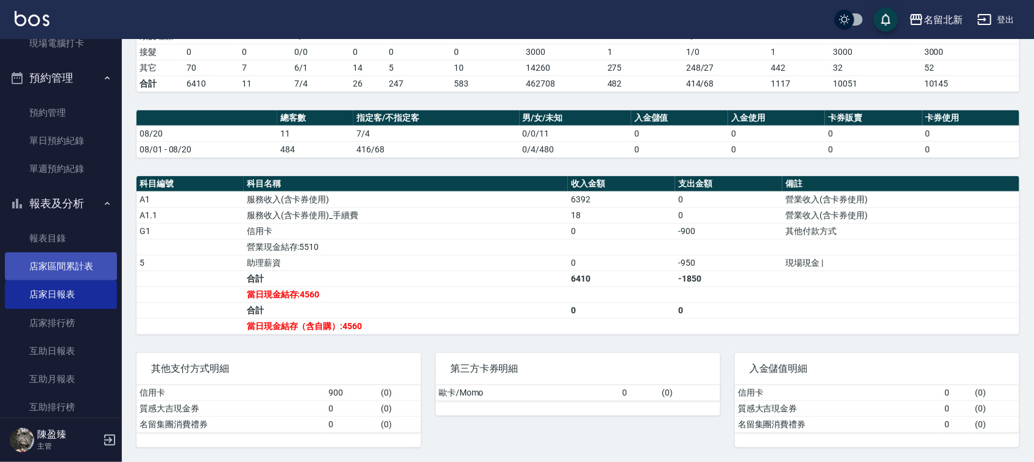
drag, startPoint x: 52, startPoint y: 257, endPoint x: 58, endPoint y: 261, distance: 7.1
click at [52, 260] on link "店家區間累計表" at bounding box center [61, 266] width 112 height 28
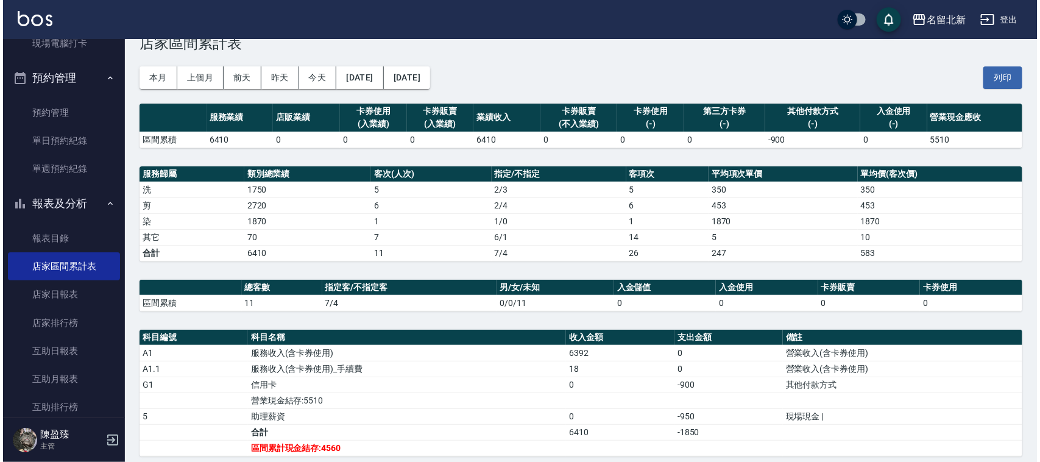
scroll to position [61, 0]
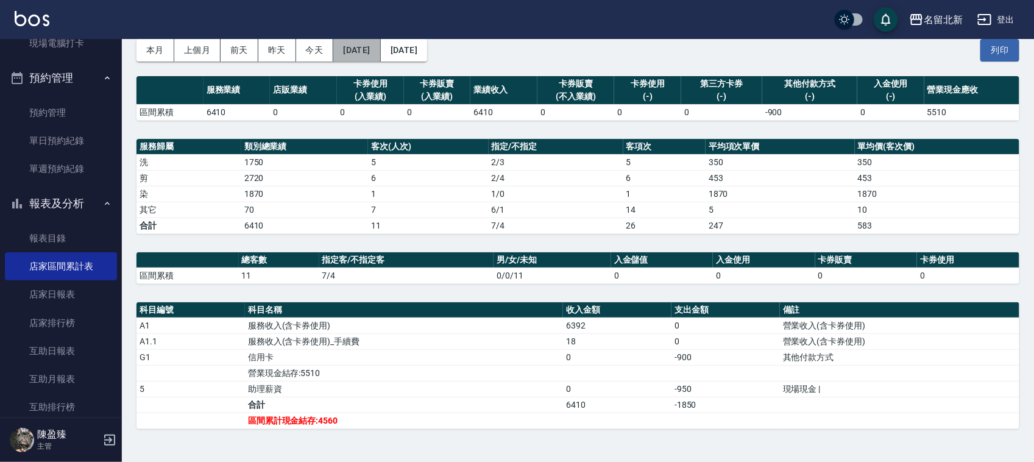
click at [358, 46] on button "[DATE]" at bounding box center [356, 50] width 47 height 23
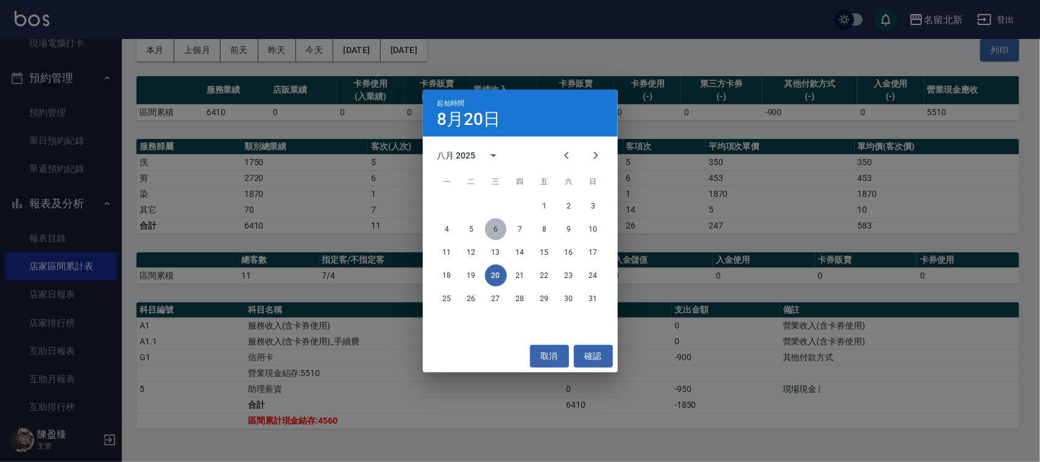
drag, startPoint x: 495, startPoint y: 230, endPoint x: 482, endPoint y: 197, distance: 35.5
click at [500, 230] on button "6" at bounding box center [496, 229] width 22 height 22
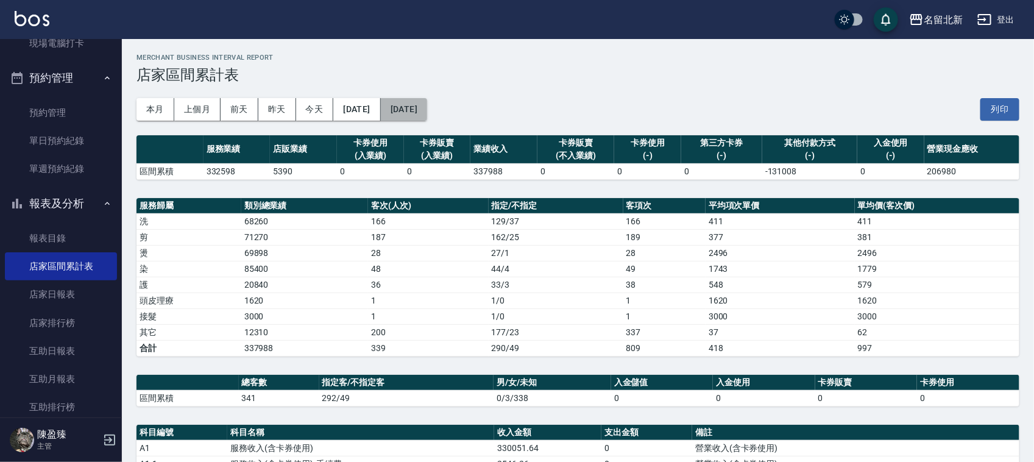
click at [427, 111] on button "[DATE]" at bounding box center [404, 109] width 46 height 23
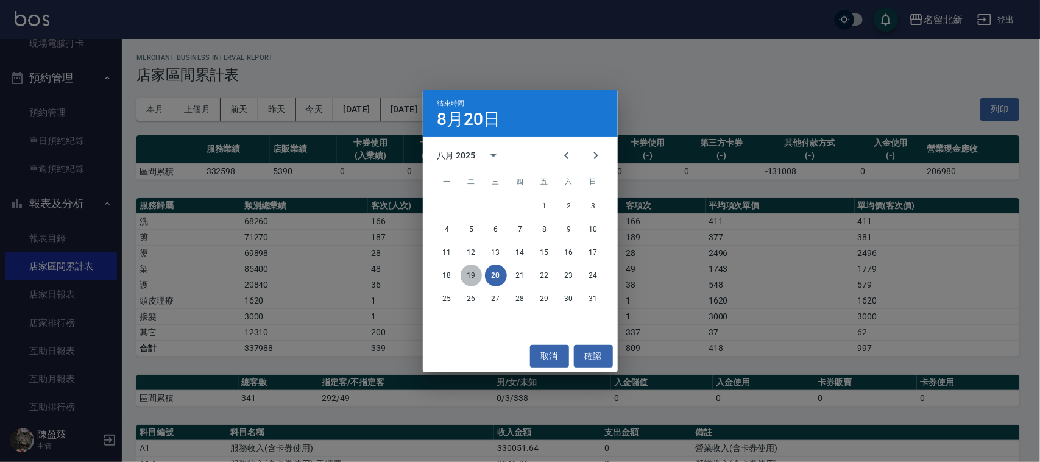
click at [473, 275] on button "19" at bounding box center [472, 275] width 22 height 22
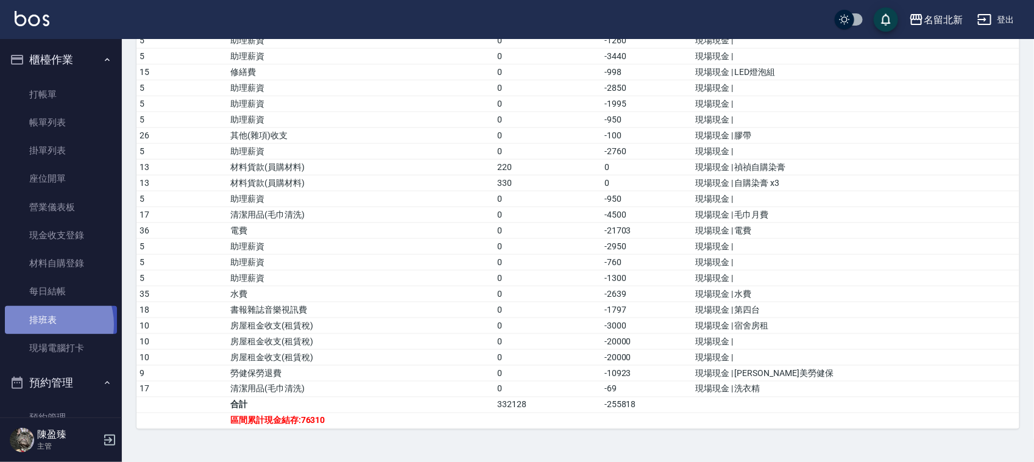
click at [43, 324] on link "排班表" at bounding box center [61, 320] width 112 height 28
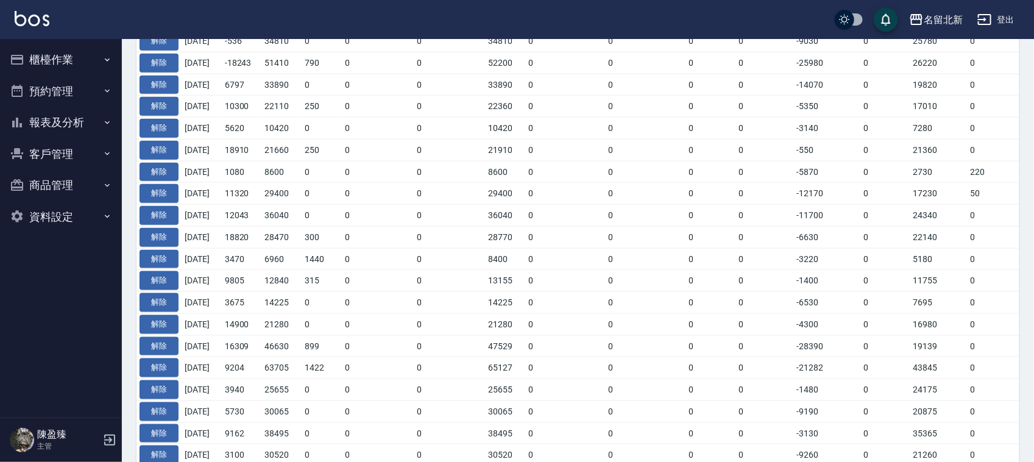
scroll to position [519, 0]
click at [67, 119] on button "報表及分析" at bounding box center [61, 123] width 112 height 32
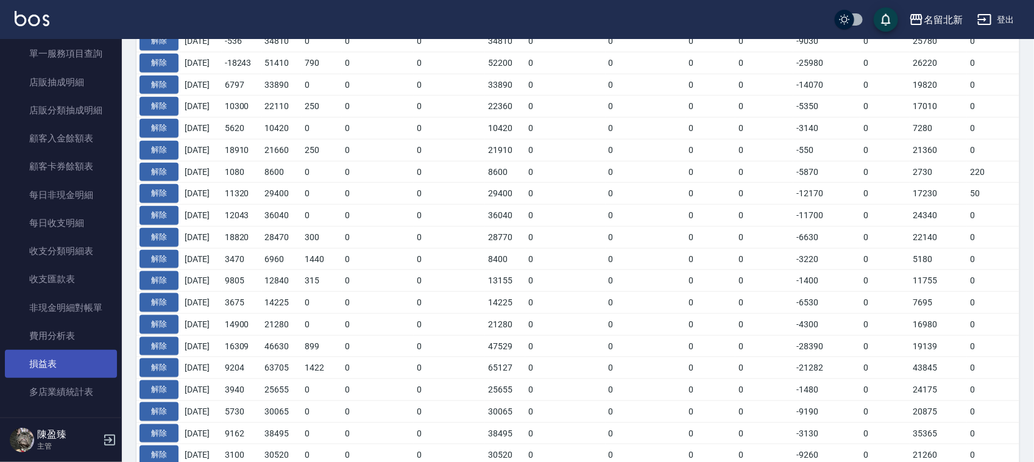
scroll to position [686, 0]
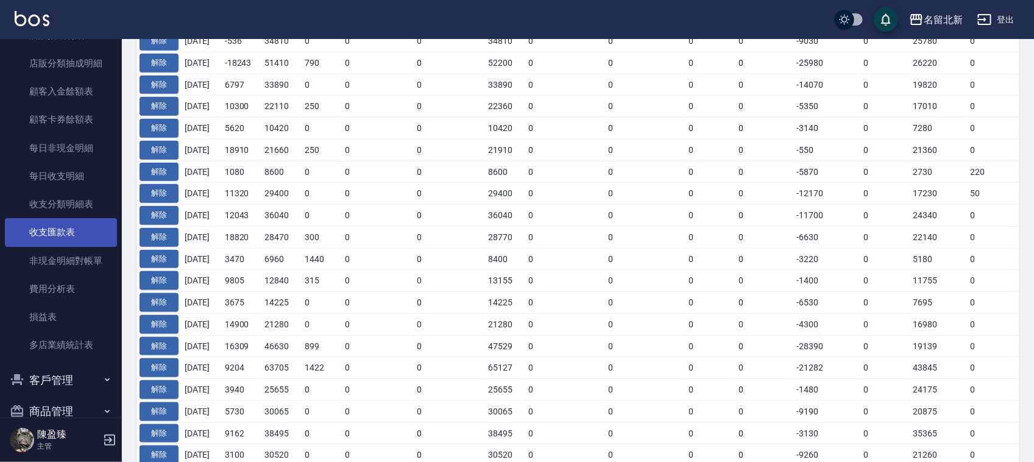
click at [60, 233] on link "收支匯款表" at bounding box center [61, 232] width 112 height 28
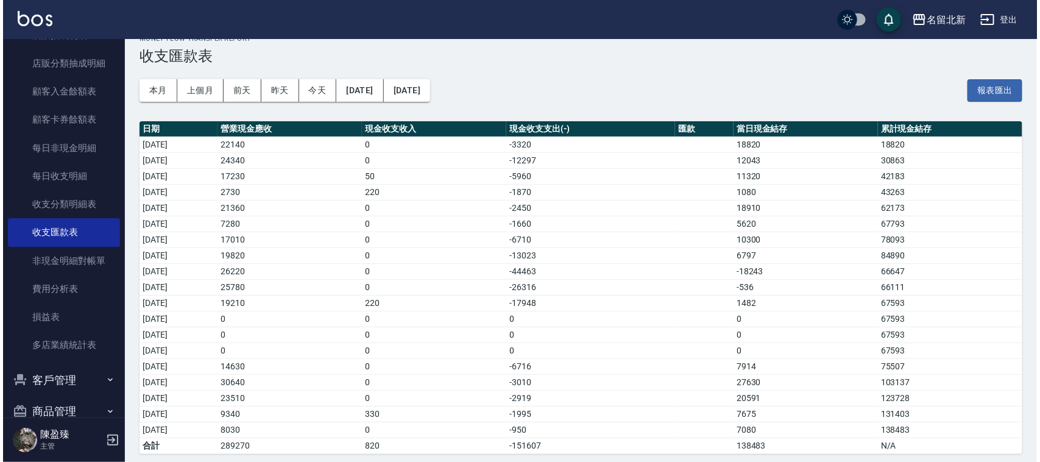
scroll to position [27, 0]
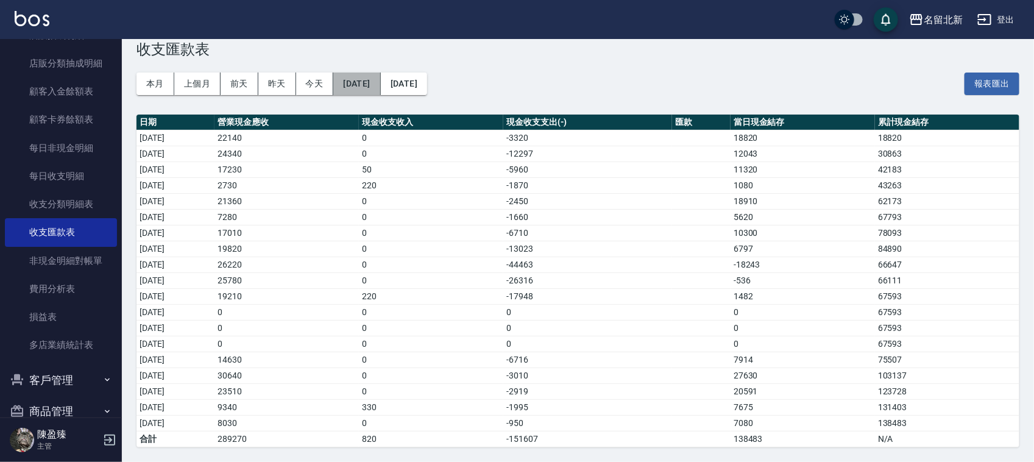
click at [377, 82] on button "[DATE]" at bounding box center [356, 84] width 47 height 23
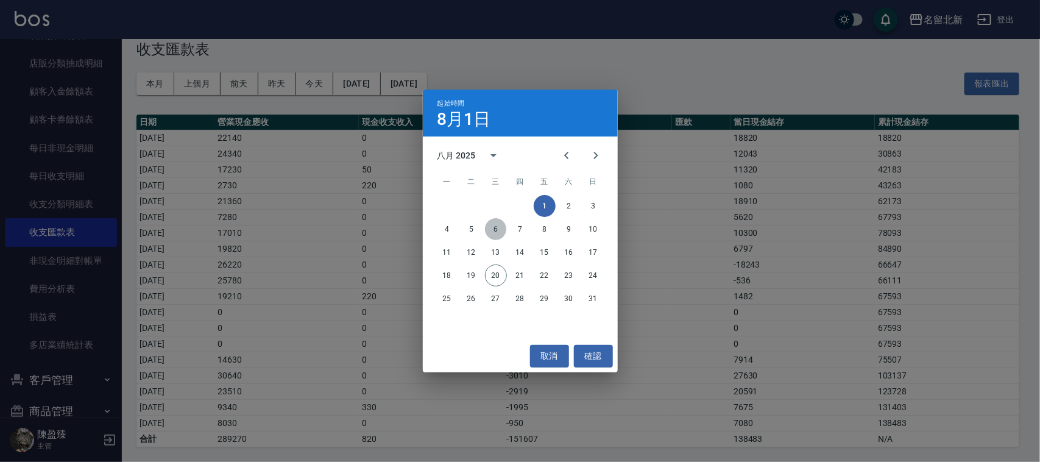
click at [494, 229] on button "6" at bounding box center [496, 229] width 22 height 22
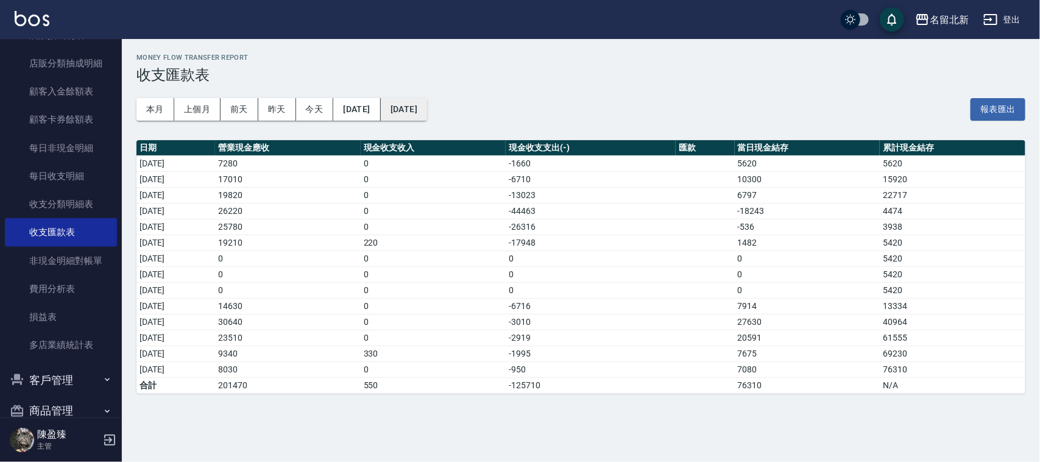
click at [427, 108] on button "[DATE]" at bounding box center [404, 109] width 46 height 23
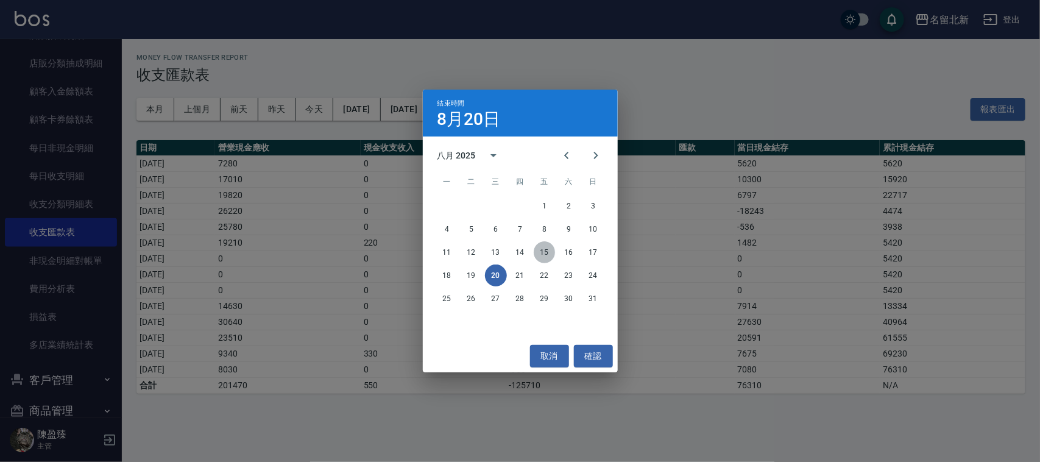
click at [544, 250] on button "15" at bounding box center [545, 252] width 22 height 22
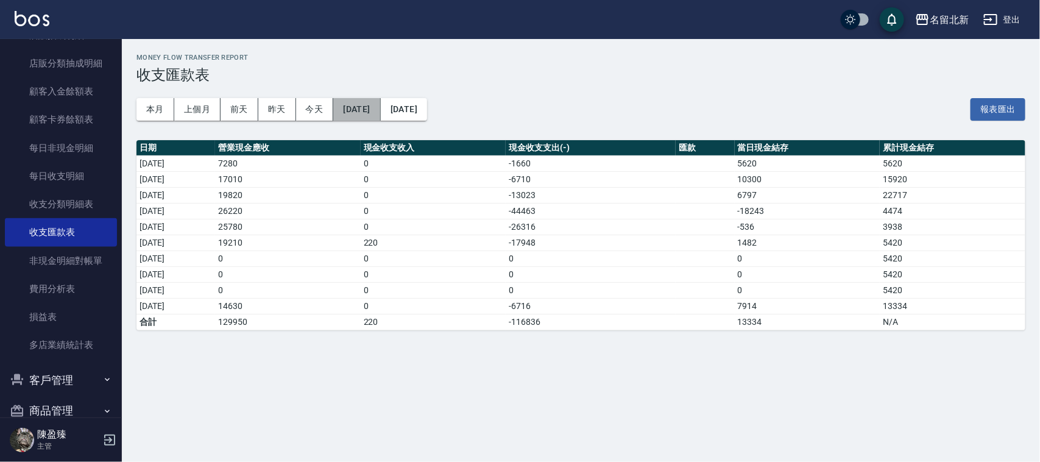
click at [356, 111] on button "[DATE]" at bounding box center [356, 109] width 47 height 23
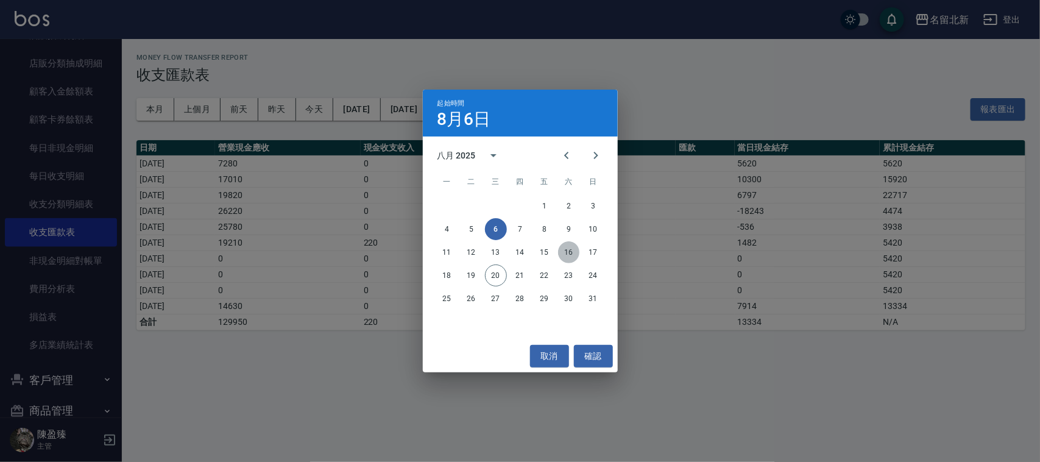
click at [567, 245] on button "16" at bounding box center [569, 252] width 22 height 22
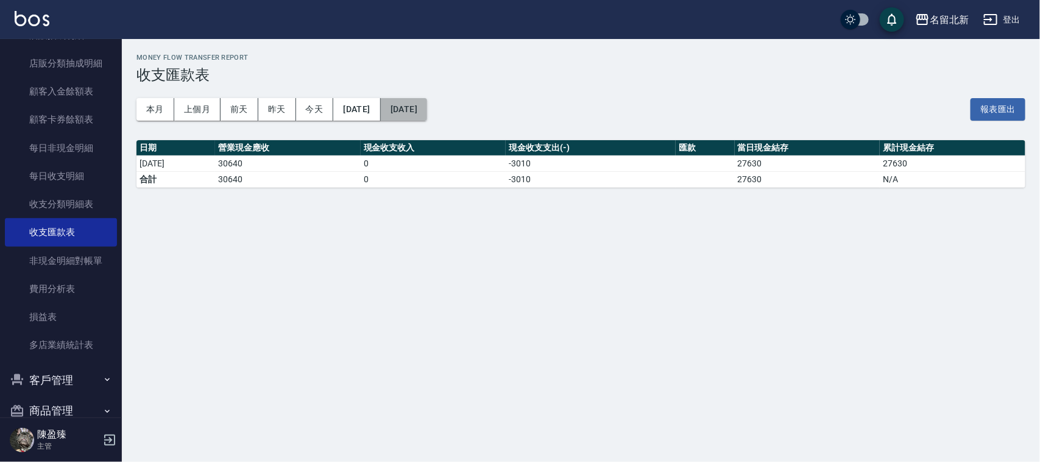
click at [427, 113] on button "[DATE]" at bounding box center [404, 109] width 46 height 23
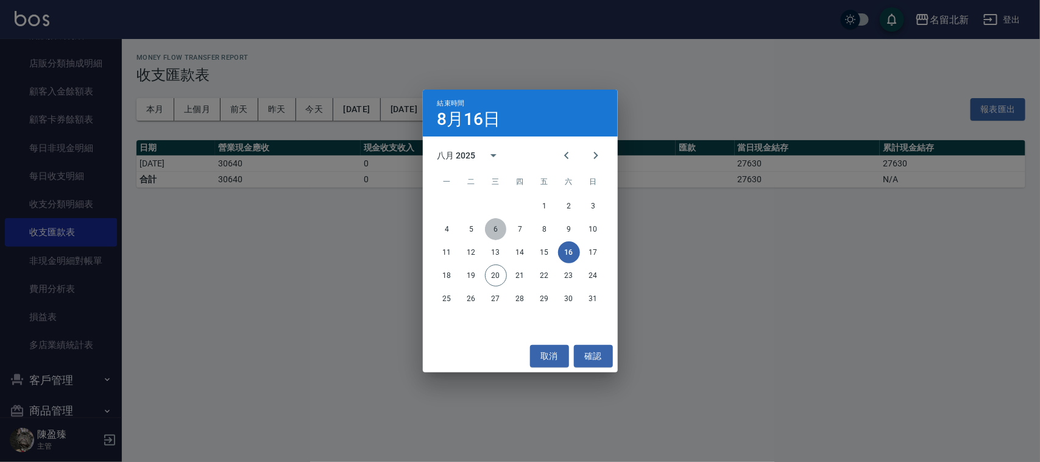
click at [495, 224] on button "6" at bounding box center [496, 229] width 22 height 22
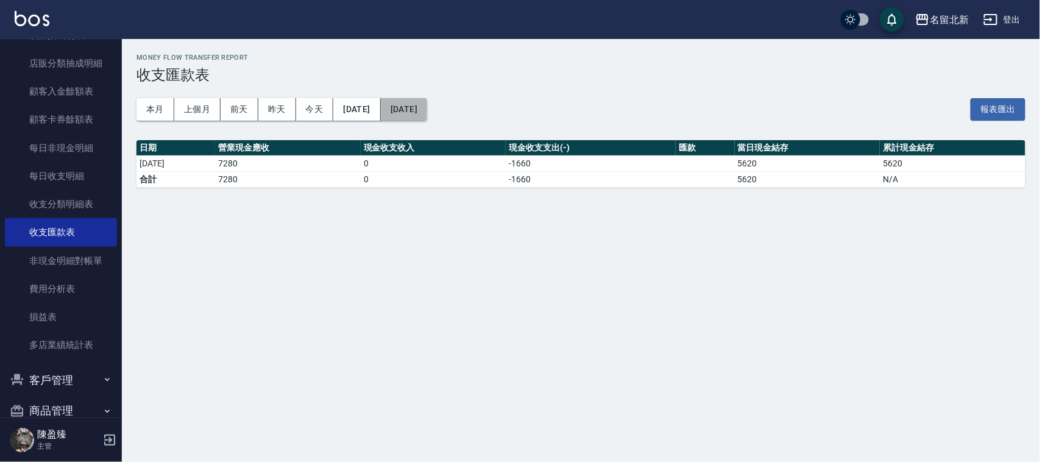
click at [427, 107] on button "[DATE]" at bounding box center [404, 109] width 46 height 23
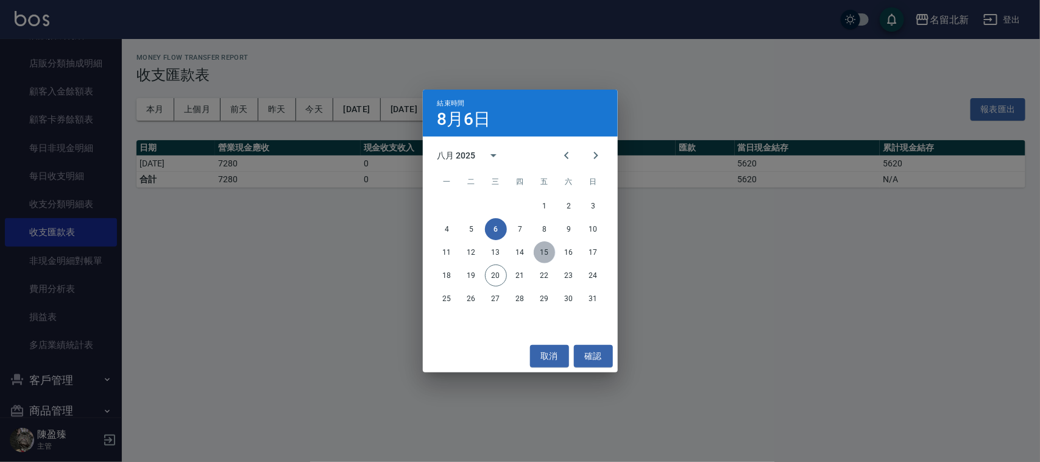
click at [541, 254] on button "15" at bounding box center [545, 252] width 22 height 22
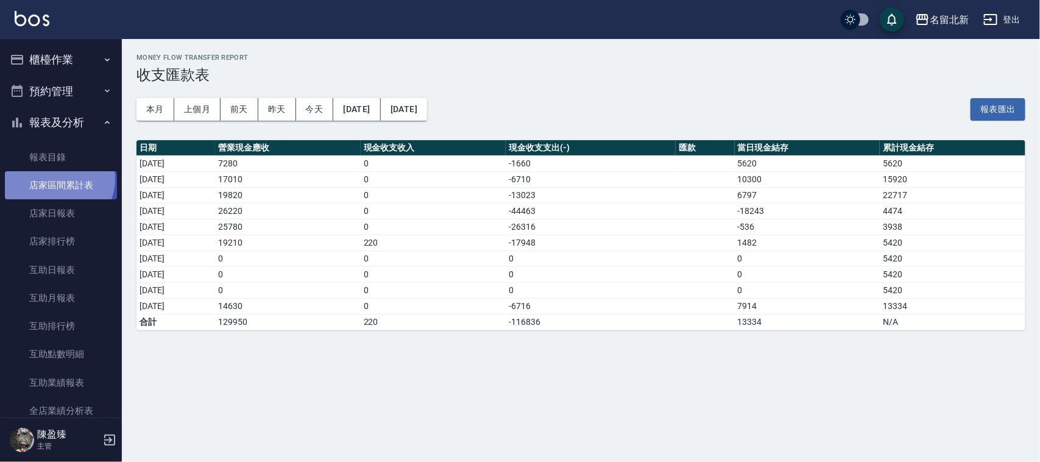
click at [54, 179] on link "店家區間累計表" at bounding box center [61, 185] width 112 height 28
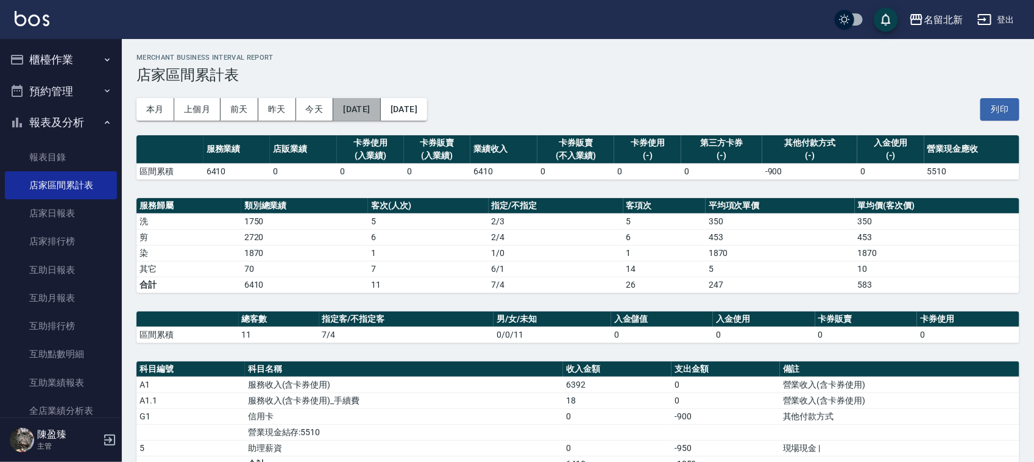
click at [380, 107] on button "[DATE]" at bounding box center [356, 109] width 47 height 23
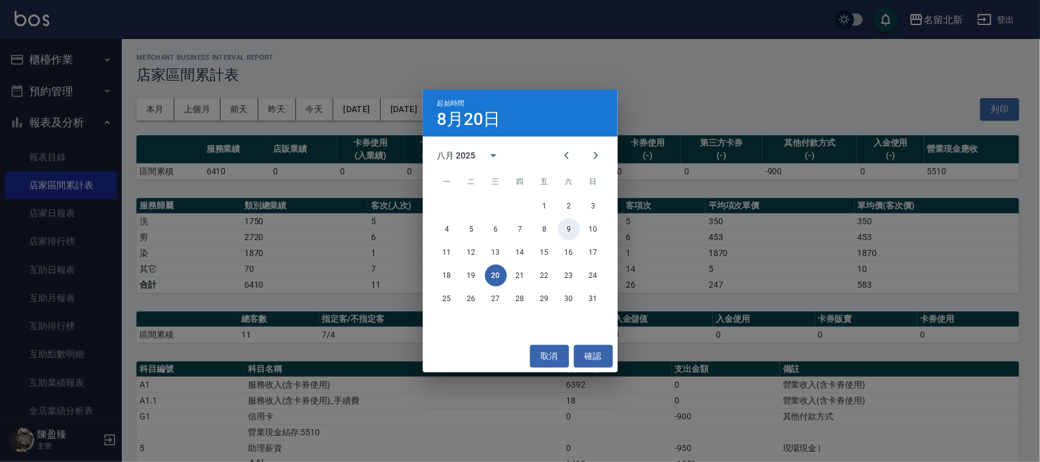
click at [570, 229] on button "9" at bounding box center [569, 229] width 22 height 22
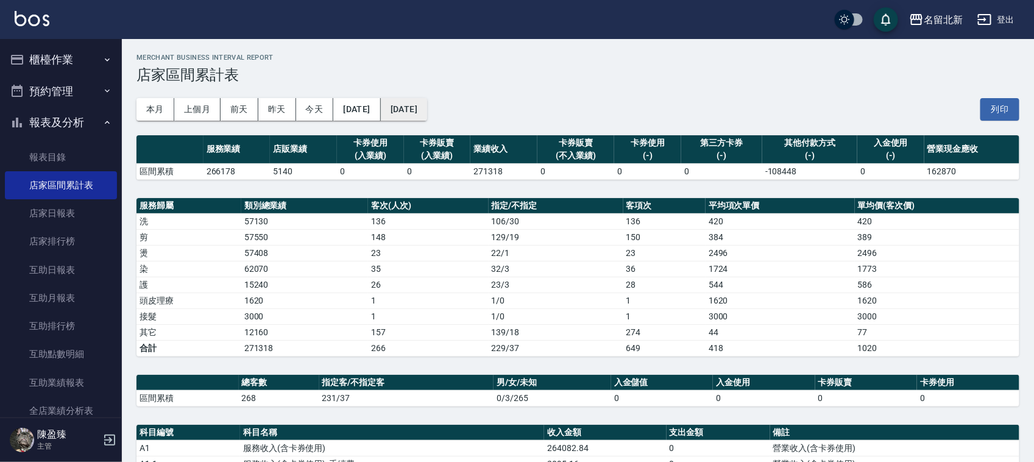
click at [421, 108] on button "[DATE]" at bounding box center [404, 109] width 46 height 23
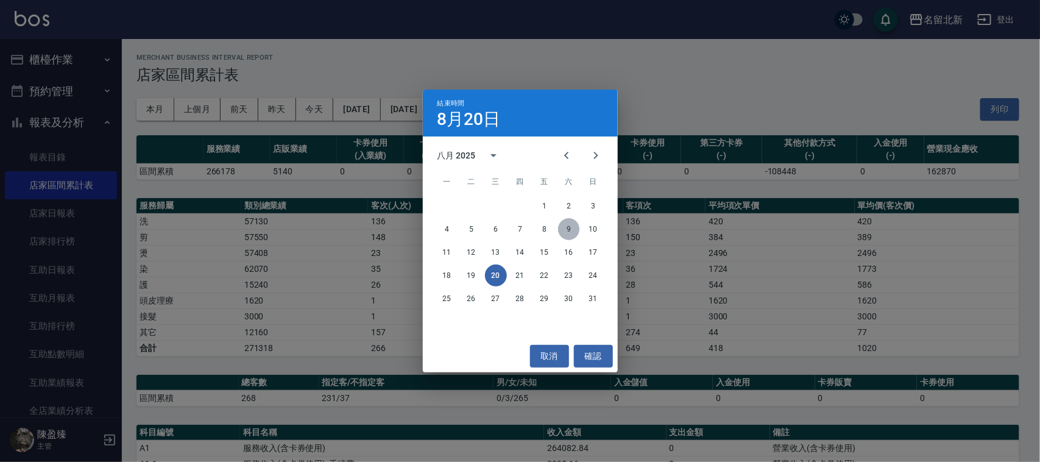
click at [570, 229] on button "9" at bounding box center [569, 229] width 22 height 22
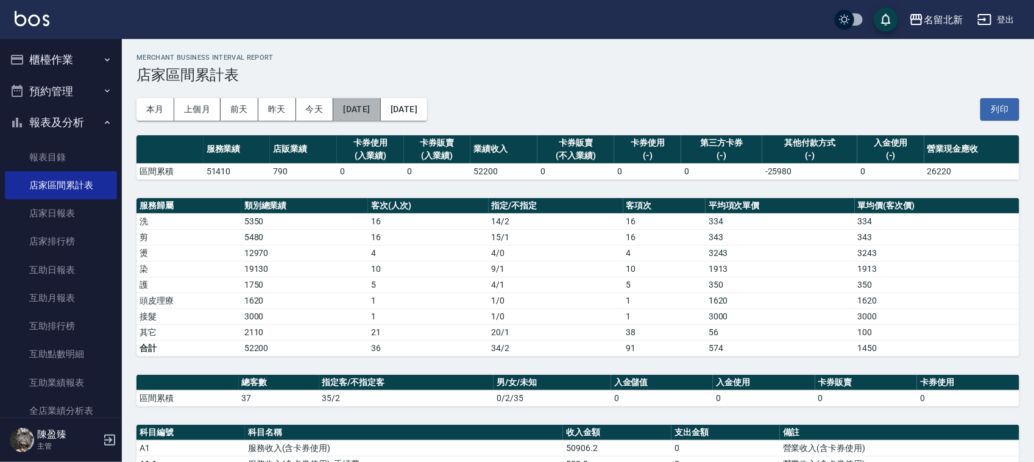
click at [373, 107] on button "[DATE]" at bounding box center [356, 109] width 47 height 23
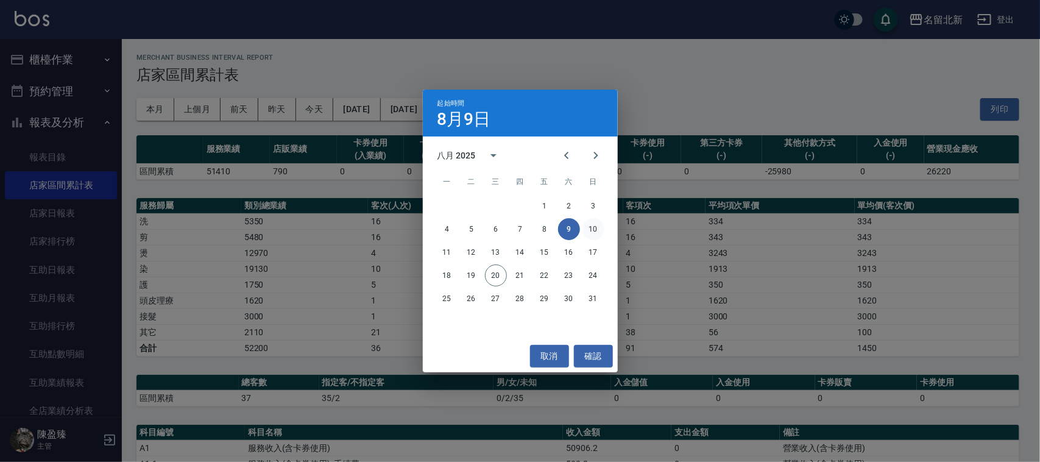
click at [596, 227] on button "10" at bounding box center [594, 229] width 22 height 22
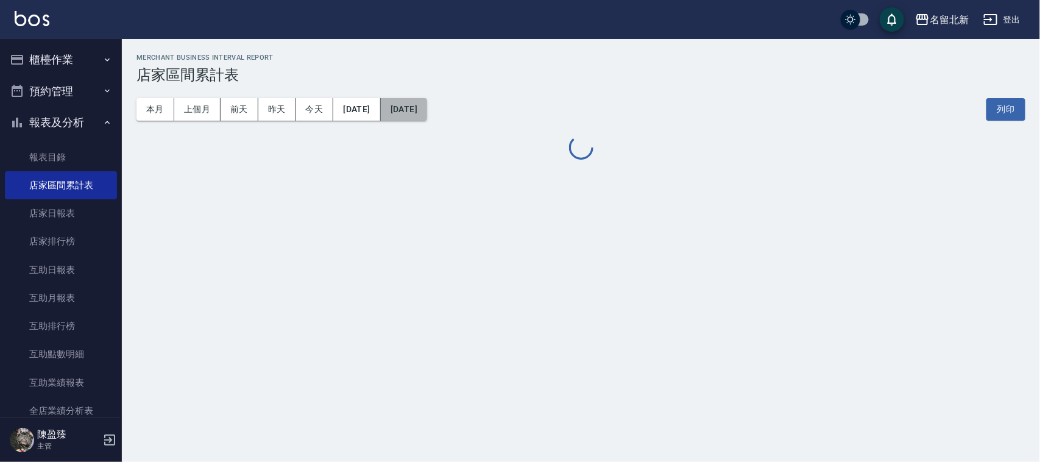
click at [427, 110] on button "[DATE]" at bounding box center [404, 109] width 46 height 23
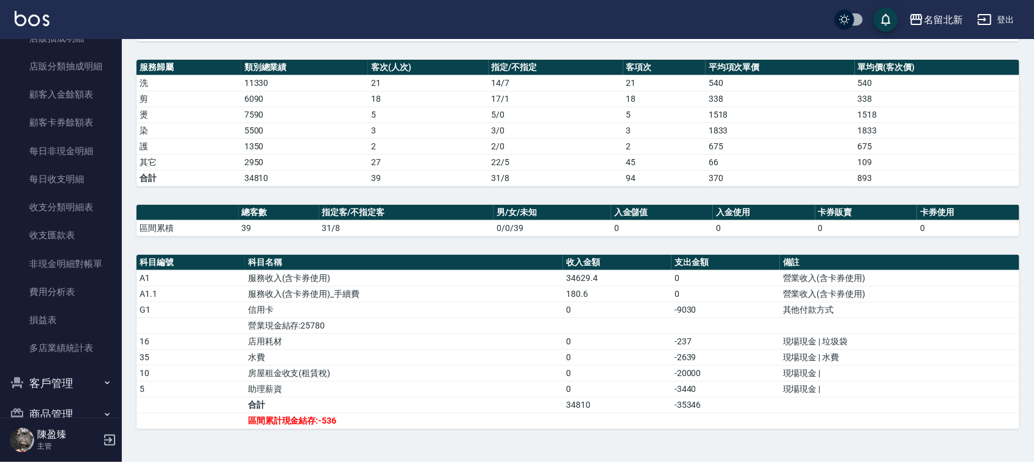
scroll to position [741, 0]
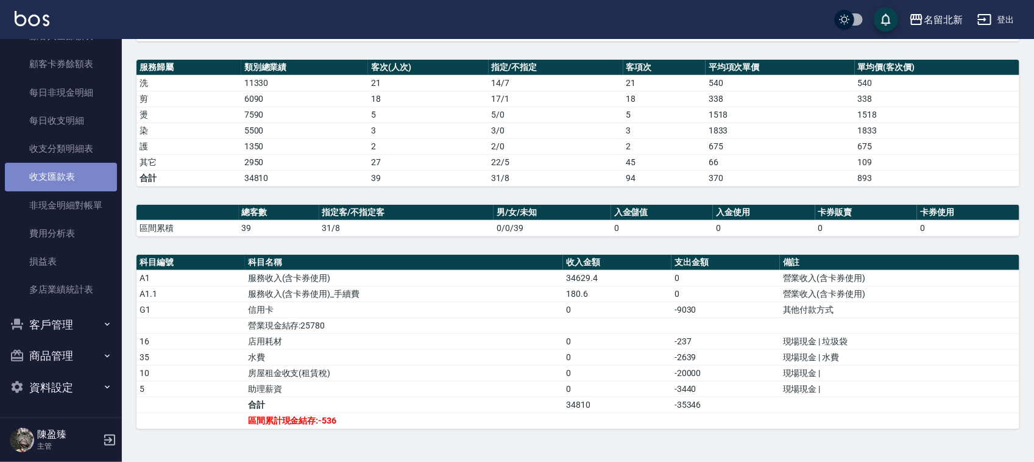
click at [62, 177] on link "收支匯款表" at bounding box center [61, 177] width 112 height 28
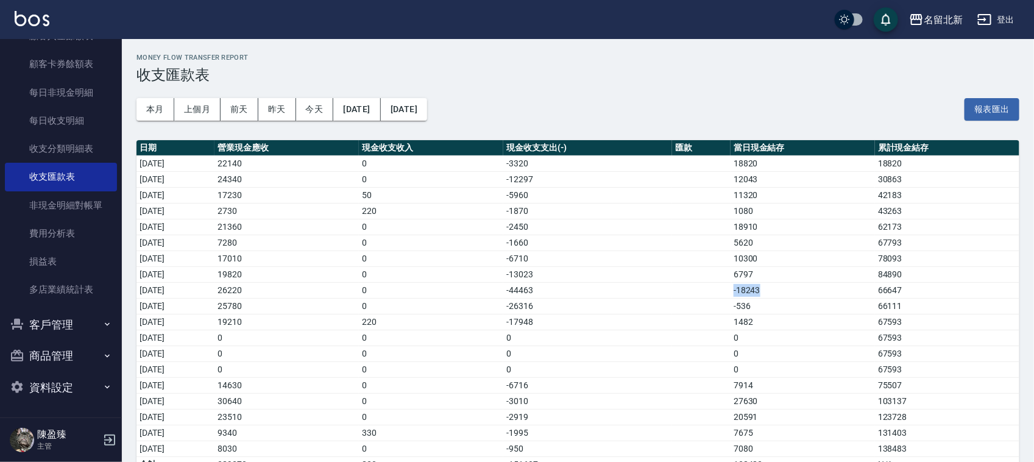
drag, startPoint x: 748, startPoint y: 289, endPoint x: 782, endPoint y: 286, distance: 33.7
click at [782, 286] on td "-18243" at bounding box center [803, 290] width 144 height 16
drag, startPoint x: 790, startPoint y: 408, endPoint x: 799, endPoint y: 422, distance: 16.7
click at [745, 407] on tr "2025/08/16 30640 0 -3010 27630 103137" at bounding box center [578, 401] width 883 height 16
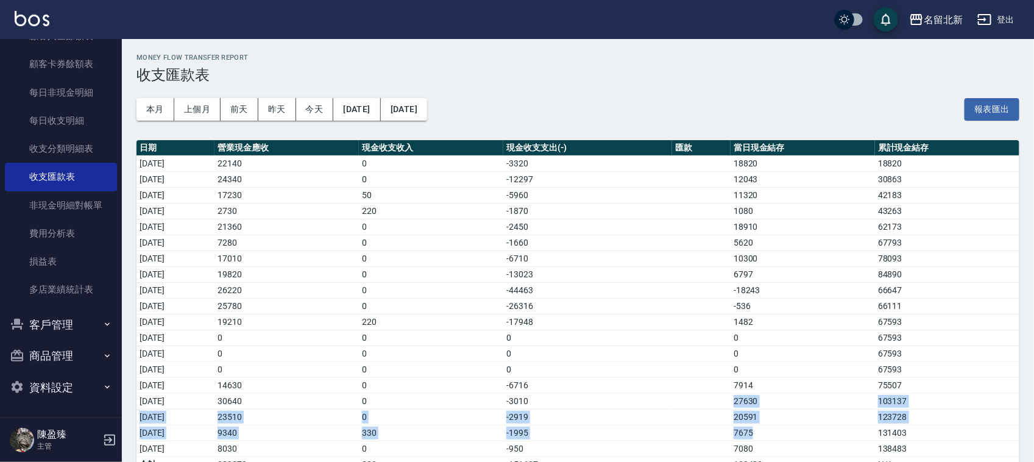
drag, startPoint x: 797, startPoint y: 427, endPoint x: 657, endPoint y: 405, distance: 141.9
click at [656, 406] on tbody "2025/08/01 22140 0 -3320 18820 18820 2025/08/02 24340 0 -12297 12043 30863 2025…" at bounding box center [578, 313] width 883 height 317
drag, startPoint x: 617, startPoint y: 401, endPoint x: 667, endPoint y: 408, distance: 50.5
click at [619, 400] on td "-3010" at bounding box center [587, 401] width 169 height 16
click at [799, 404] on td "27630" at bounding box center [803, 401] width 144 height 16
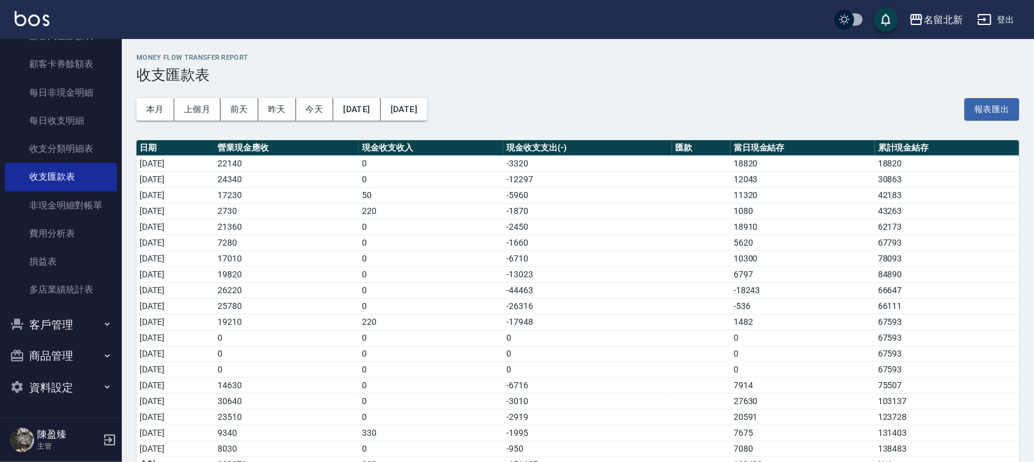
click at [305, 407] on td "30640" at bounding box center [287, 401] width 144 height 16
drag, startPoint x: 136, startPoint y: 402, endPoint x: 778, endPoint y: 402, distance: 642.3
click at [778, 402] on tr "2025/08/16 30640 0 -3010 27630 103137" at bounding box center [578, 401] width 883 height 16
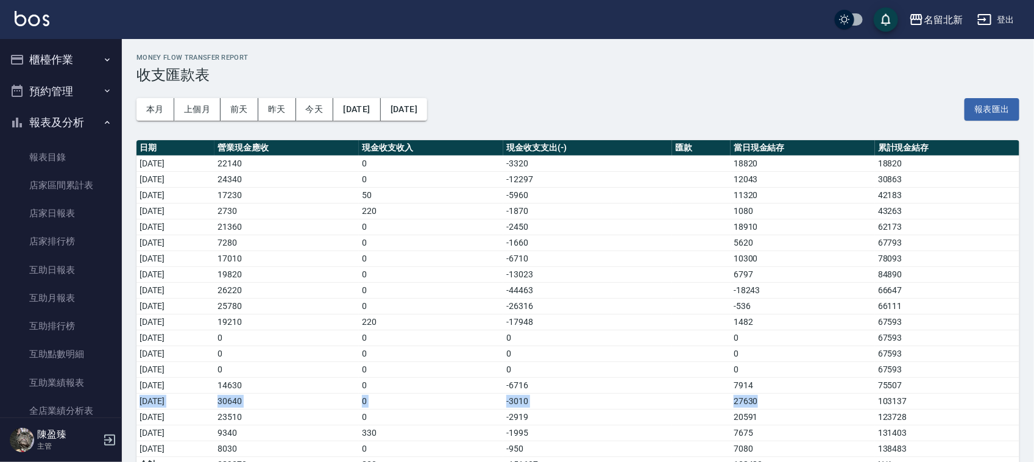
drag, startPoint x: 59, startPoint y: 56, endPoint x: 66, endPoint y: 55, distance: 7.4
click at [59, 55] on button "櫃檯作業" at bounding box center [61, 60] width 112 height 32
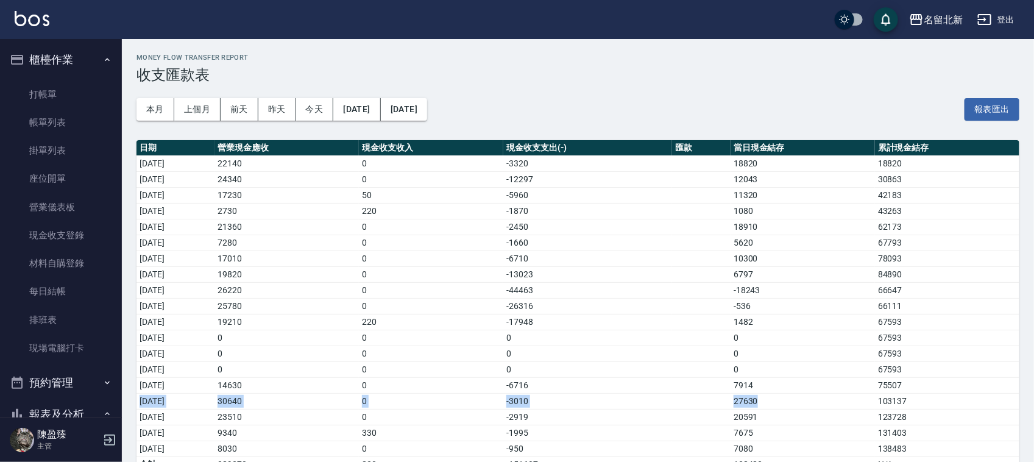
drag, startPoint x: 785, startPoint y: 299, endPoint x: 262, endPoint y: 275, distance: 523.4
click at [261, 275] on tbody "2025/08/01 22140 0 -3320 18820 18820 2025/08/02 24340 0 -12297 12043 30863 2025…" at bounding box center [578, 313] width 883 height 317
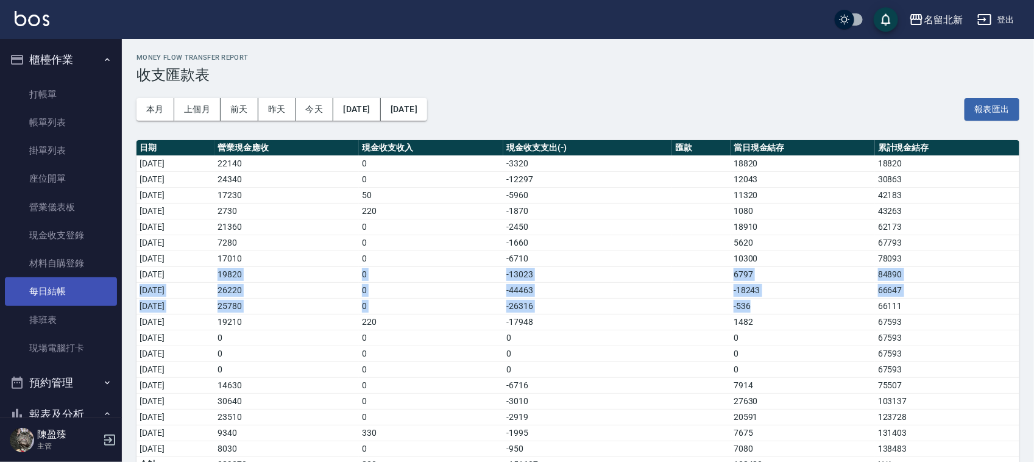
click at [68, 285] on link "每日結帳" at bounding box center [61, 291] width 112 height 28
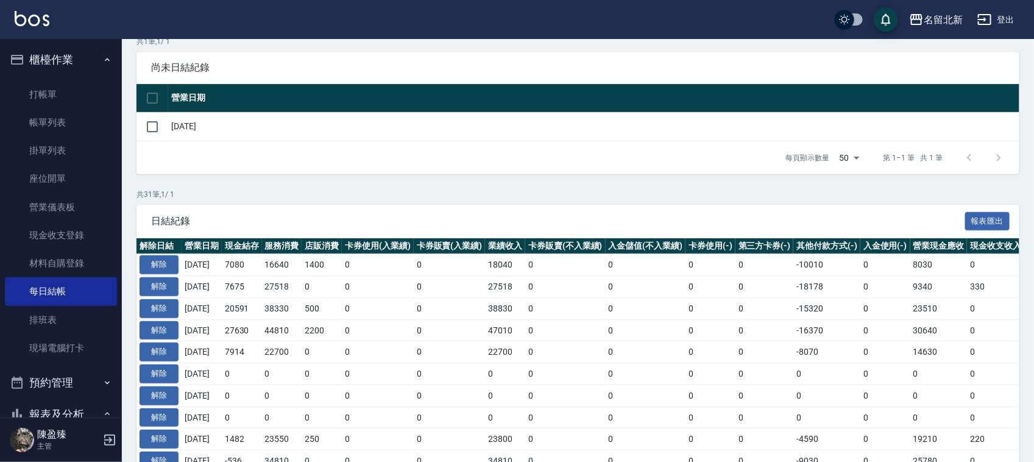
scroll to position [305, 0]
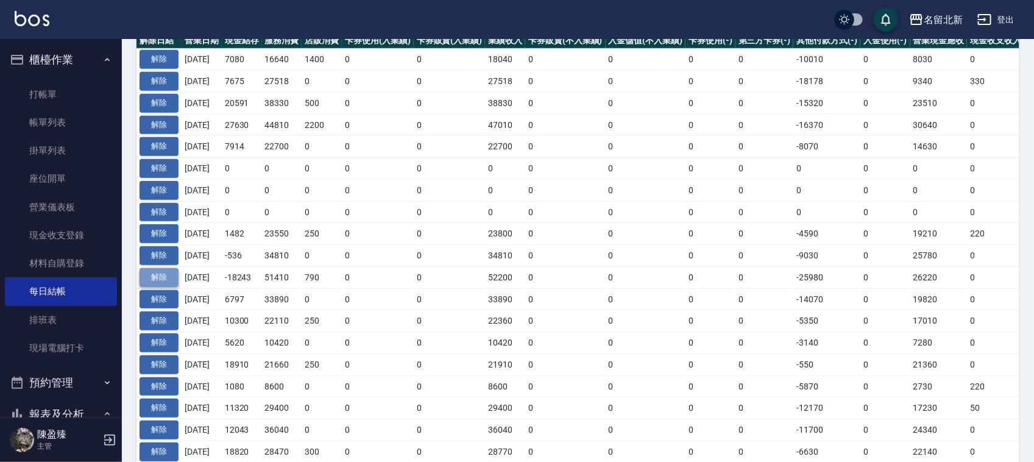
click at [156, 277] on button "解除" at bounding box center [159, 277] width 39 height 19
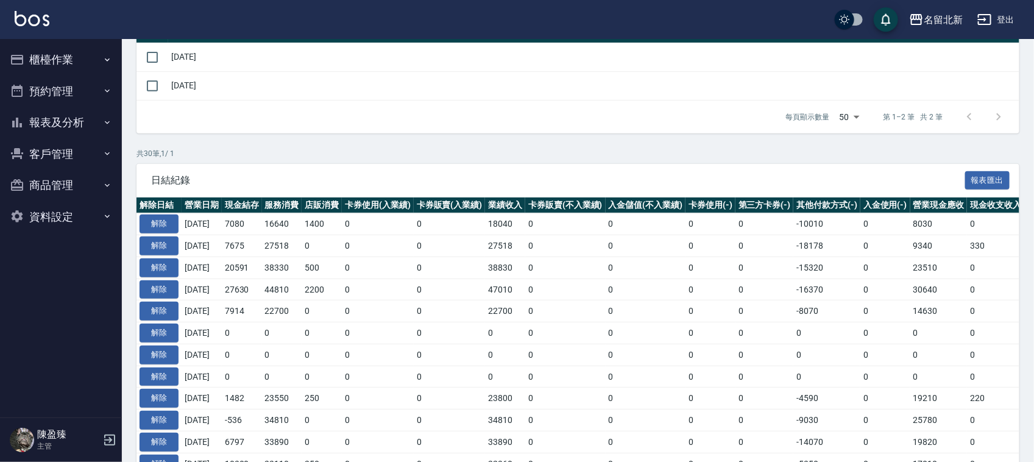
scroll to position [381, 0]
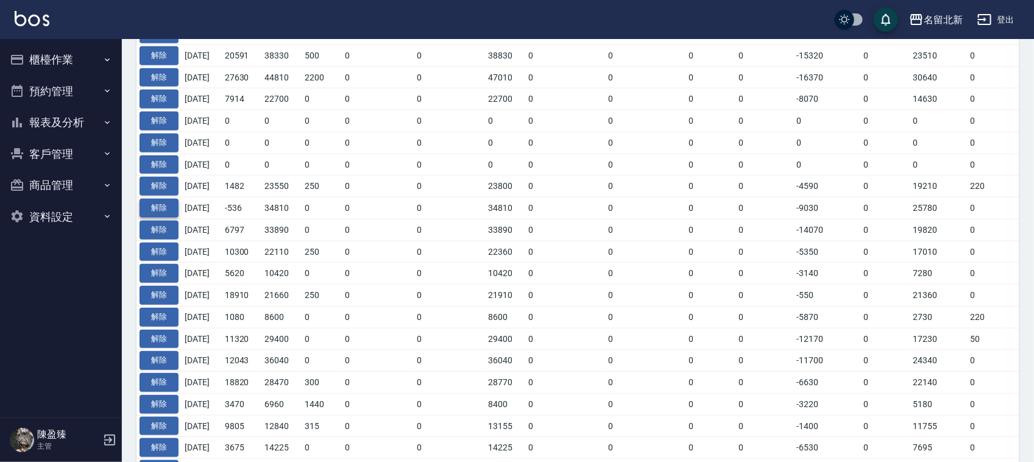
click at [161, 214] on button "解除" at bounding box center [159, 208] width 39 height 19
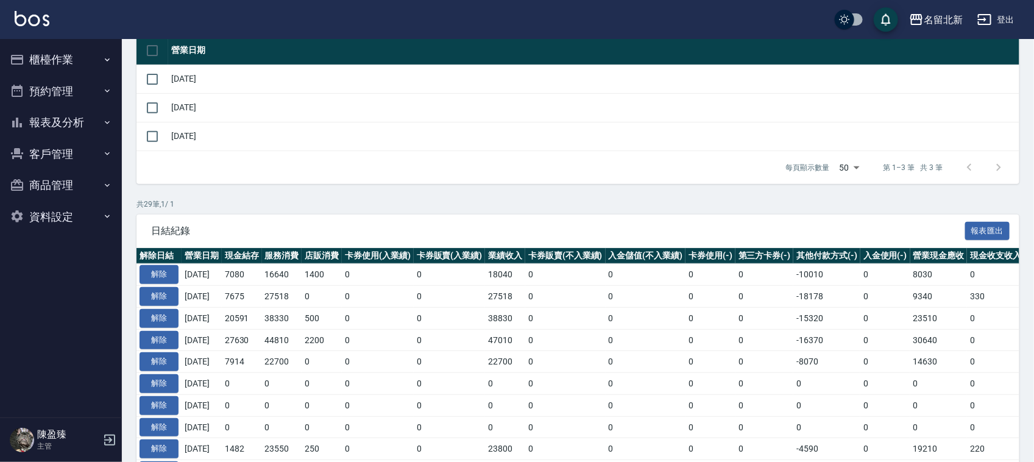
scroll to position [305, 0]
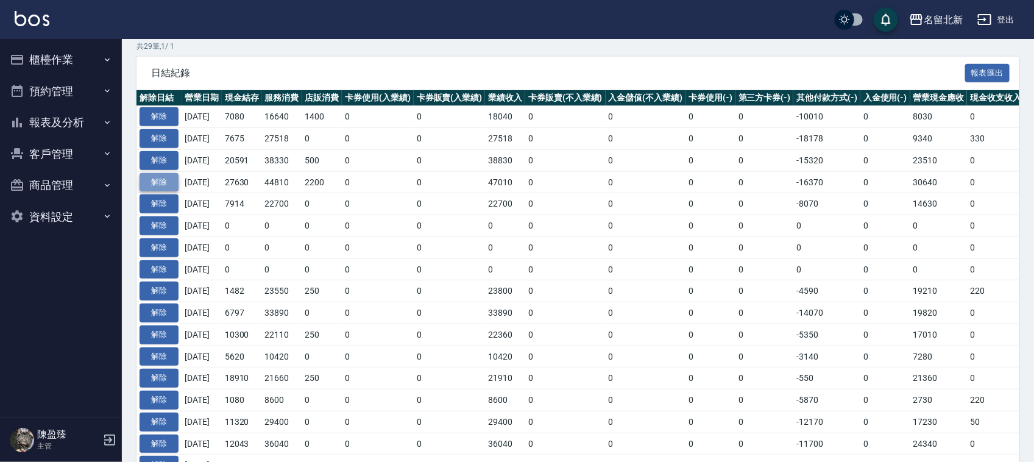
click at [161, 180] on button "解除" at bounding box center [159, 182] width 39 height 19
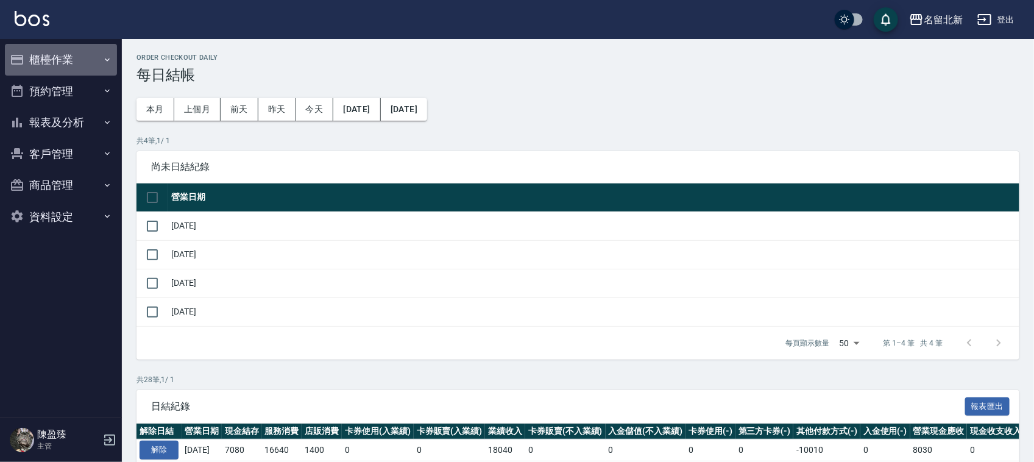
drag, startPoint x: 59, startPoint y: 52, endPoint x: 138, endPoint y: 56, distance: 79.3
click at [61, 51] on button "櫃檯作業" at bounding box center [61, 60] width 112 height 32
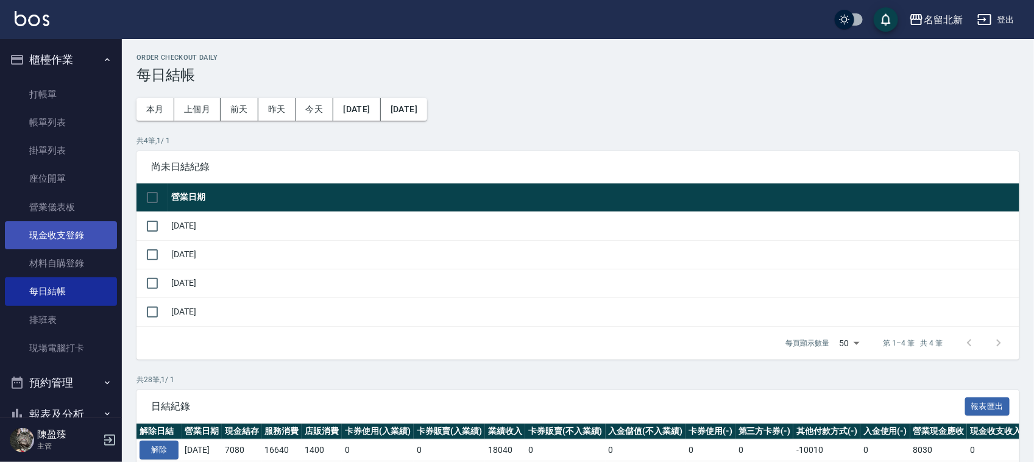
click at [71, 235] on link "現金收支登錄" at bounding box center [61, 235] width 112 height 28
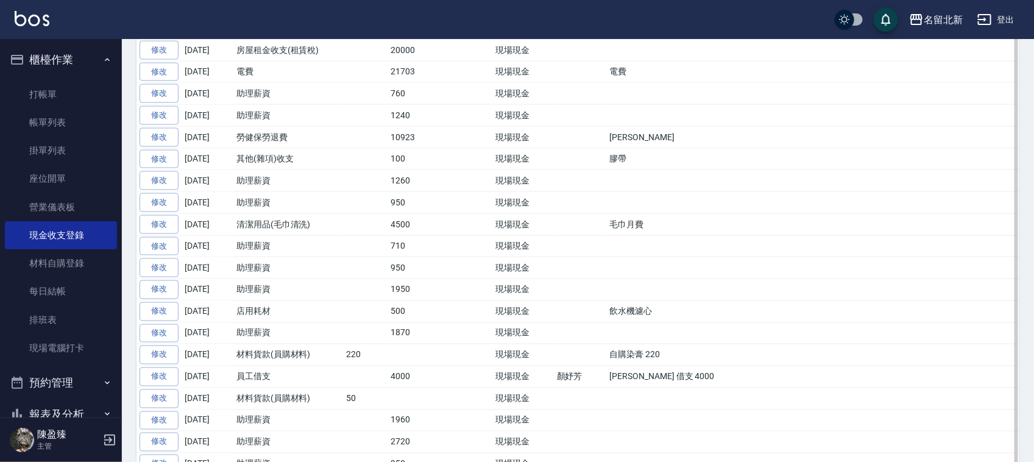
scroll to position [609, 0]
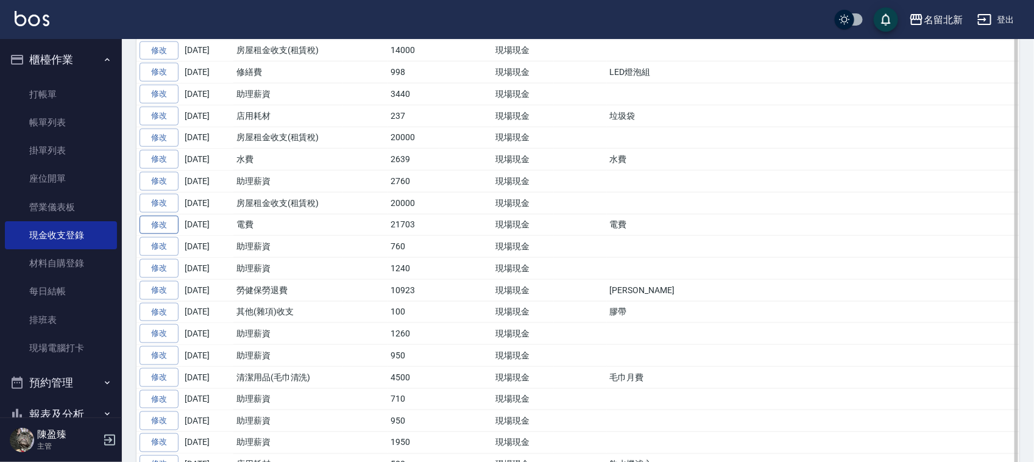
click at [168, 233] on link "修改" at bounding box center [159, 225] width 39 height 19
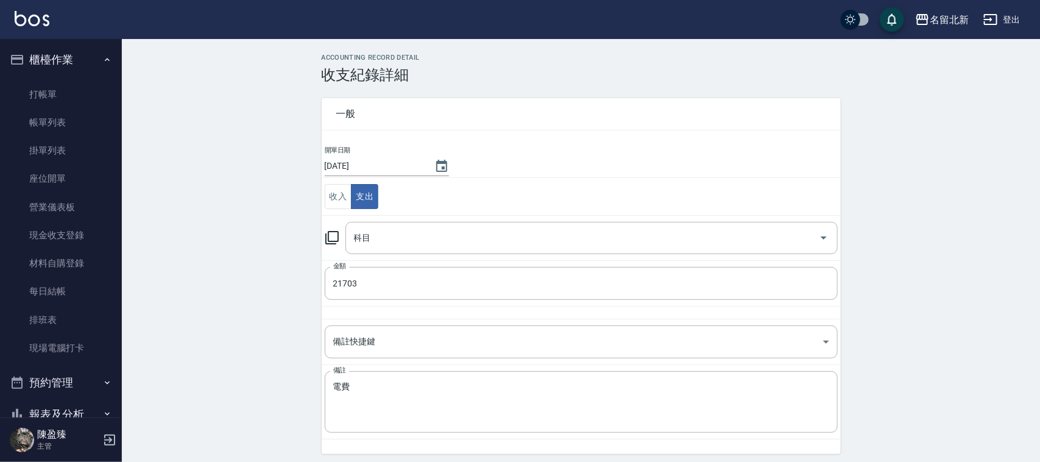
type input "36 電費"
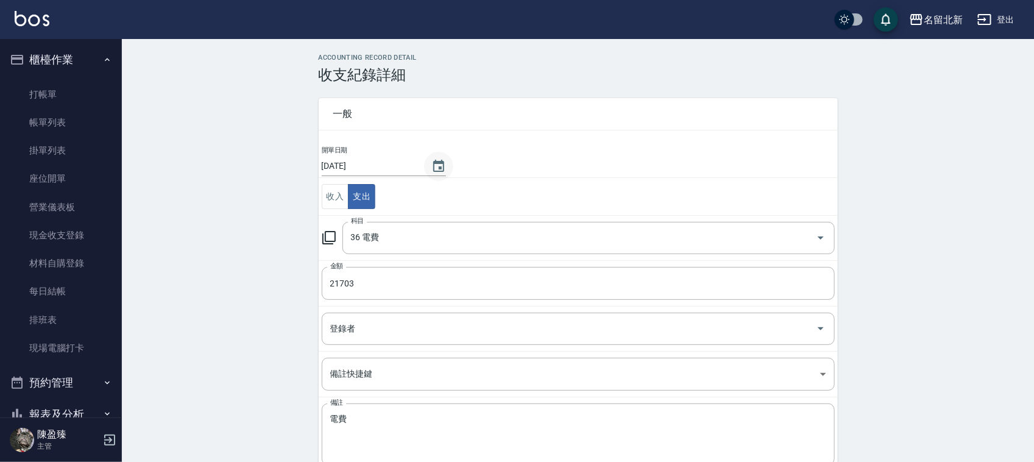
click at [440, 166] on icon "Choose date, selected date is 2025-08-09" at bounding box center [438, 166] width 11 height 12
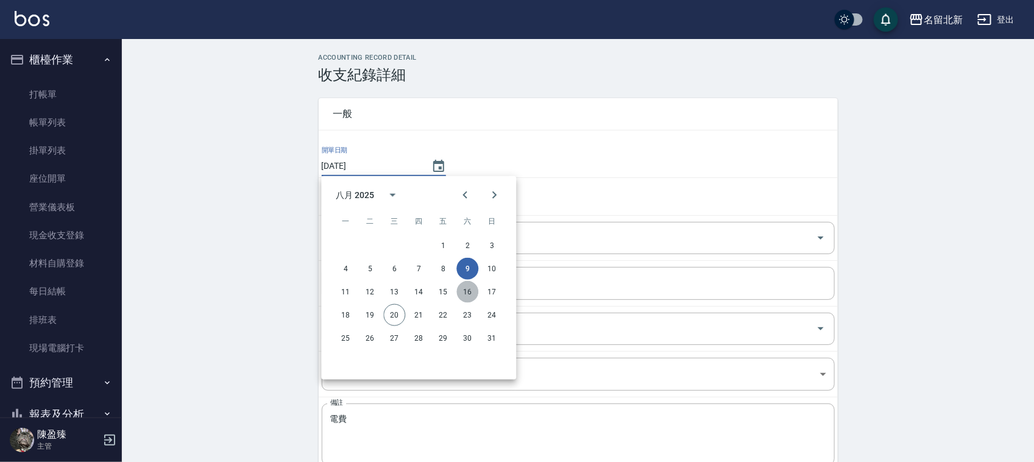
click at [469, 291] on button "16" at bounding box center [468, 292] width 22 height 22
type input "[DATE]"
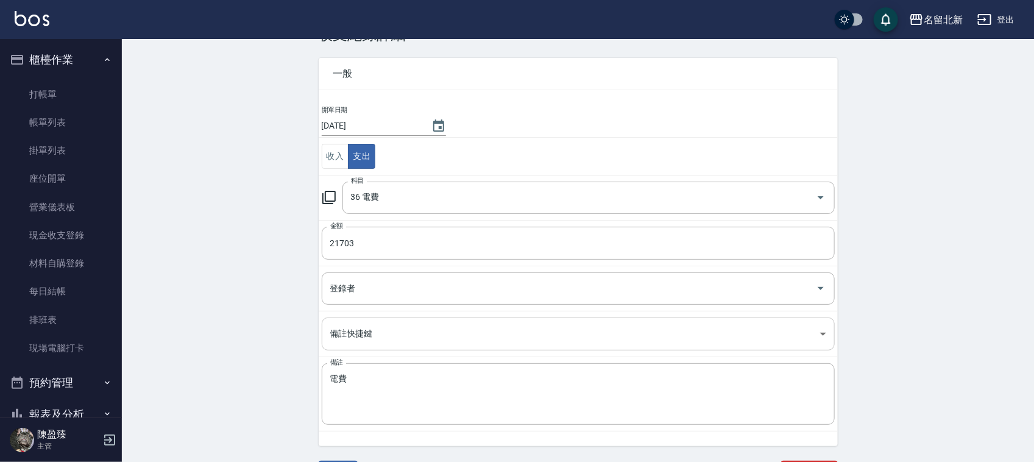
scroll to position [62, 0]
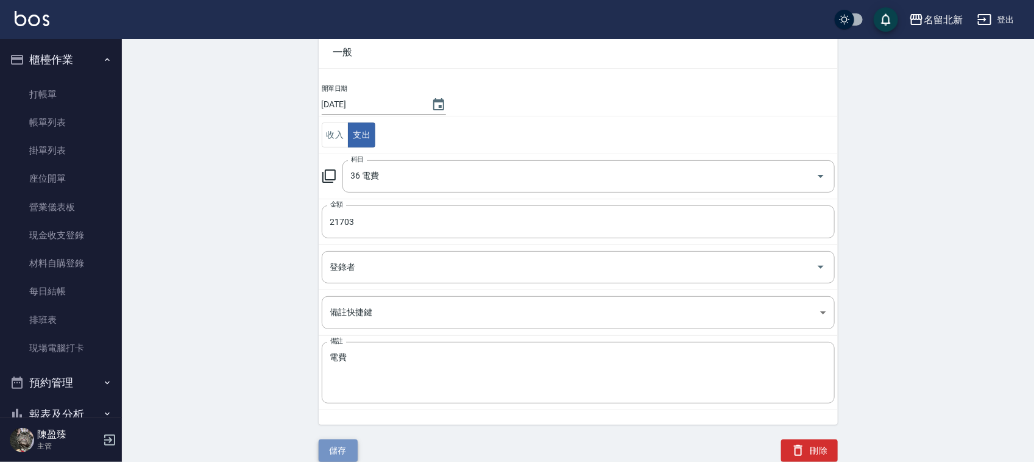
click at [338, 445] on button "儲存" at bounding box center [338, 450] width 39 height 23
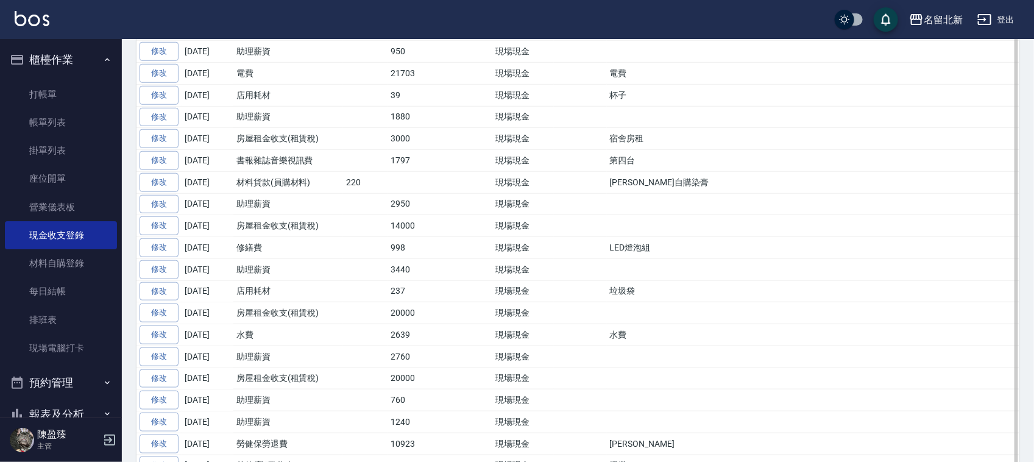
scroll to position [533, 0]
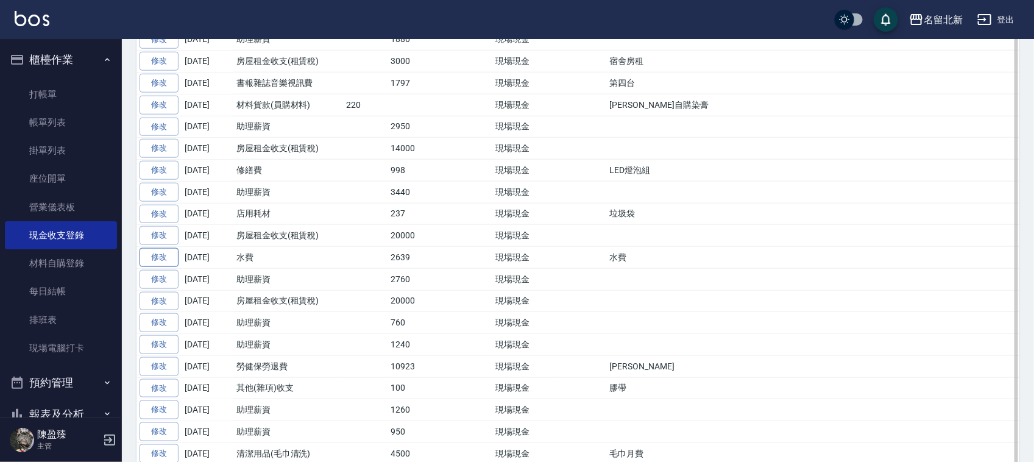
click at [150, 267] on link "修改" at bounding box center [159, 257] width 39 height 19
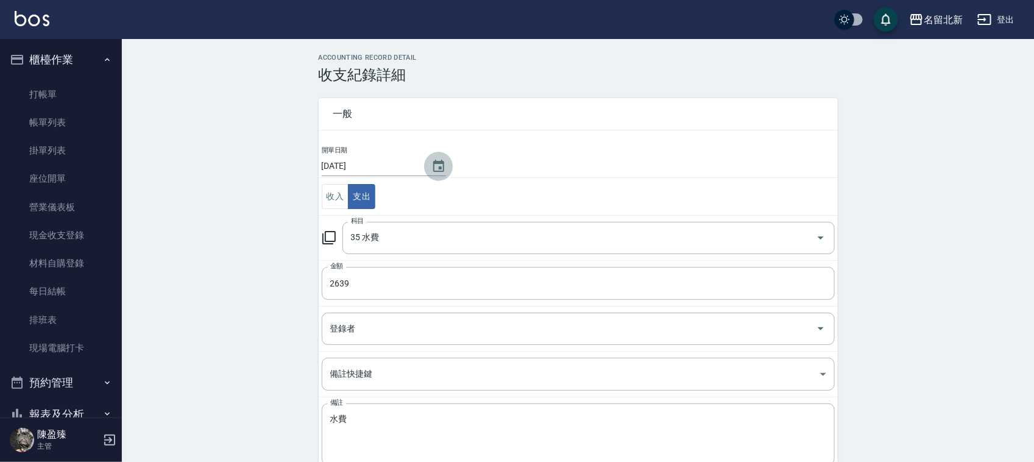
click at [441, 160] on icon "Choose date, selected date is 2025-08-10" at bounding box center [438, 166] width 11 height 12
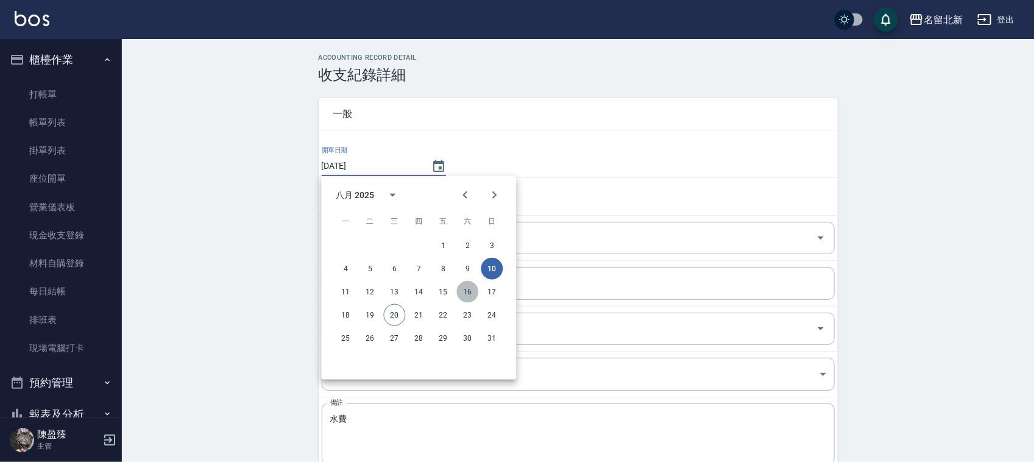
click at [467, 294] on button "16" at bounding box center [468, 292] width 22 height 22
type input "[DATE]"
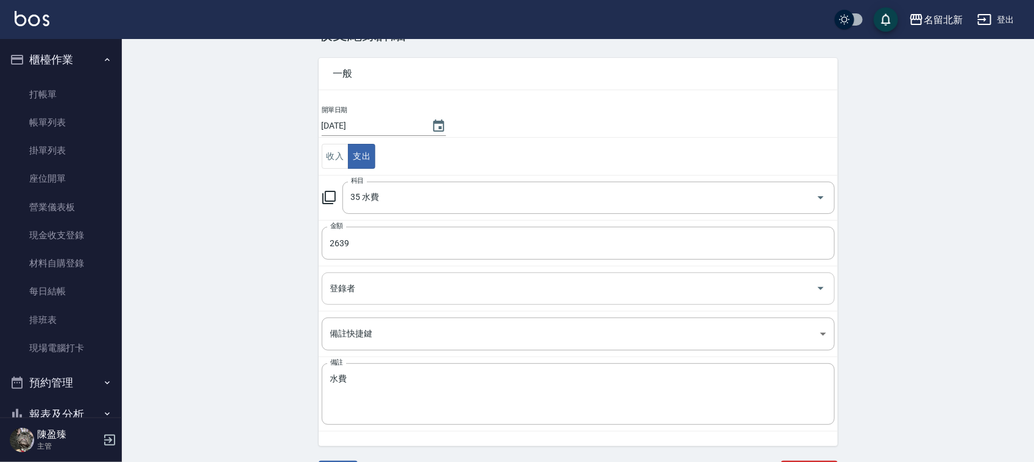
scroll to position [62, 0]
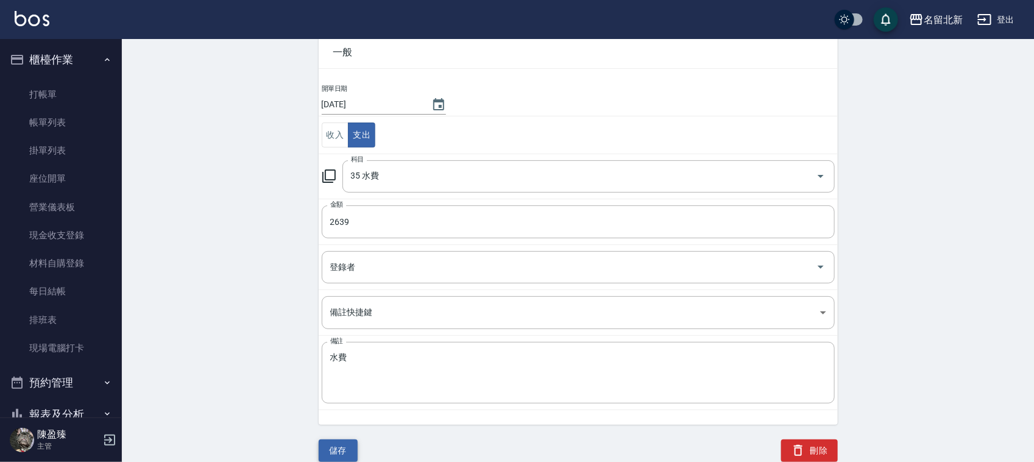
click at [335, 444] on button "儲存" at bounding box center [338, 450] width 39 height 23
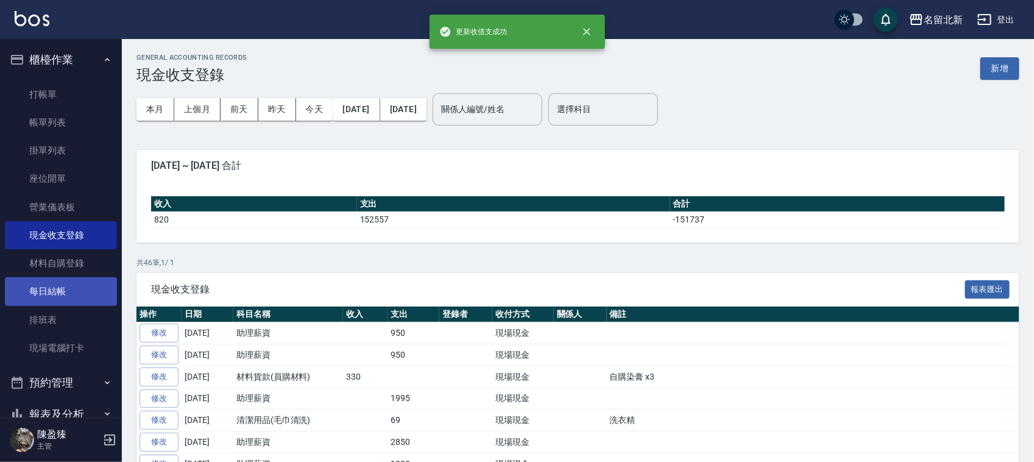
click at [64, 288] on link "每日結帳" at bounding box center [61, 291] width 112 height 28
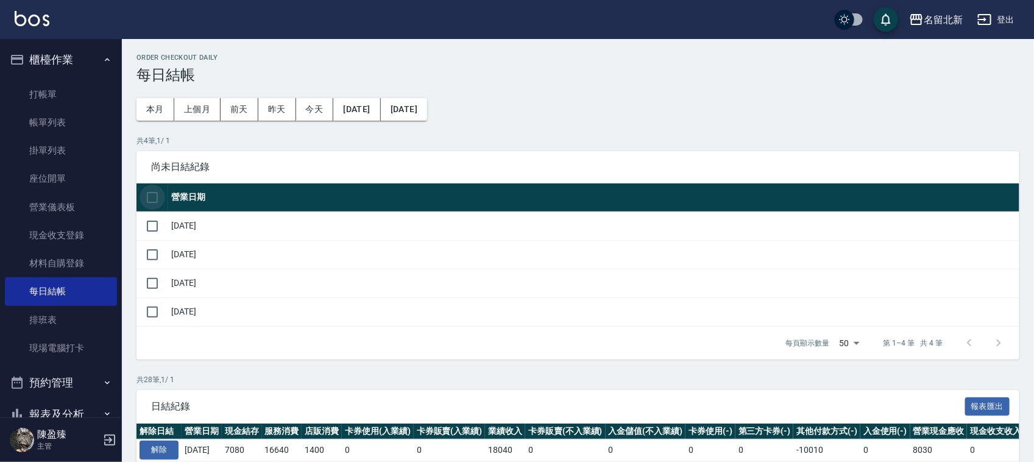
drag, startPoint x: 150, startPoint y: 198, endPoint x: 138, endPoint y: 266, distance: 69.2
click at [150, 199] on input "checkbox" at bounding box center [153, 198] width 26 height 26
checkbox input "true"
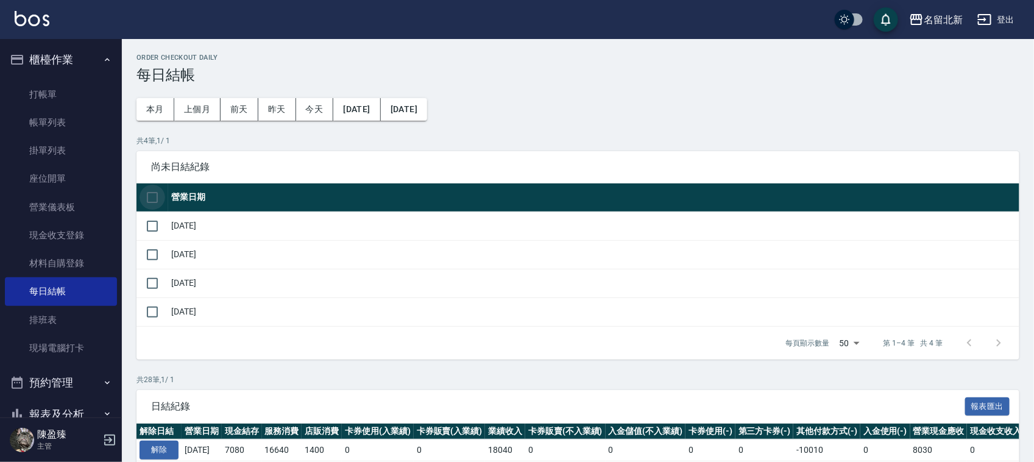
checkbox input "true"
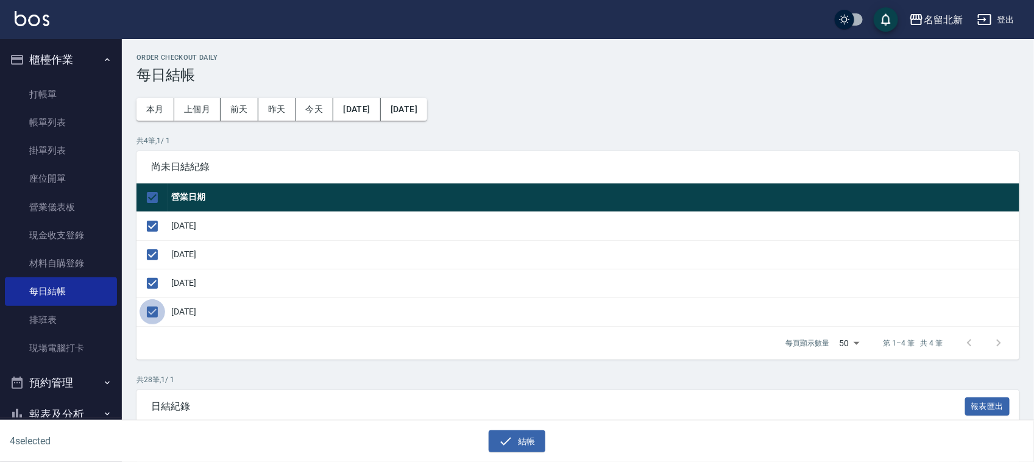
click at [152, 313] on input "checkbox" at bounding box center [153, 312] width 26 height 26
checkbox input "false"
click at [516, 441] on button "結帳" at bounding box center [517, 441] width 57 height 23
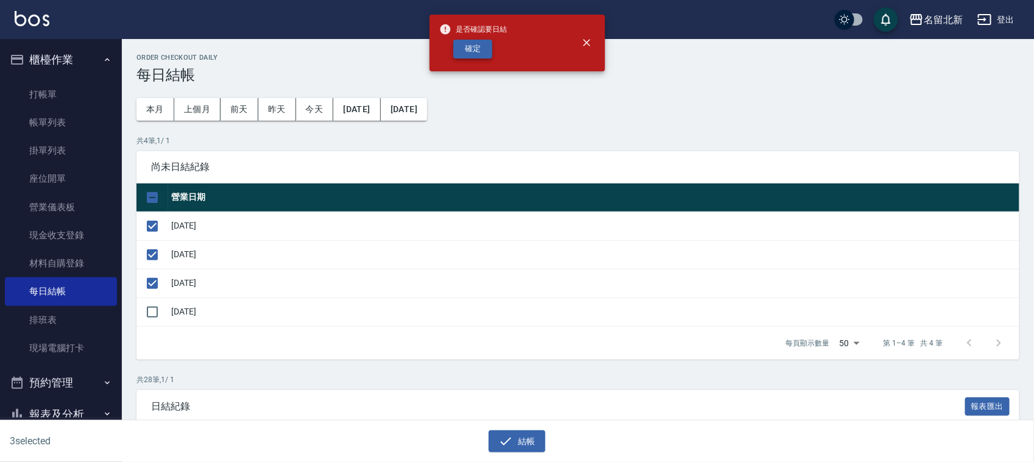
click at [464, 40] on button "確定" at bounding box center [472, 49] width 39 height 19
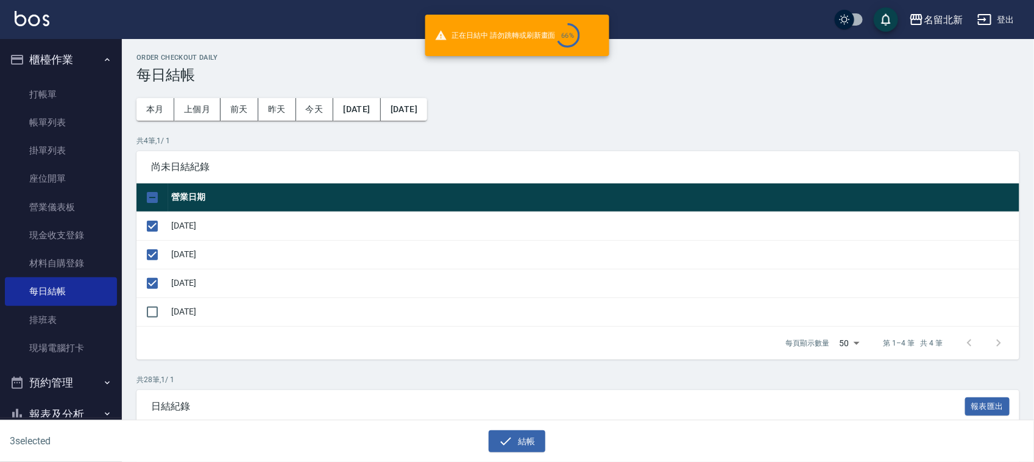
checkbox input "false"
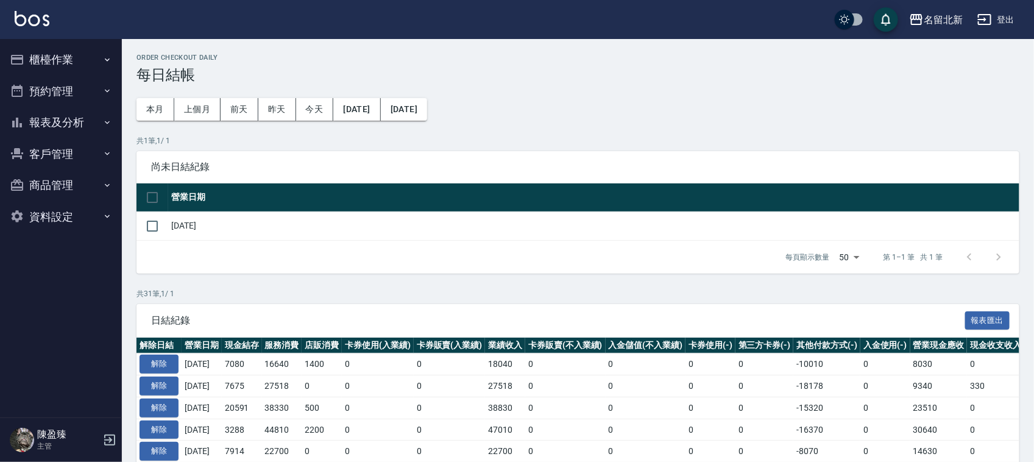
click at [44, 112] on button "報表及分析" at bounding box center [61, 123] width 112 height 32
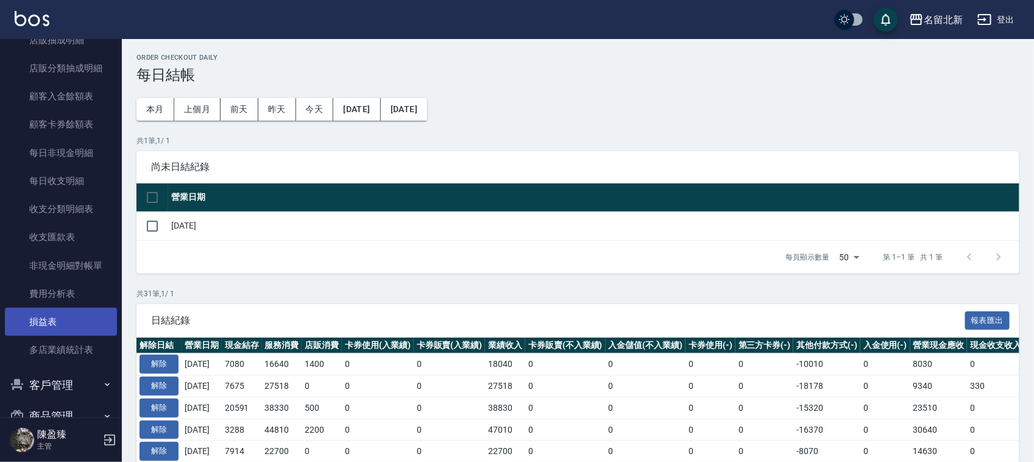
scroll to position [686, 0]
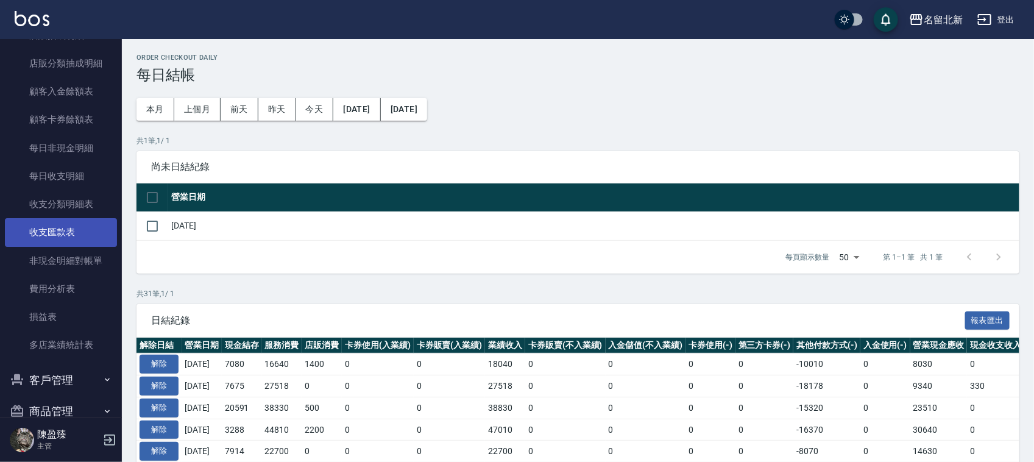
click at [47, 235] on link "收支匯款表" at bounding box center [61, 232] width 112 height 28
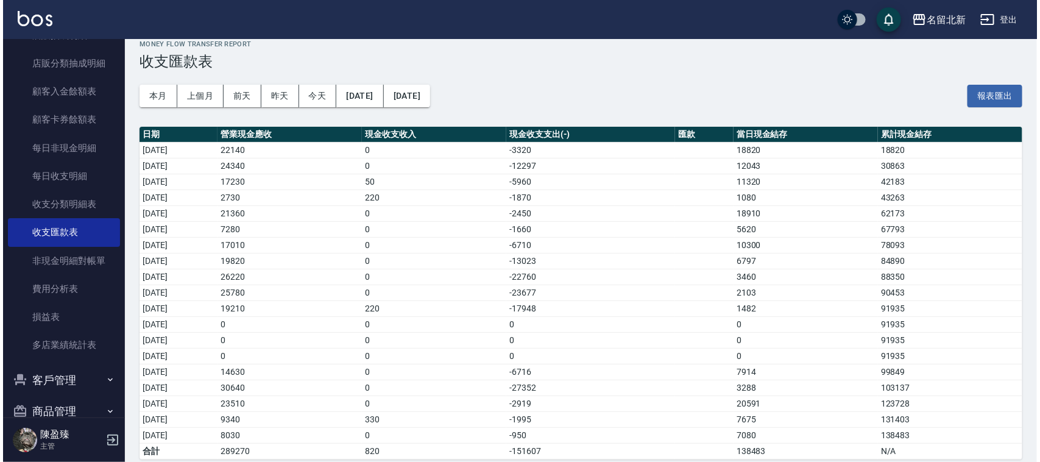
scroll to position [27, 0]
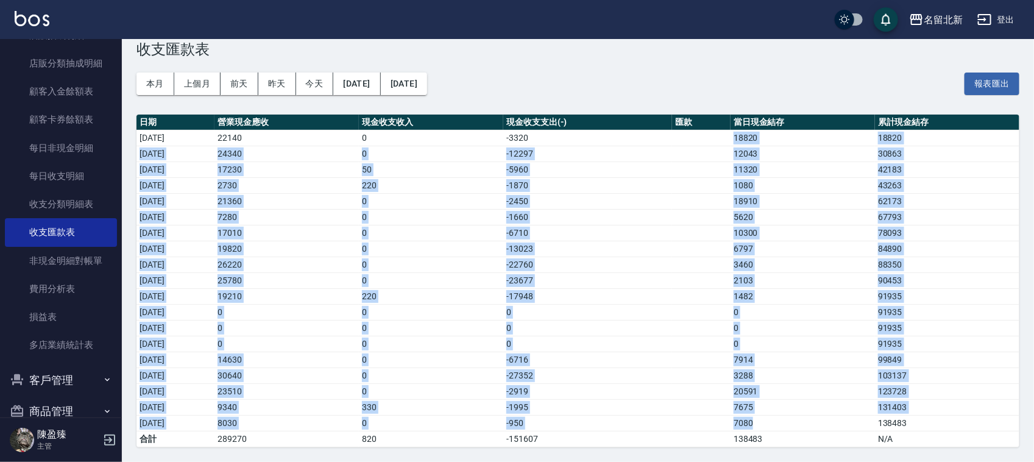
drag, startPoint x: 744, startPoint y: 137, endPoint x: 817, endPoint y: 417, distance: 289.5
click at [817, 417] on tbody "[DATE] 22140 0 -3320 18820 18820 [DATE] 24340 0 -12297 12043 30863 [DATE] 17230…" at bounding box center [578, 288] width 883 height 317
drag, startPoint x: 369, startPoint y: 74, endPoint x: 375, endPoint y: 79, distance: 8.7
click at [375, 79] on button "[DATE]" at bounding box center [356, 84] width 47 height 23
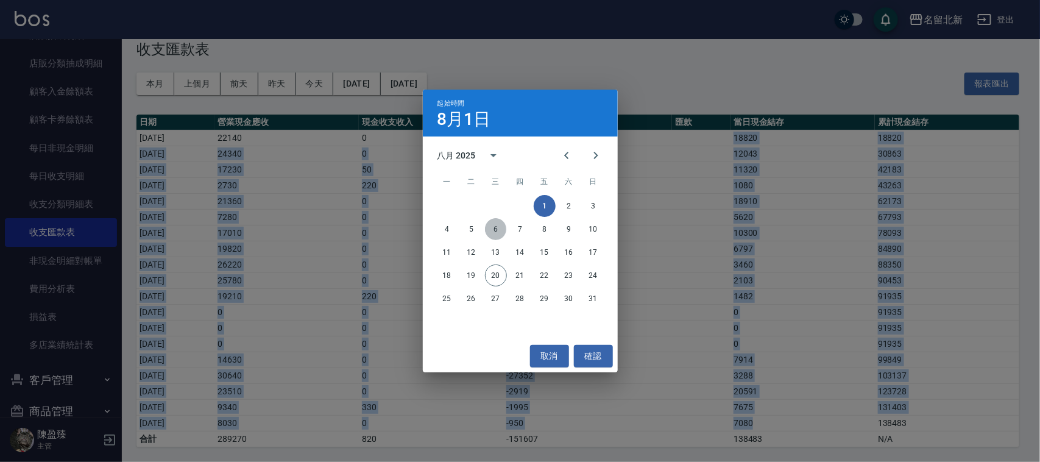
click at [498, 230] on button "6" at bounding box center [496, 229] width 22 height 22
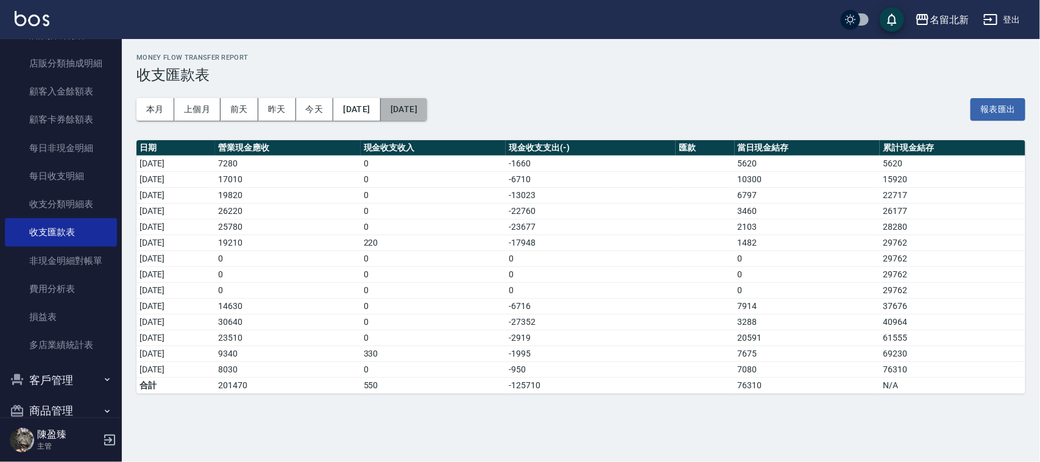
click at [427, 111] on button "[DATE]" at bounding box center [404, 109] width 46 height 23
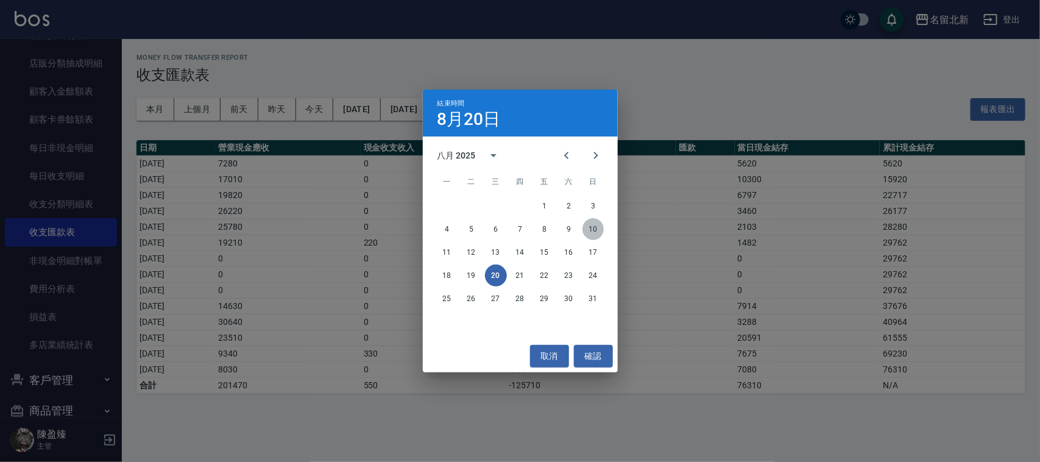
click at [594, 226] on button "10" at bounding box center [594, 229] width 22 height 22
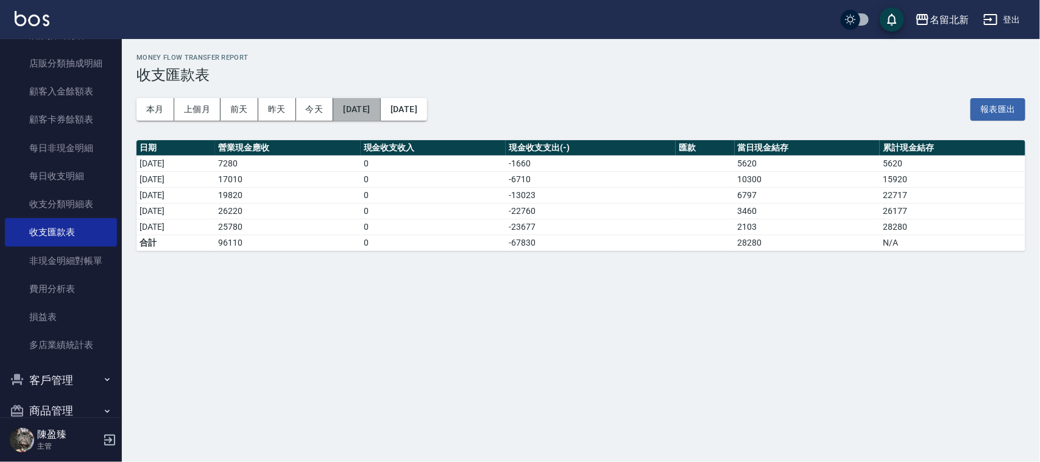
click at [356, 104] on button "[DATE]" at bounding box center [356, 109] width 47 height 23
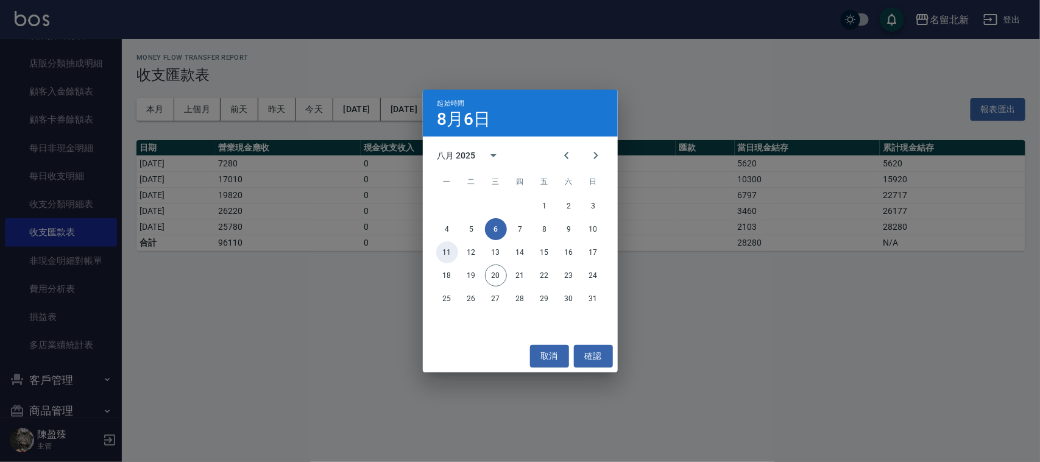
click at [448, 250] on button "11" at bounding box center [447, 252] width 22 height 22
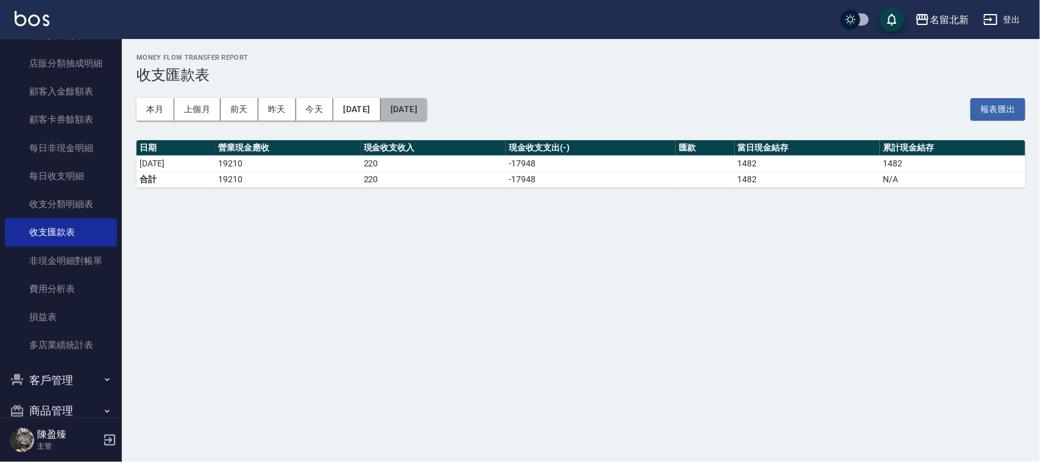
click at [427, 108] on button "[DATE]" at bounding box center [404, 109] width 46 height 23
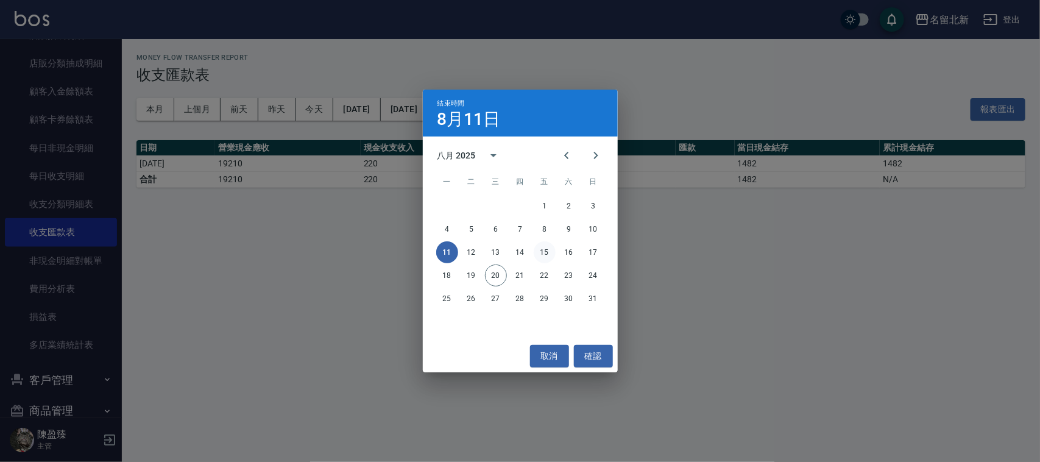
click at [545, 253] on button "15" at bounding box center [545, 252] width 22 height 22
